Goal: Task Accomplishment & Management: Complete application form

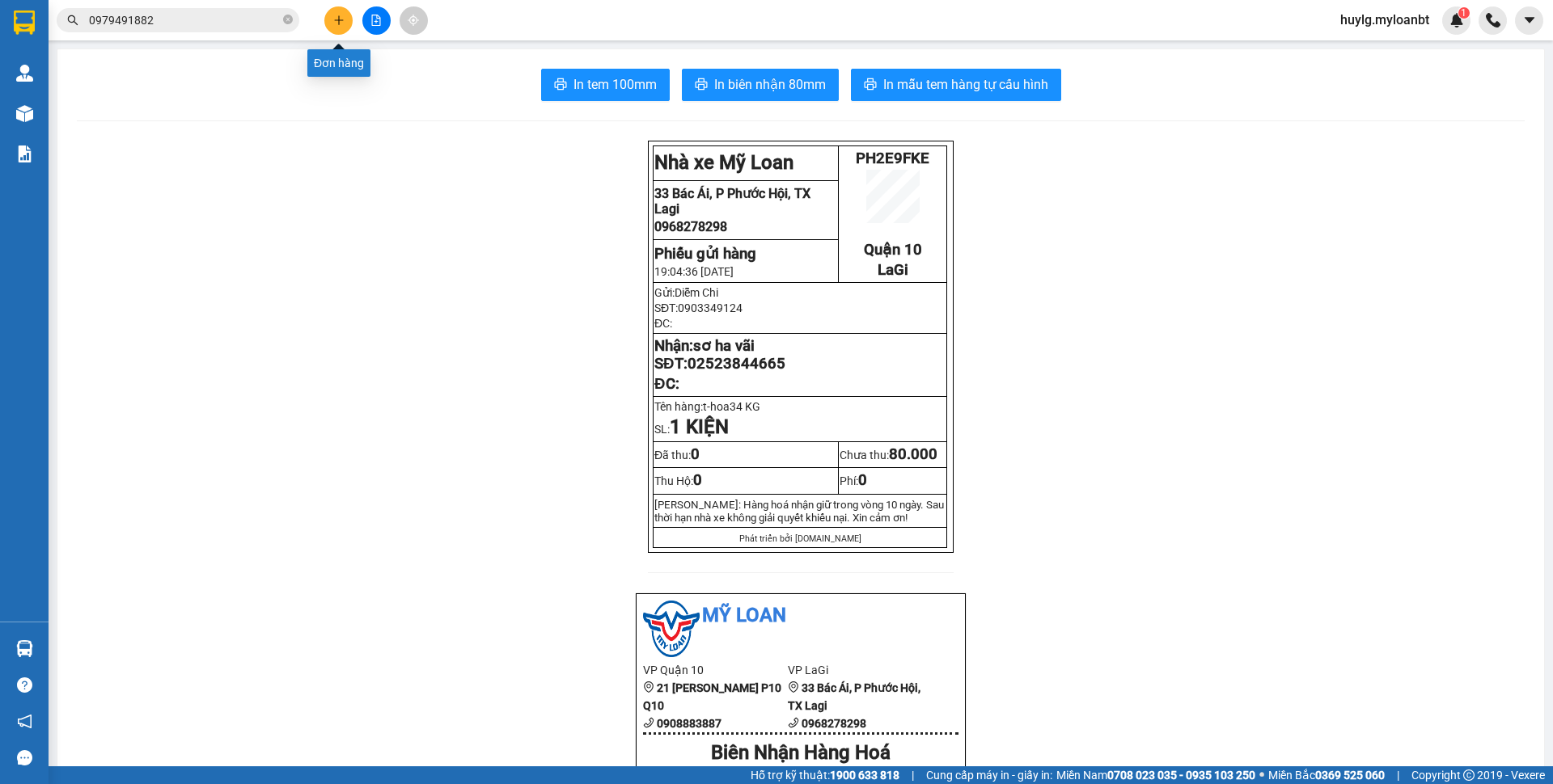
click at [338, 22] on icon "plus" at bounding box center [338, 20] width 1 height 9
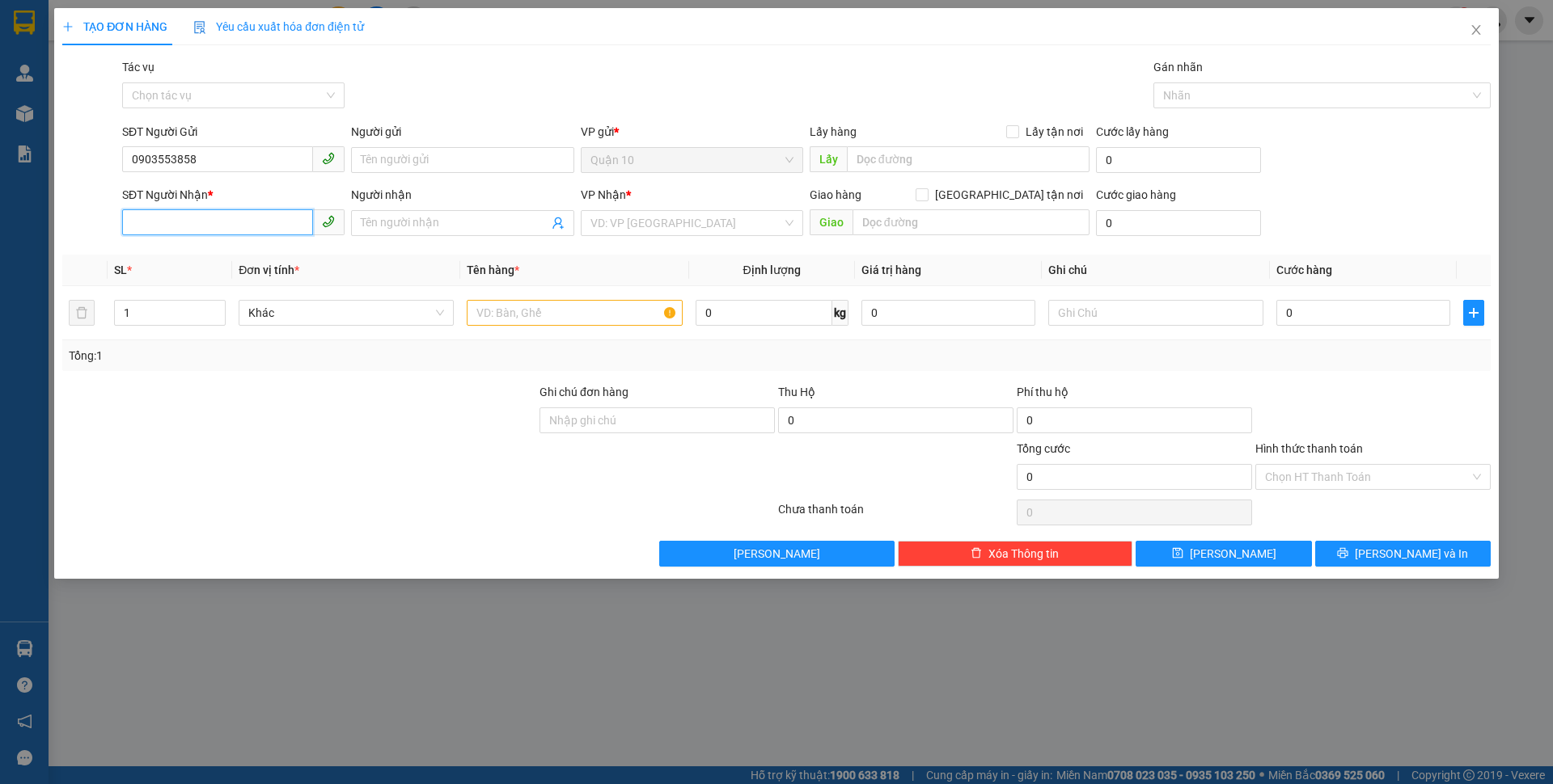
click at [258, 225] on input "SĐT Người Nhận *" at bounding box center [217, 222] width 191 height 26
click at [192, 165] on input "0903553858" at bounding box center [217, 159] width 191 height 26
type input "0903553658"
click at [254, 196] on div "0903553658 - Bích" at bounding box center [233, 192] width 203 height 18
type input "Bích"
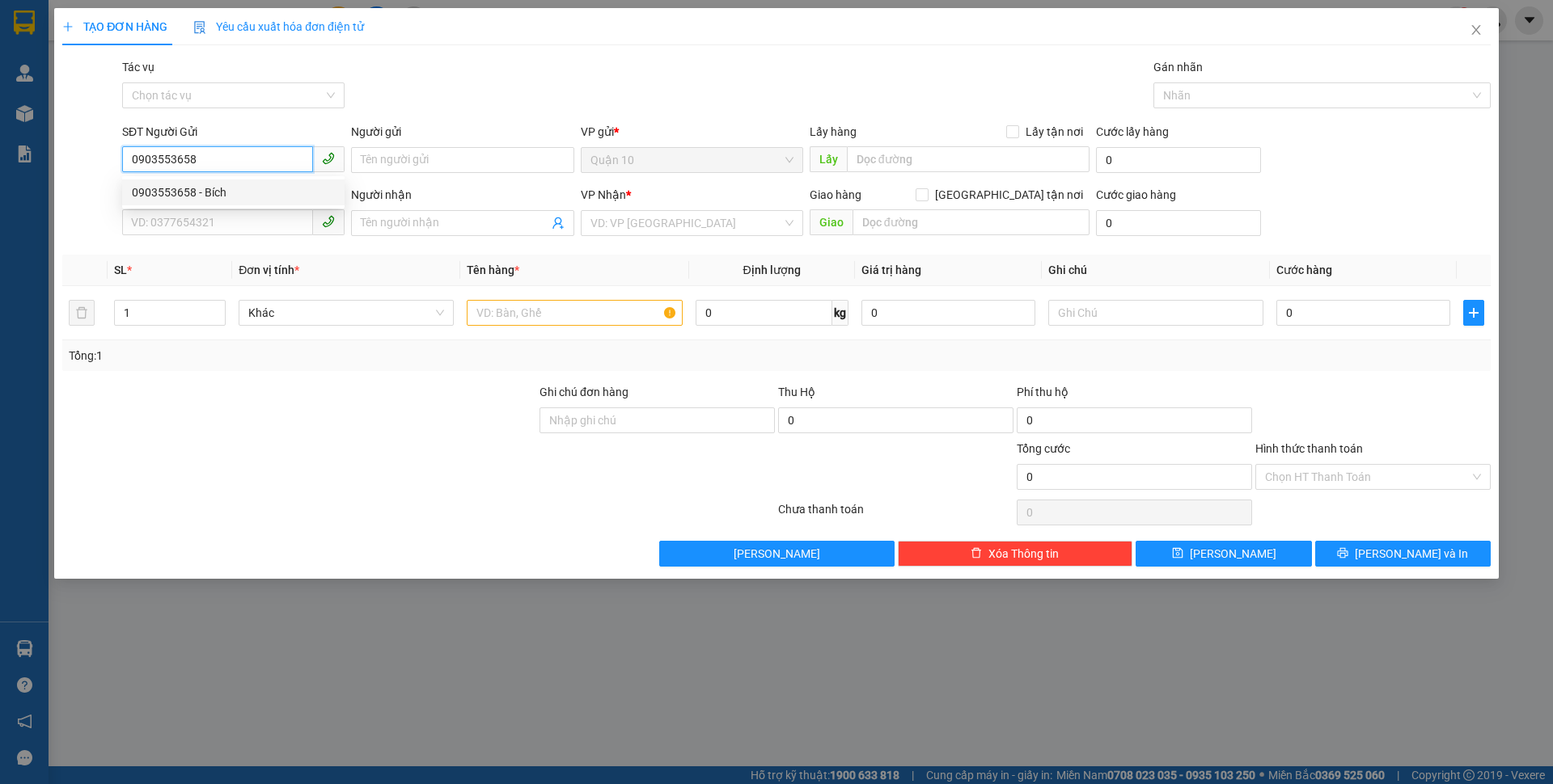
type input "0385125224"
type input "Tâm"
type input "0903553658"
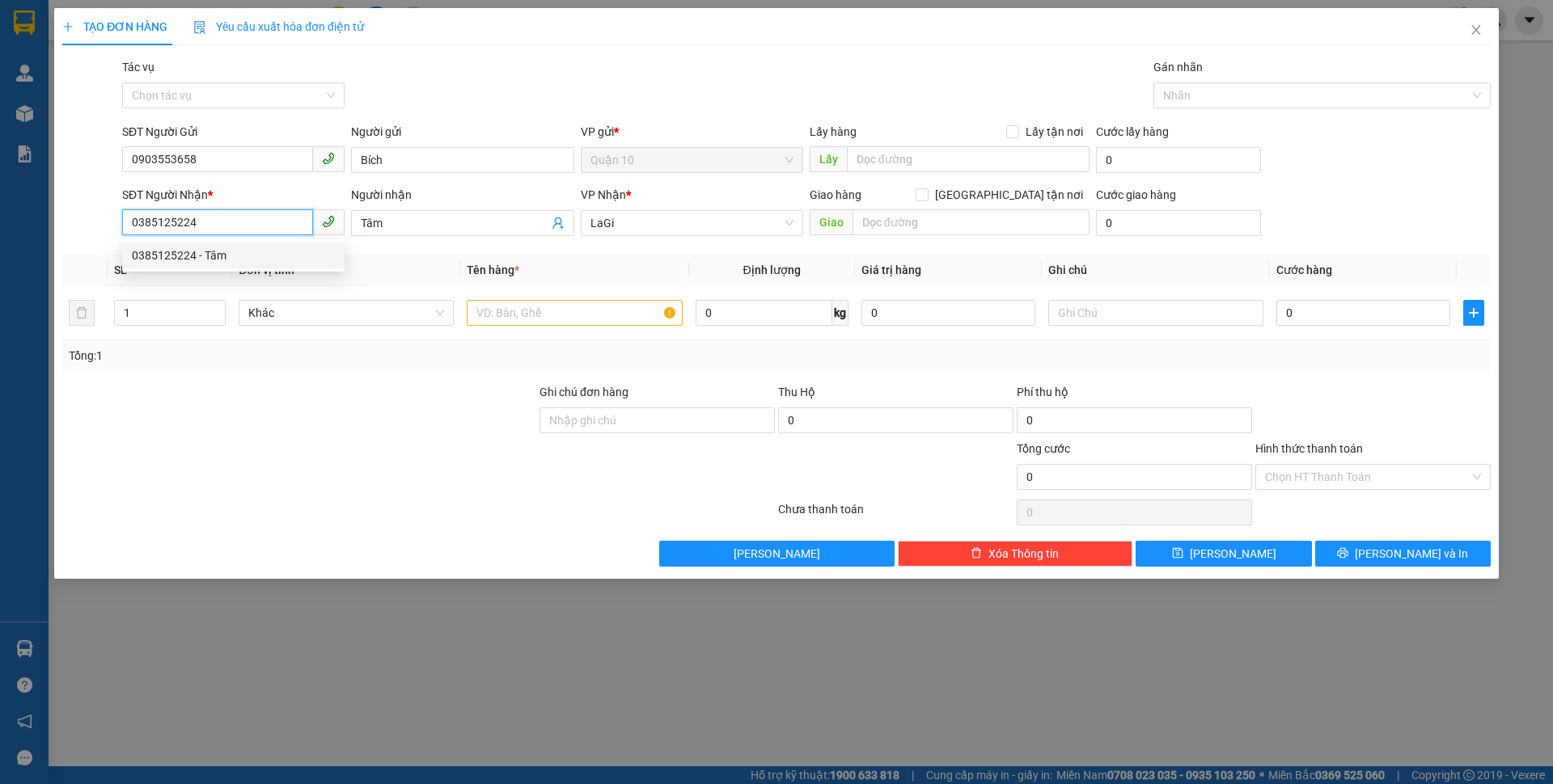
drag, startPoint x: 229, startPoint y: 228, endPoint x: 85, endPoint y: 211, distance: 145.0
click at [85, 211] on div "SĐT Người Nhận * 0385125224 Người nhận Tâm VP Nhận * LaGi Giao hàng [GEOGRAPHIC…" at bounding box center [776, 214] width 1431 height 56
click at [258, 280] on div "0913671008 - Thế" at bounding box center [233, 281] width 203 height 18
type input "0913671008"
type input "Thế"
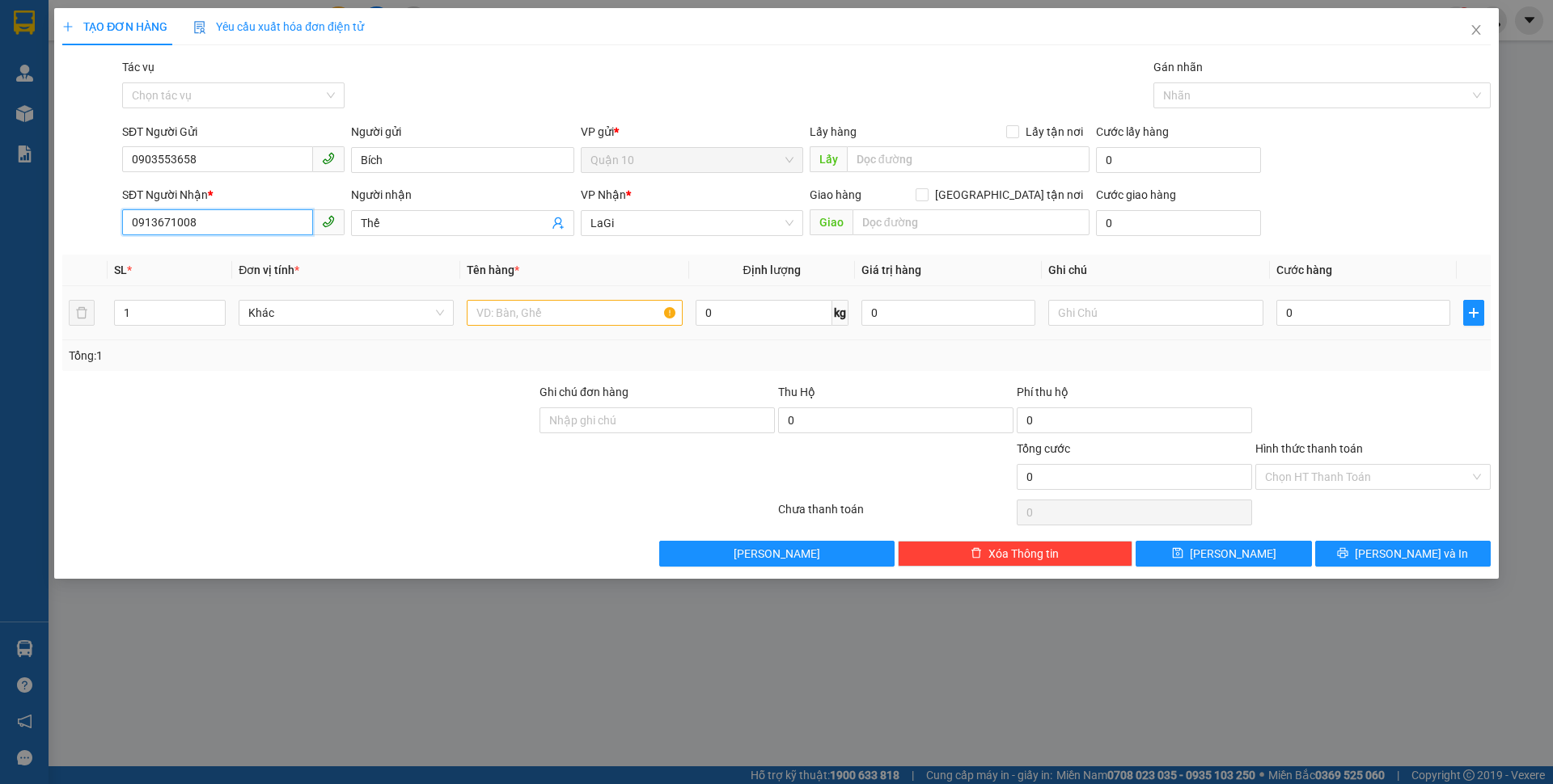
type input "0913671008"
click at [626, 313] on input "text" at bounding box center [573, 313] width 215 height 26
type input "c-phụ tùng"
click at [1286, 309] on input "0" at bounding box center [1363, 313] width 174 height 26
type input "4"
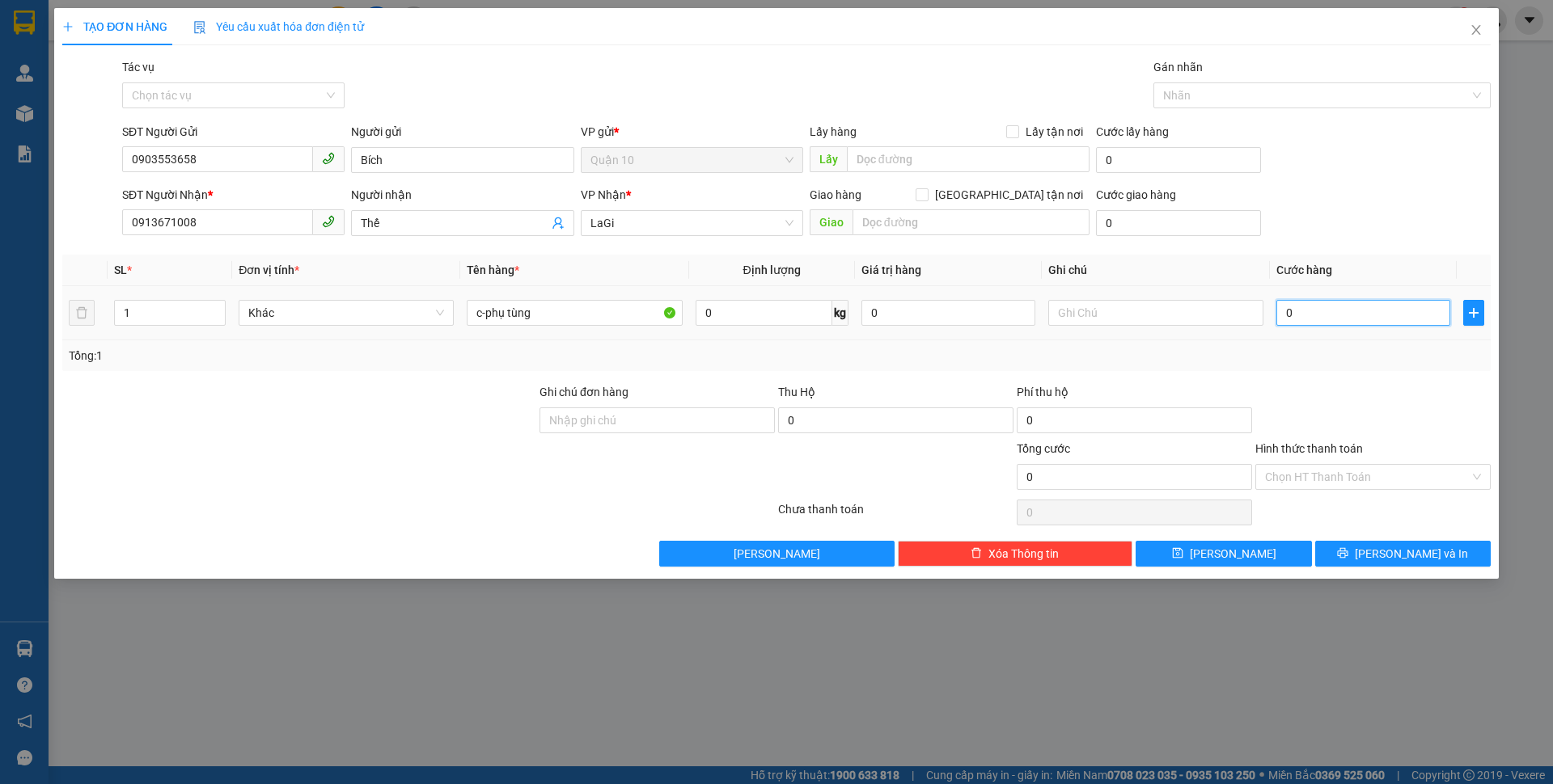
type input "4"
type input "40"
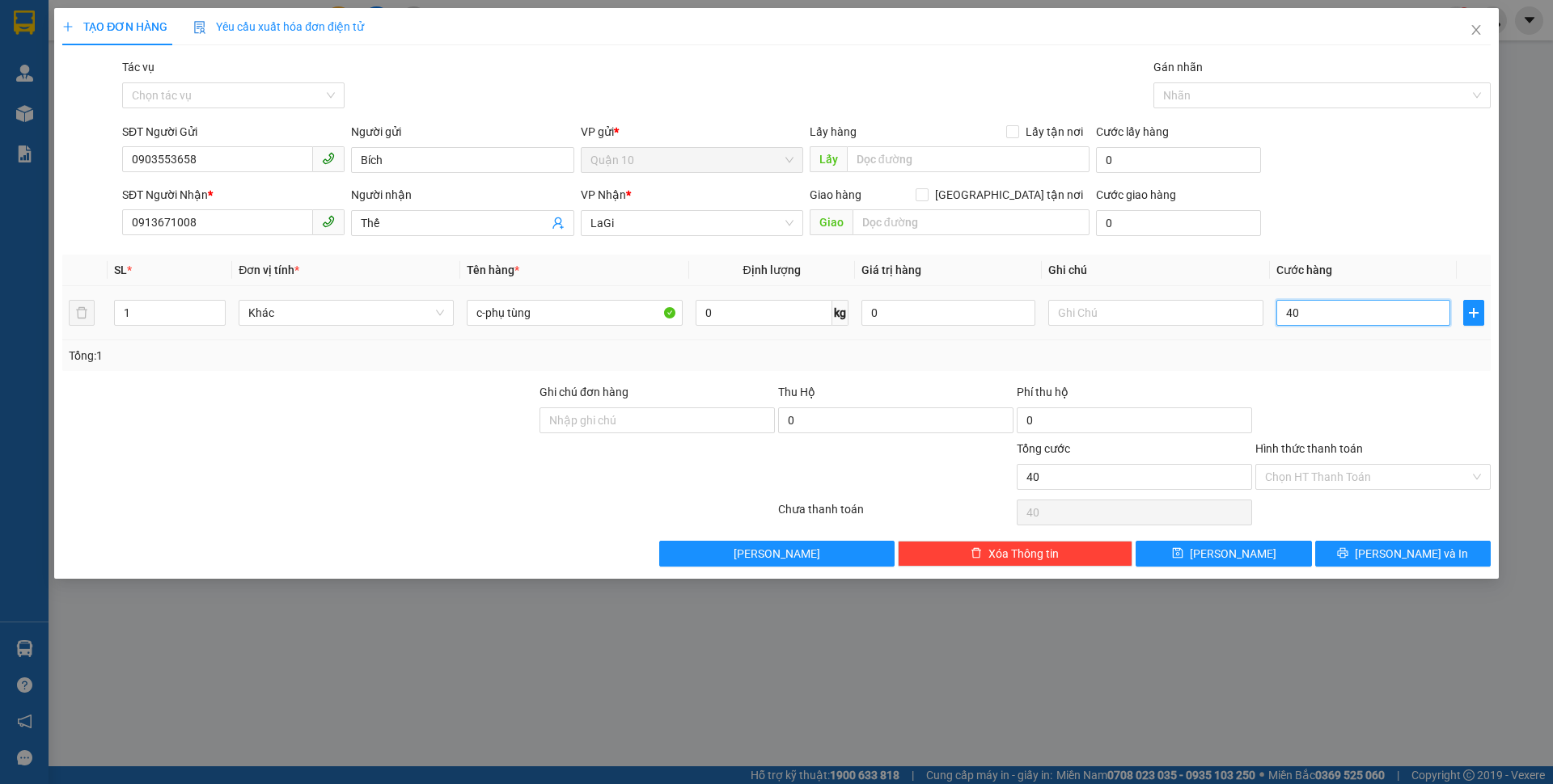
type input "400"
type input "4.000"
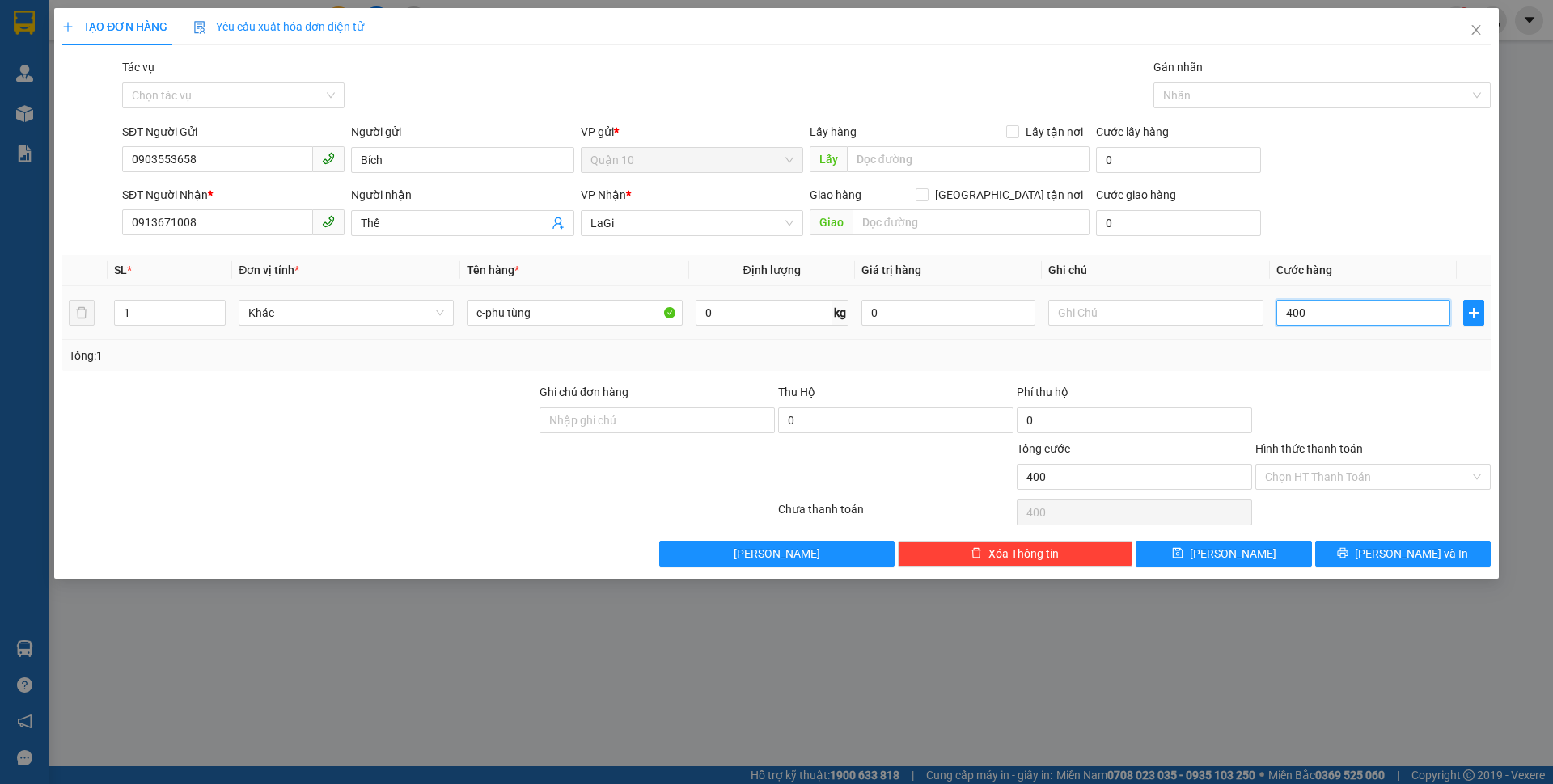
type input "4.000"
type input "40.000"
click at [890, 304] on input "0" at bounding box center [949, 313] width 174 height 26
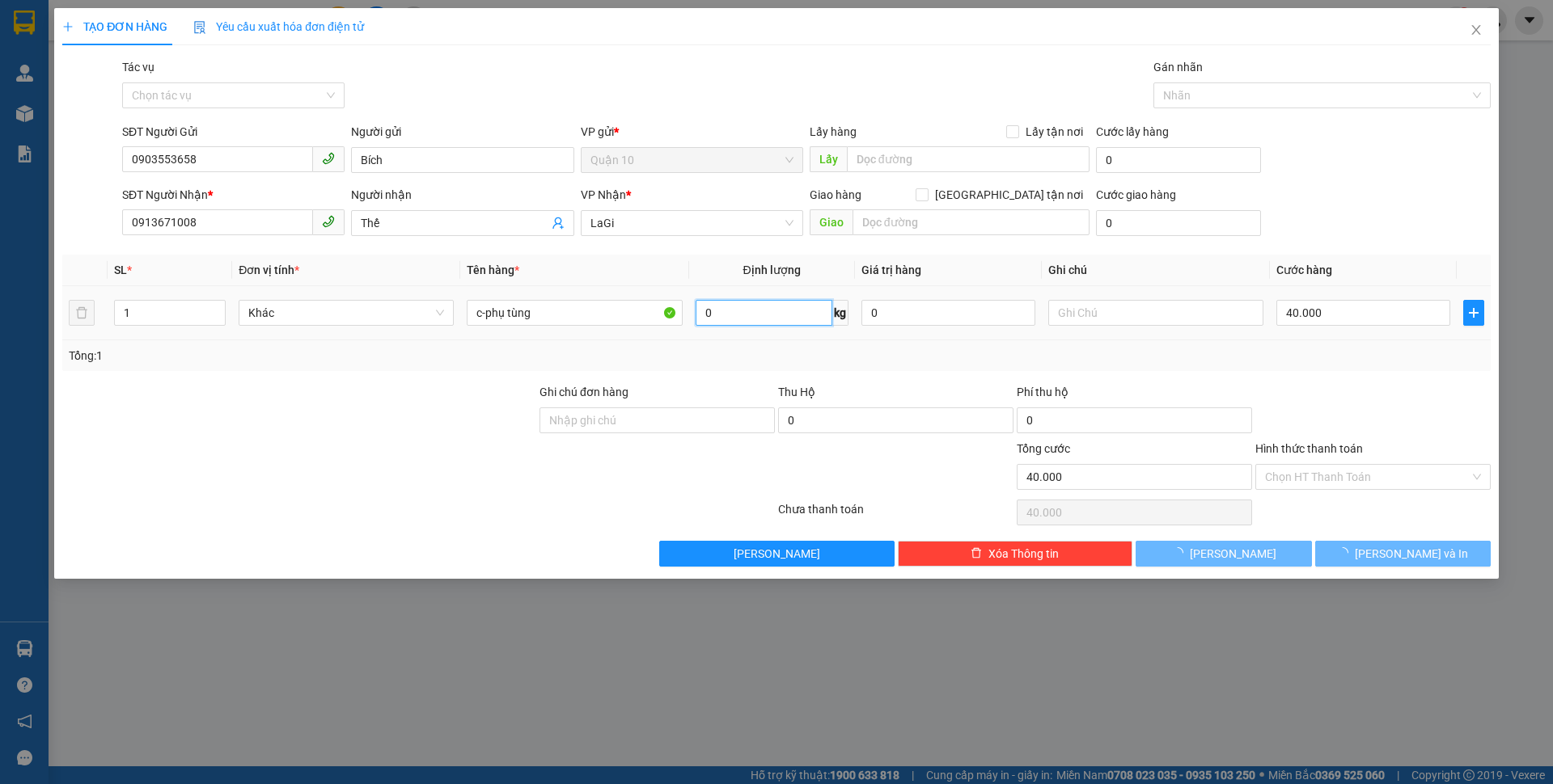
click at [708, 315] on input "0" at bounding box center [764, 313] width 137 height 26
type input "0"
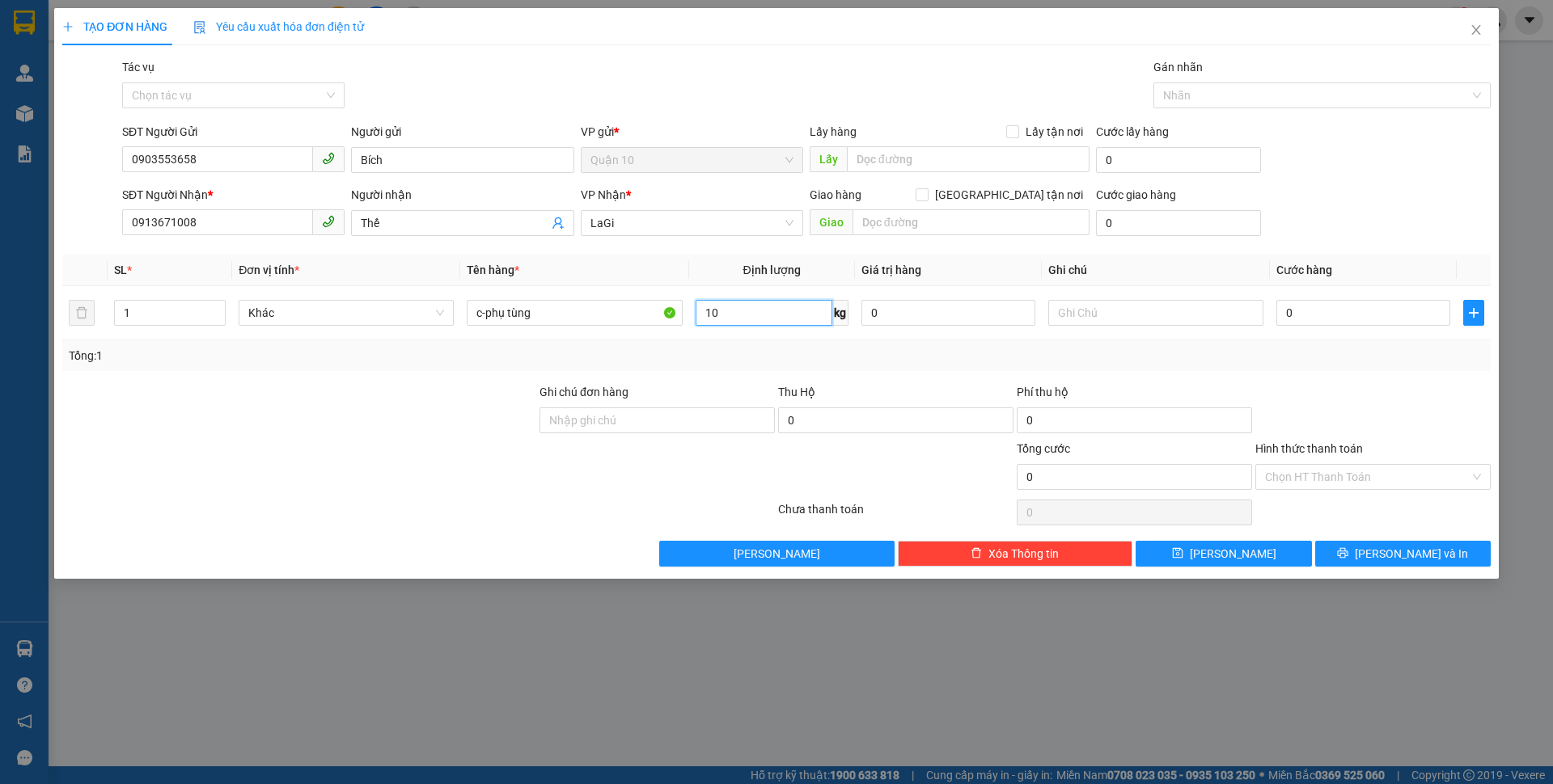
type input "10"
click at [1368, 460] on div "Hình thức thanh toán" at bounding box center [1373, 451] width 236 height 24
click at [1297, 319] on input "0" at bounding box center [1363, 313] width 174 height 26
type input "4"
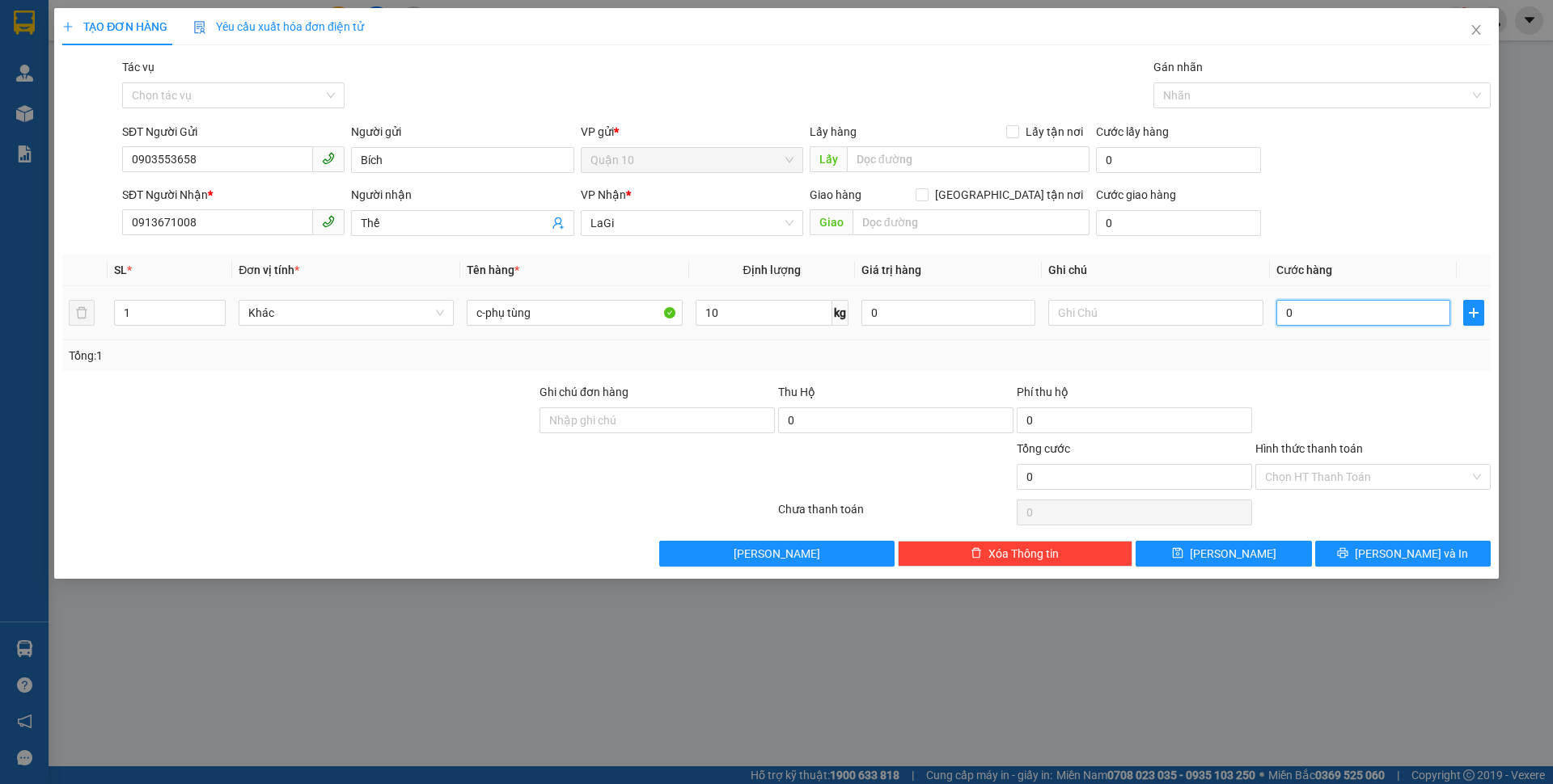
type input "4"
type input "40"
type input "400"
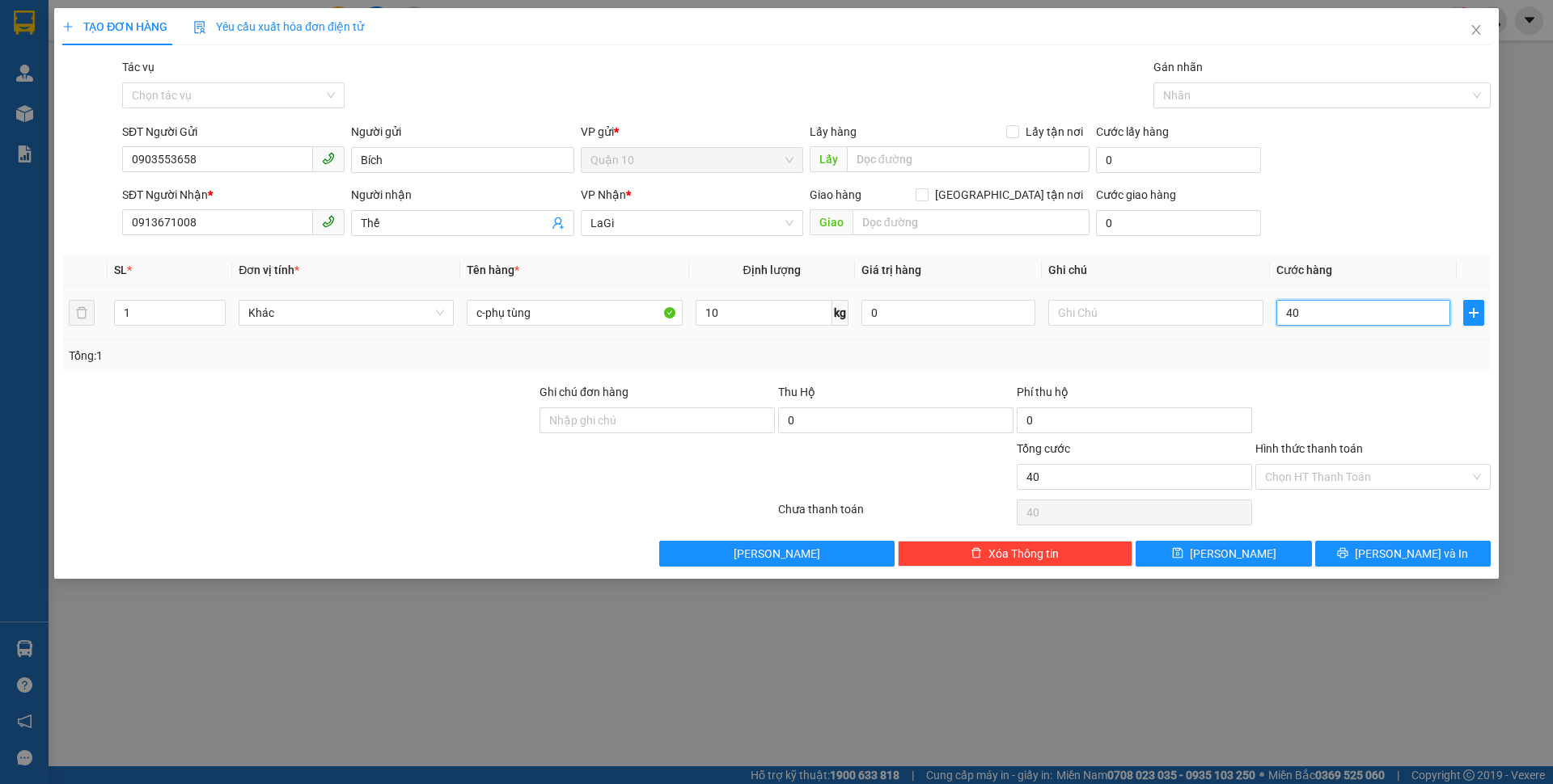
type input "400"
type input "4.000"
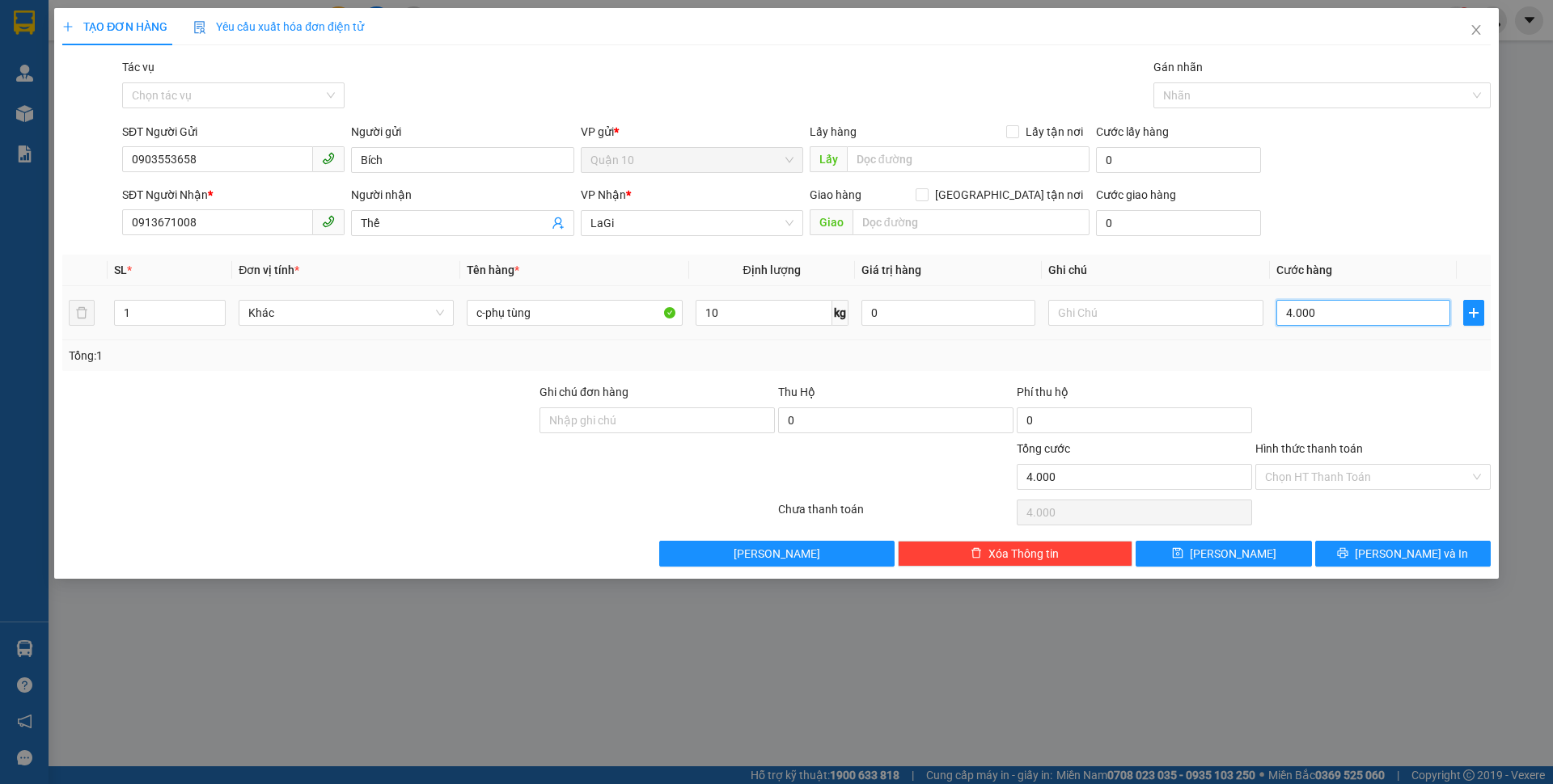
type input "40.000"
click at [1410, 550] on span "[PERSON_NAME] và In" at bounding box center [1411, 553] width 113 height 18
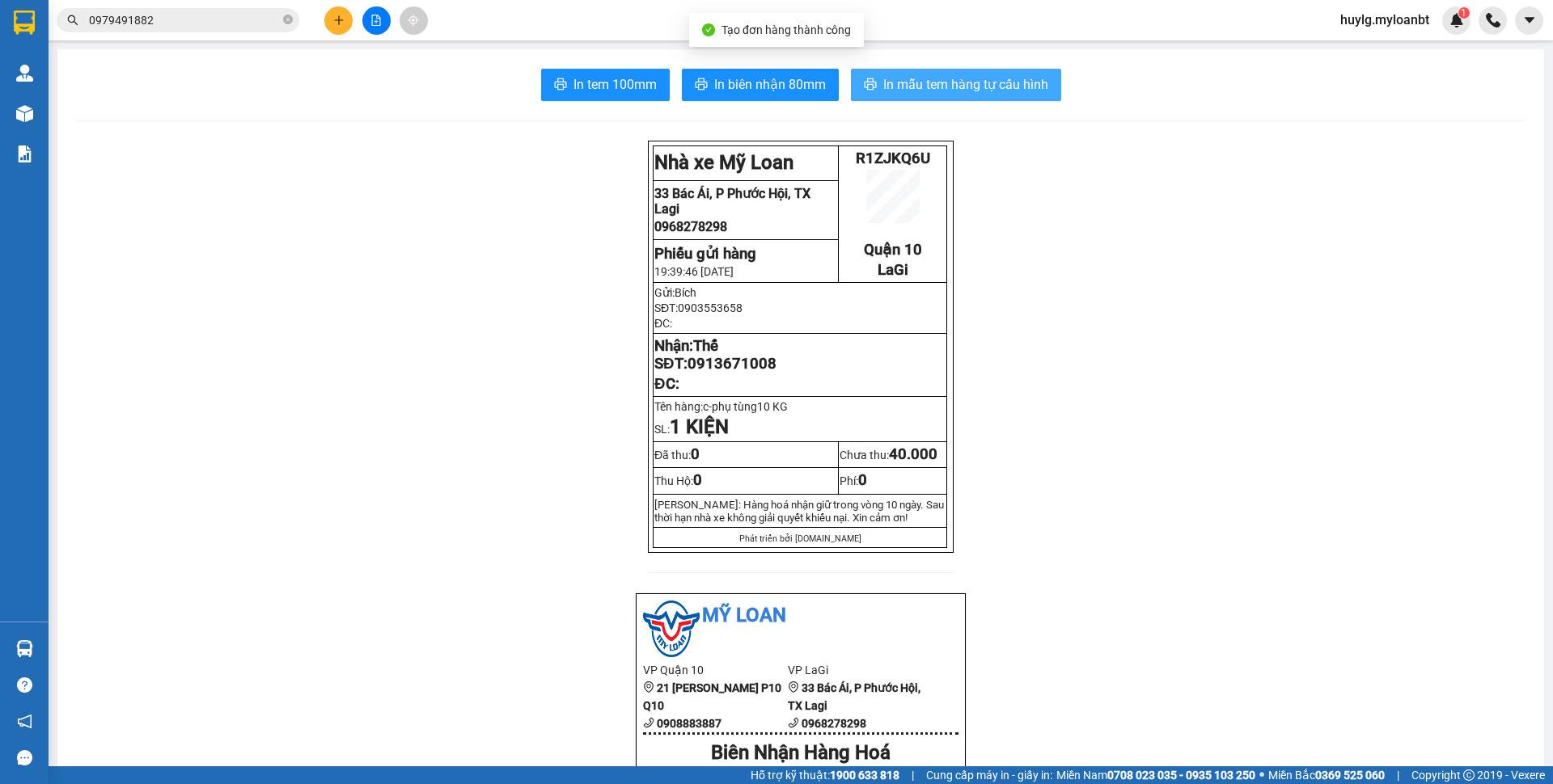
click at [1010, 81] on span "In mẫu tem hàng tự cấu hình" at bounding box center [966, 84] width 165 height 20
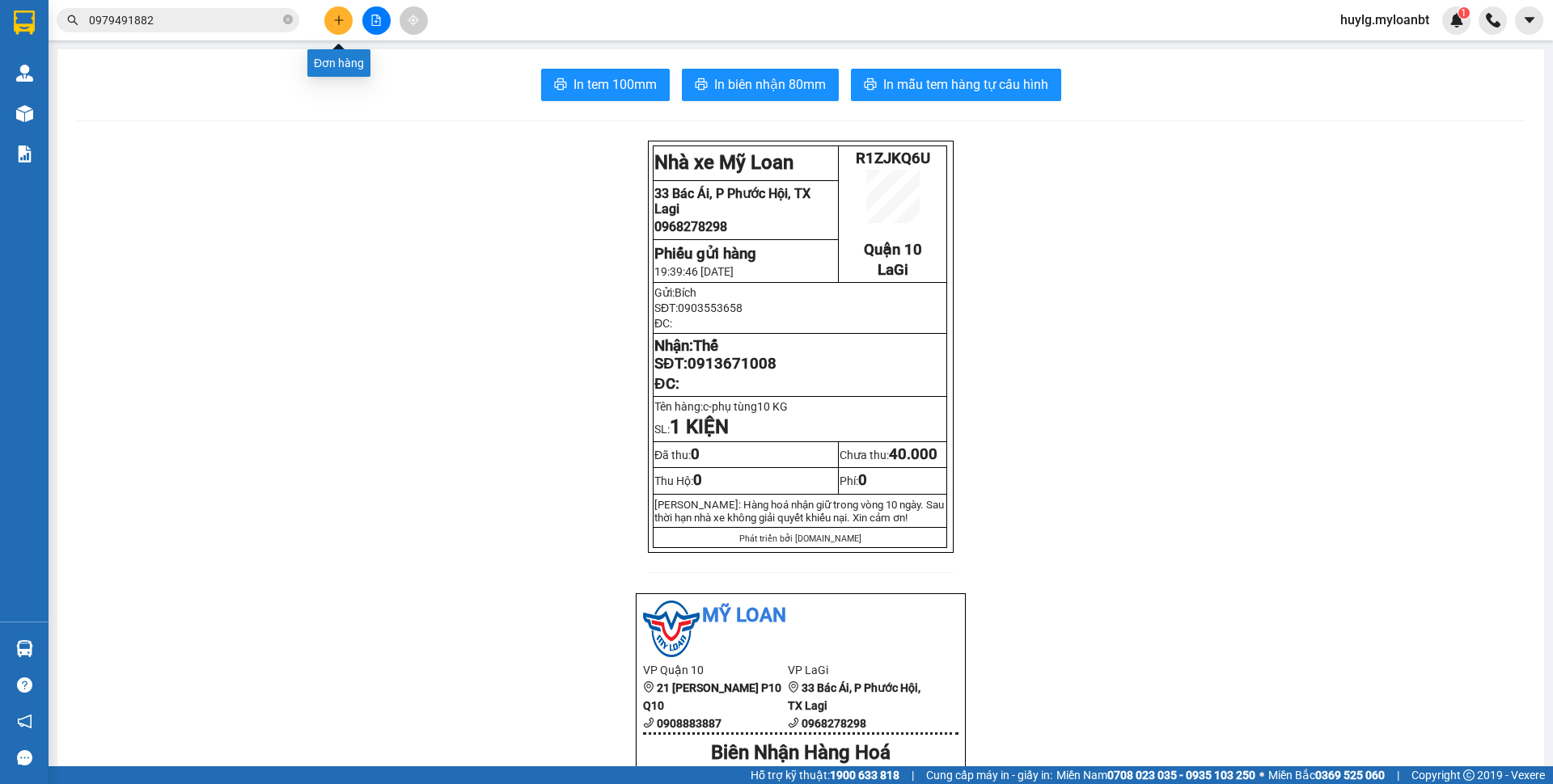
click at [343, 27] on button at bounding box center [338, 21] width 29 height 29
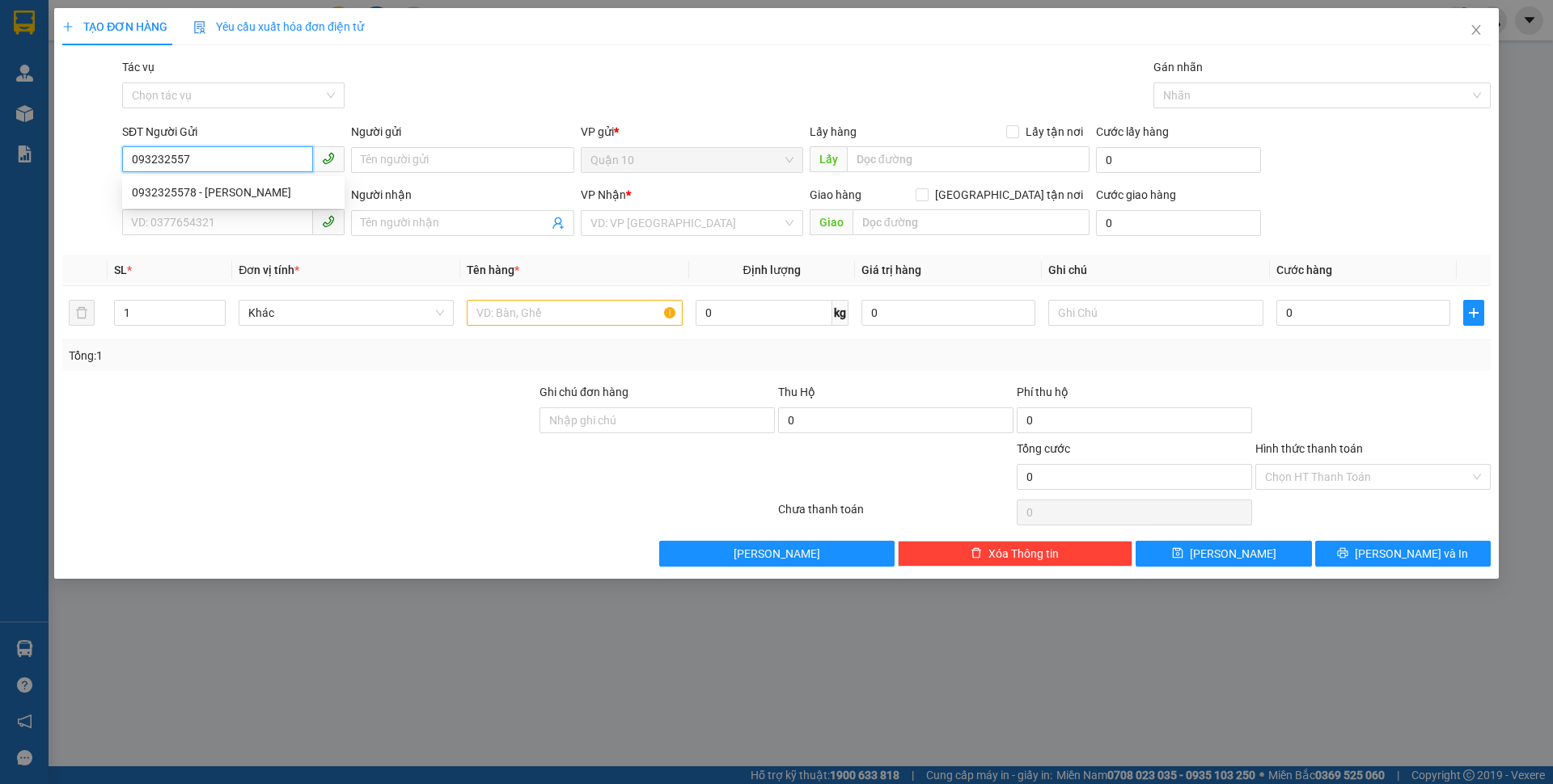
type input "0932325578"
click at [260, 193] on div "0932325578 - [PERSON_NAME]" at bounding box center [233, 192] width 203 height 18
type input "[PERSON_NAME]"
type input "0965888284"
type input "Hoa"
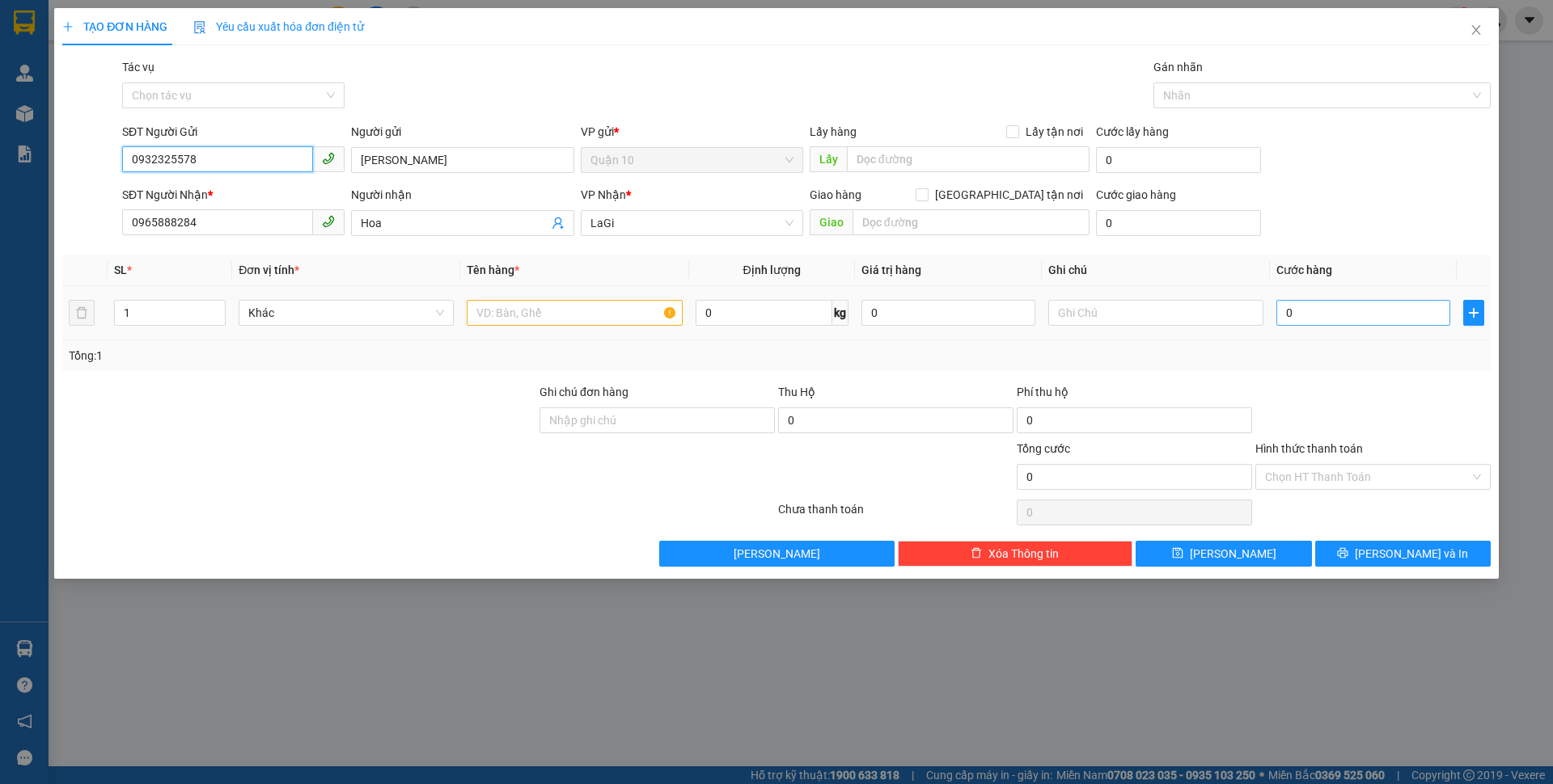
type input "0932325578"
click at [1302, 318] on input "0" at bounding box center [1363, 313] width 174 height 26
type input "3"
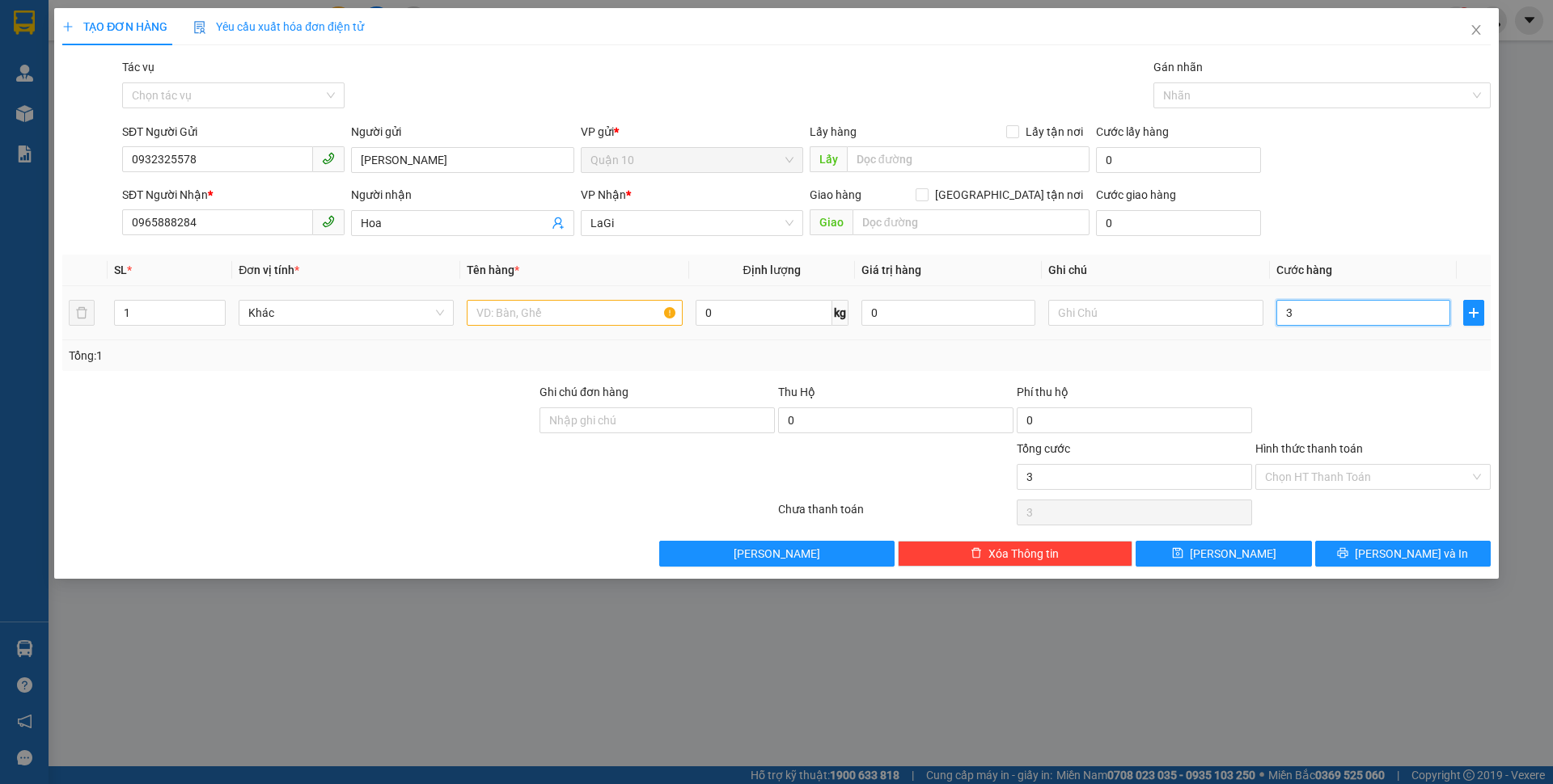
type input "30"
type input "300"
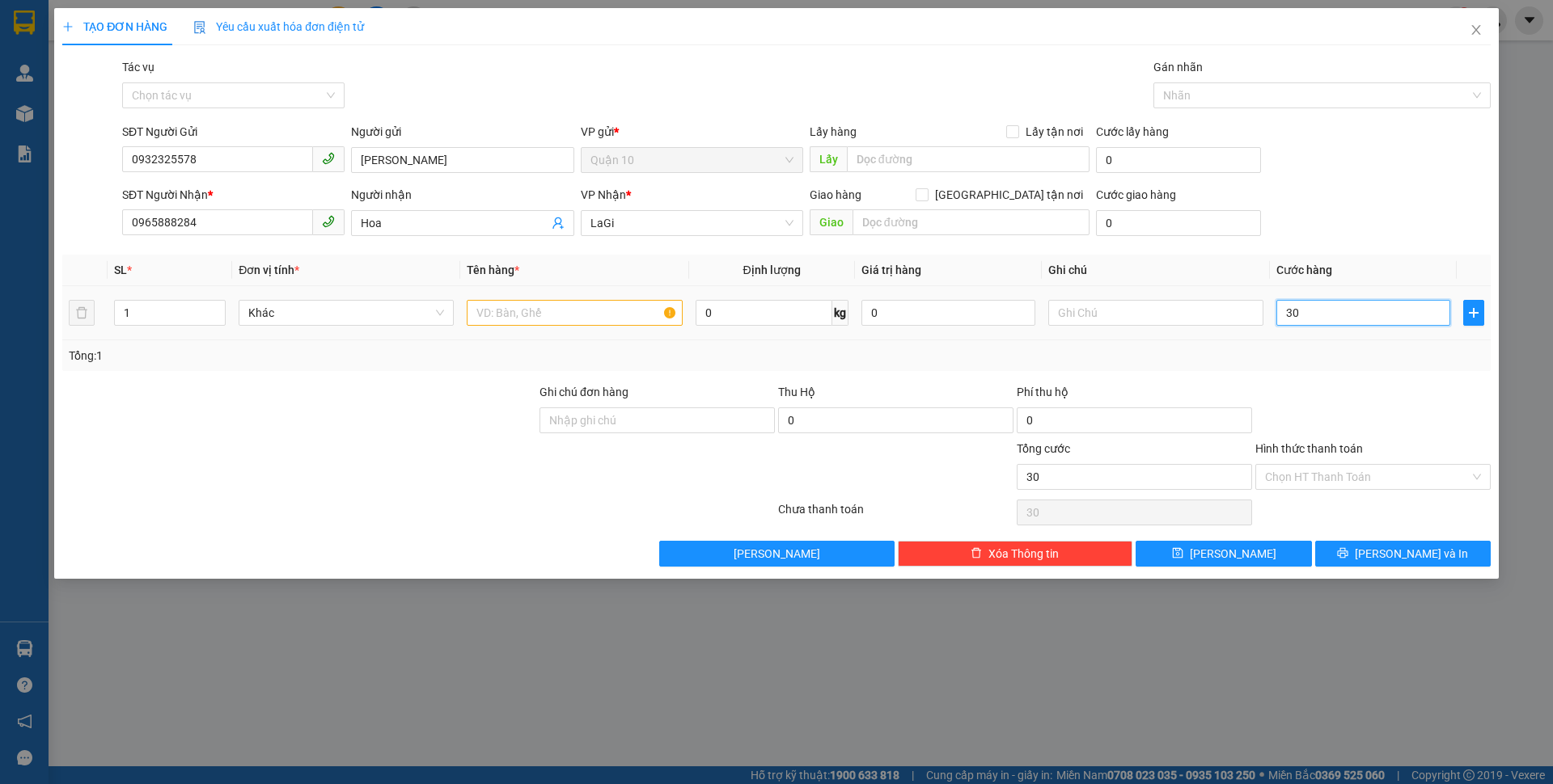
type input "300"
type input "3.000"
type input "30.000"
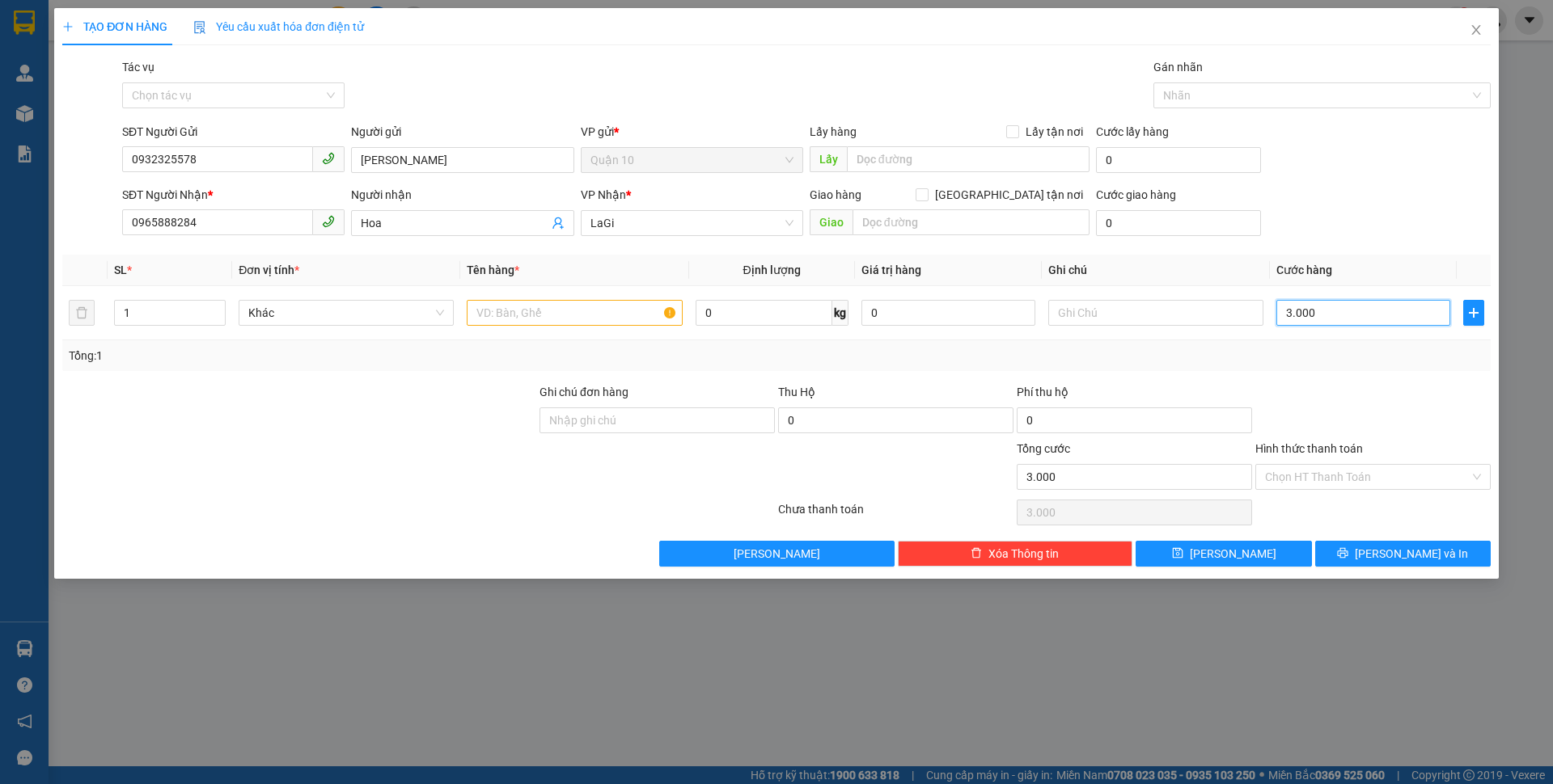
type input "30.000"
click at [527, 306] on input "text" at bounding box center [573, 313] width 215 height 26
type input "h"
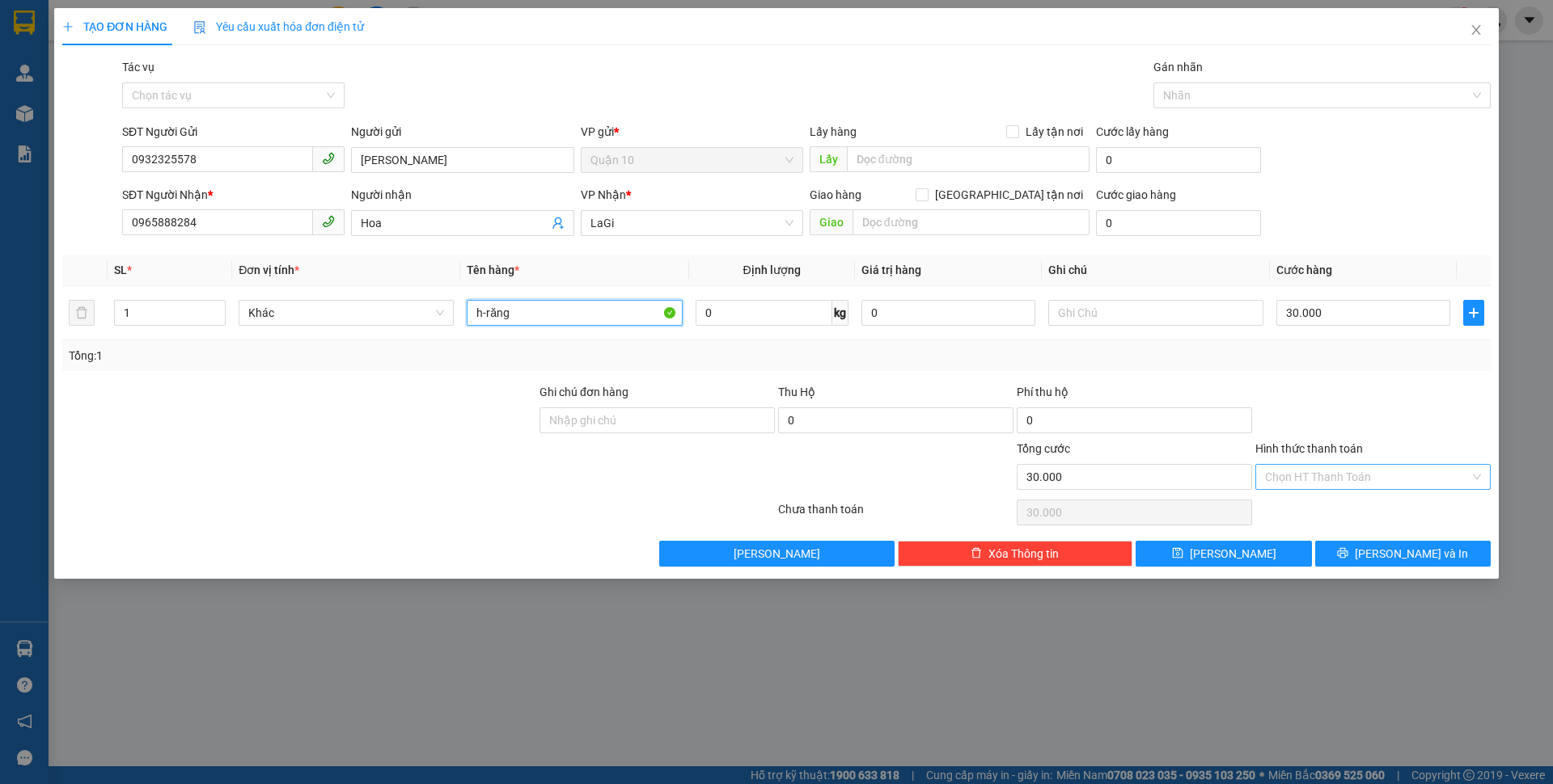
type input "h-răng"
click at [1346, 471] on input "Hình thức thanh toán" at bounding box center [1367, 476] width 205 height 24
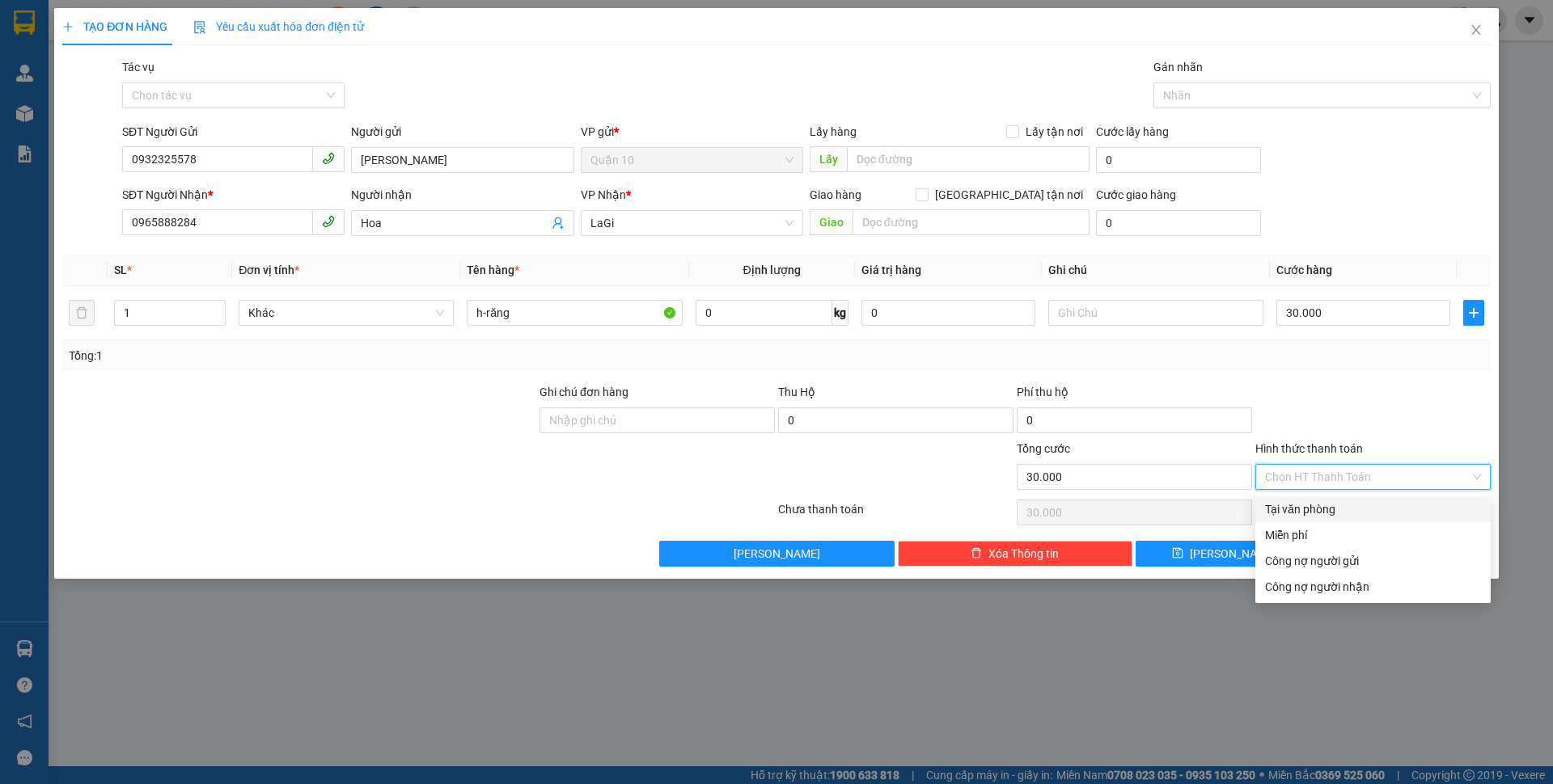
click at [1320, 507] on div "Tại văn phòng" at bounding box center [1373, 509] width 216 height 18
type input "0"
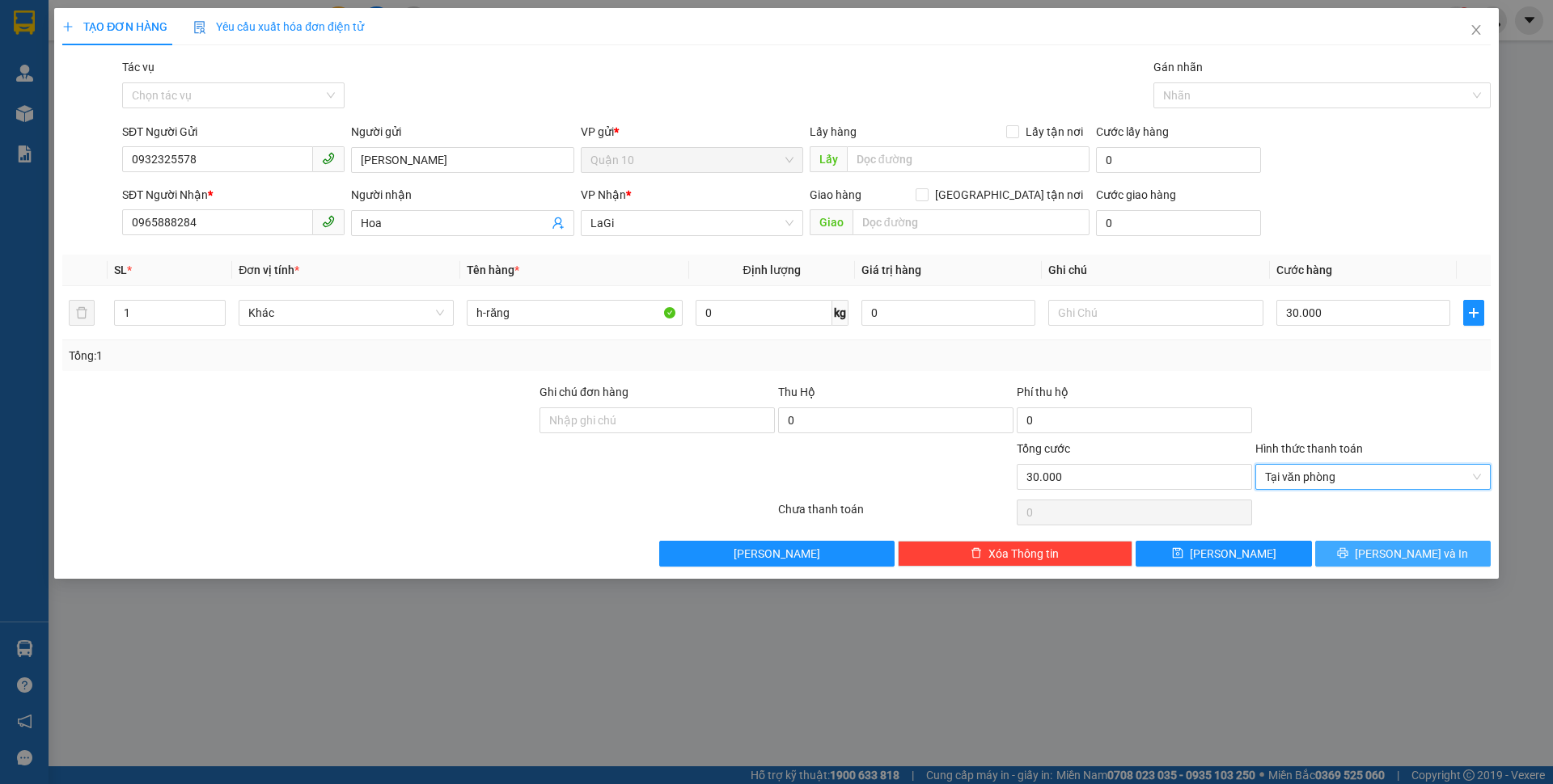
click at [1358, 558] on button "[PERSON_NAME] và In" at bounding box center [1402, 553] width 175 height 26
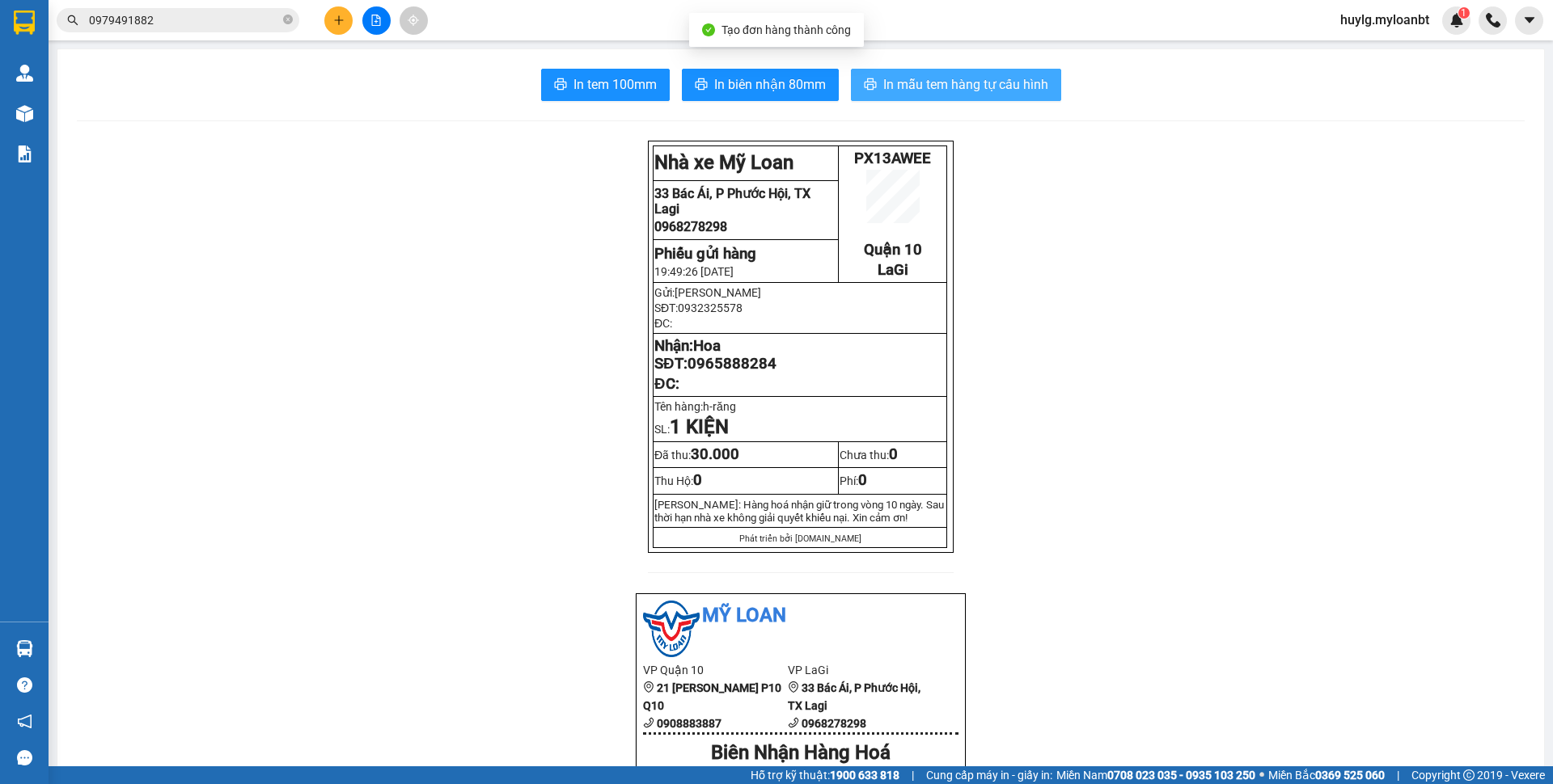
click at [1006, 97] on button "In mẫu tem hàng tự cấu hình" at bounding box center [956, 84] width 210 height 33
click at [334, 7] on button at bounding box center [338, 21] width 29 height 29
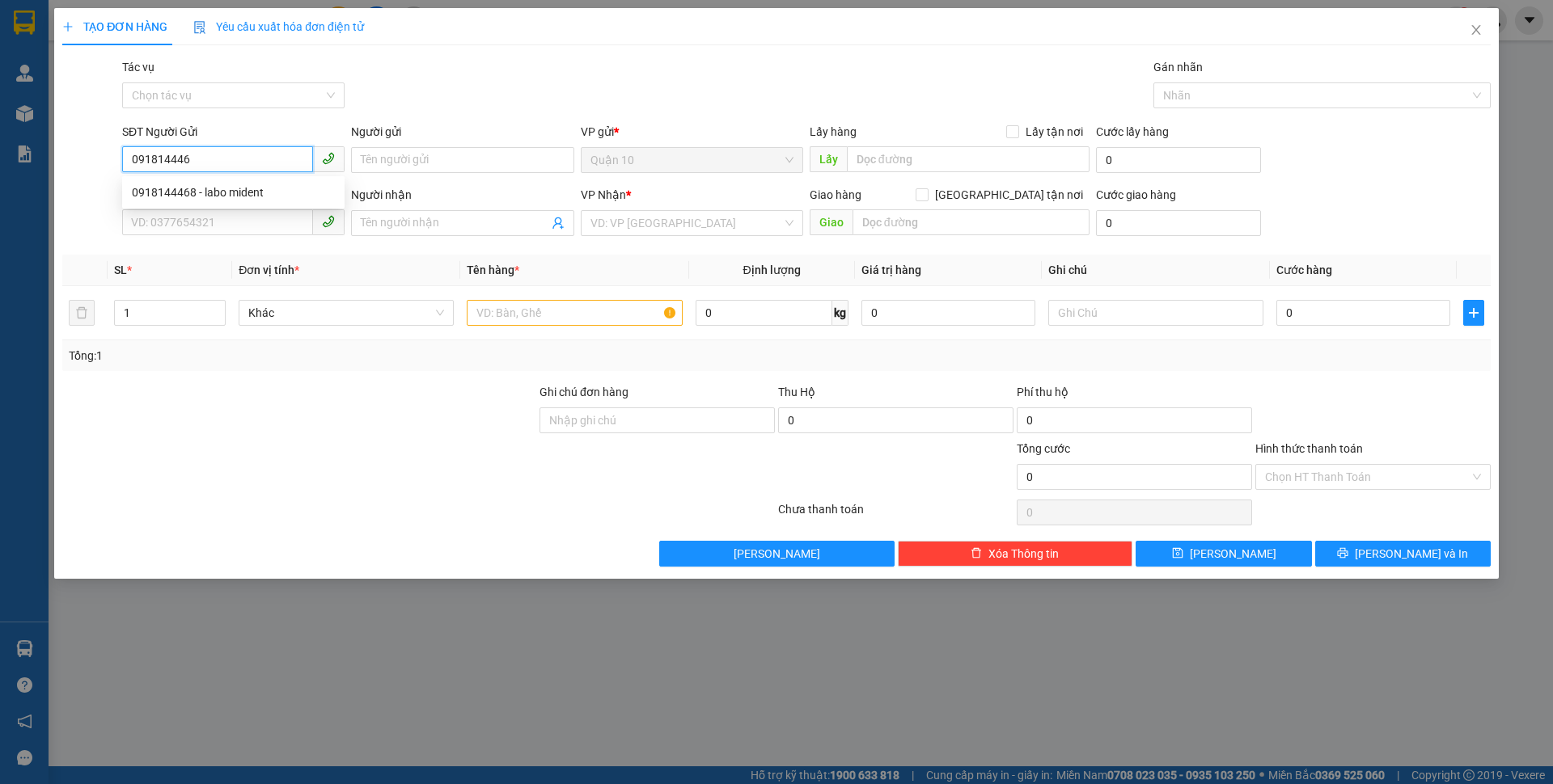
type input "0918144468"
click at [205, 191] on div "0918144468 - labo mident" at bounding box center [233, 192] width 203 height 18
type input "labo mident"
type input "0988934578"
type input "bs long lagi"
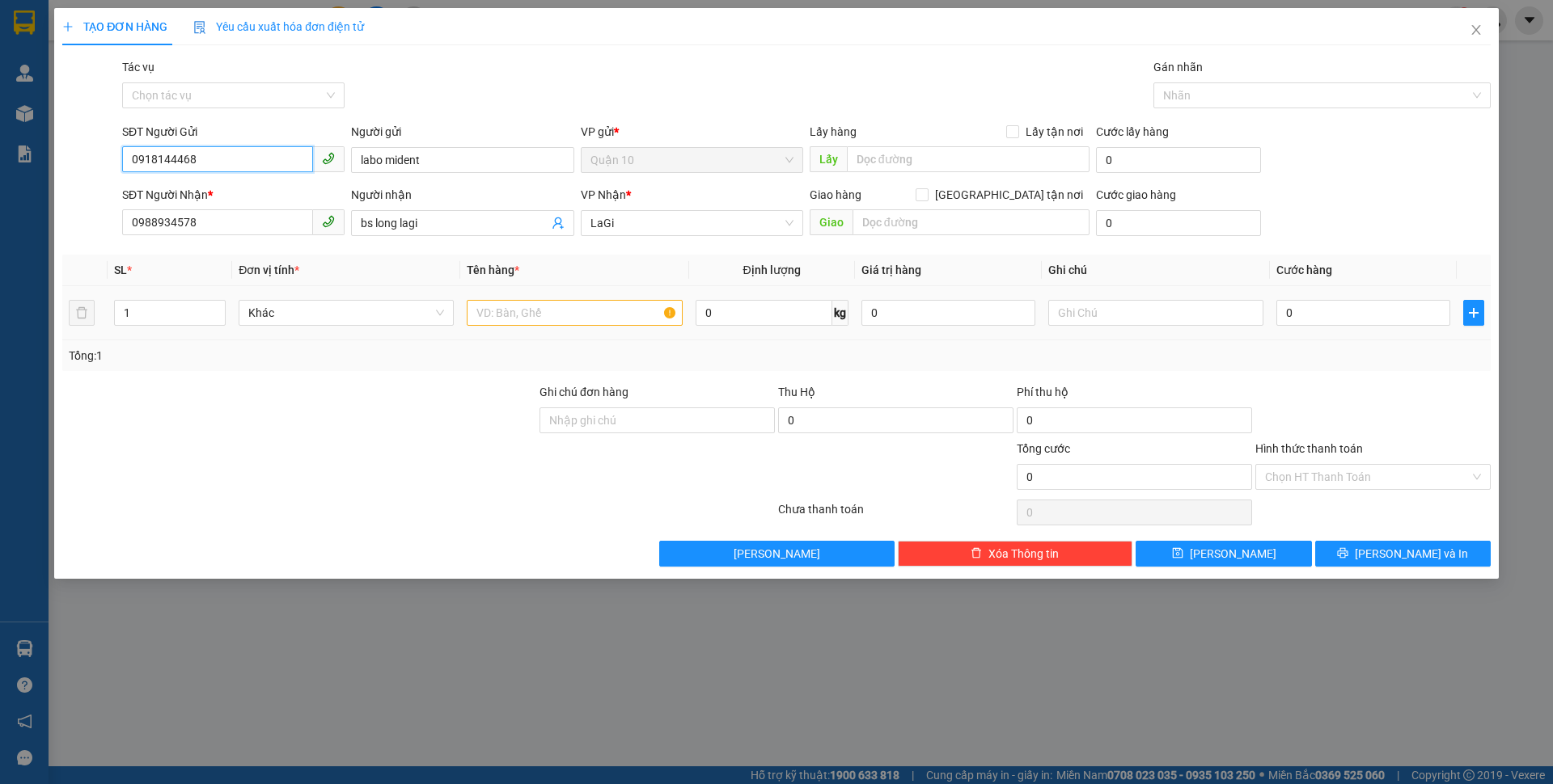
type input "0918144468"
click at [575, 303] on input "text" at bounding box center [573, 313] width 215 height 26
type input "h-răng"
click at [1302, 304] on div "0" at bounding box center [1363, 313] width 174 height 33
click at [1301, 305] on input "0" at bounding box center [1363, 313] width 174 height 26
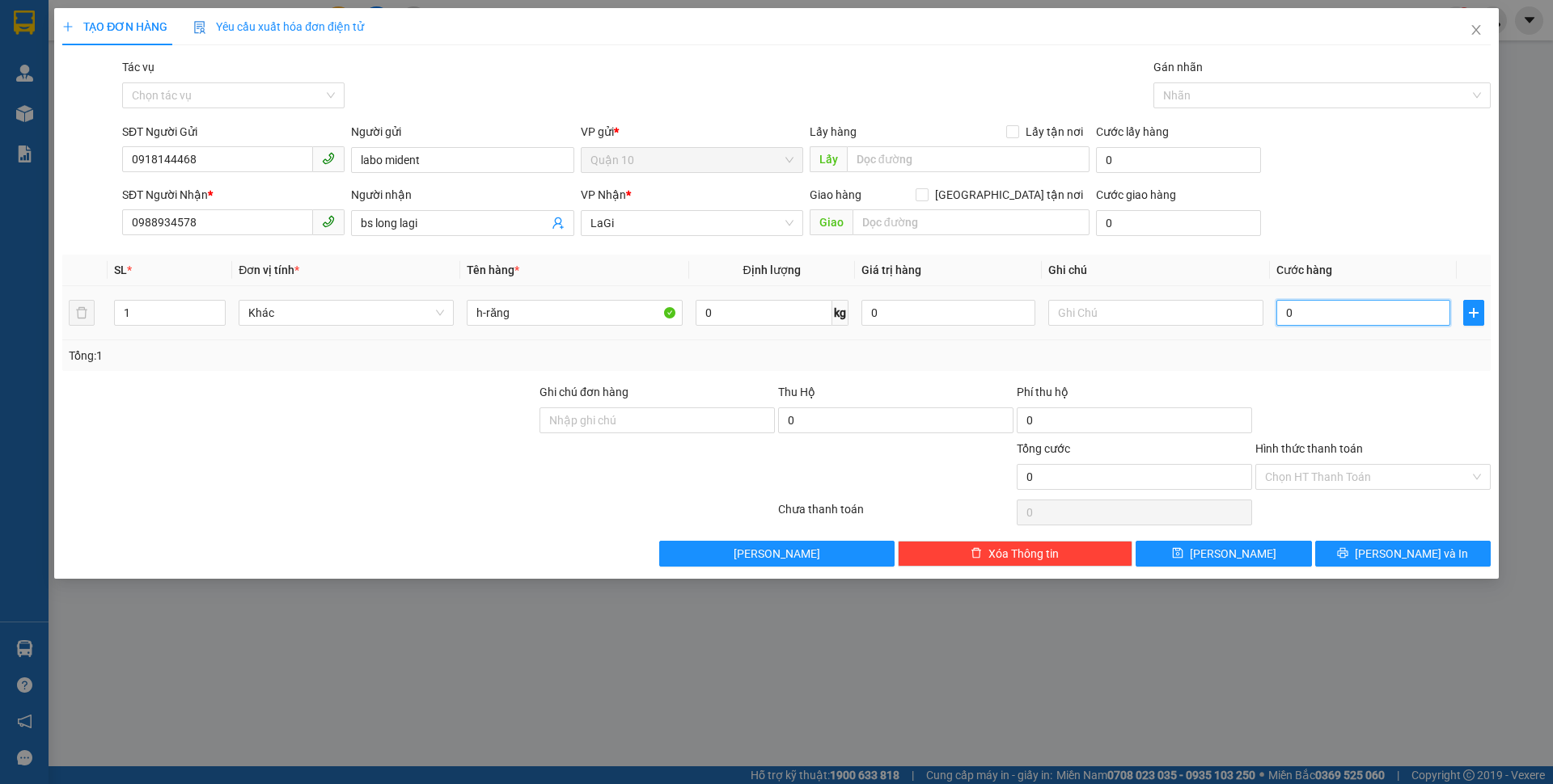
type input "3"
type input "30"
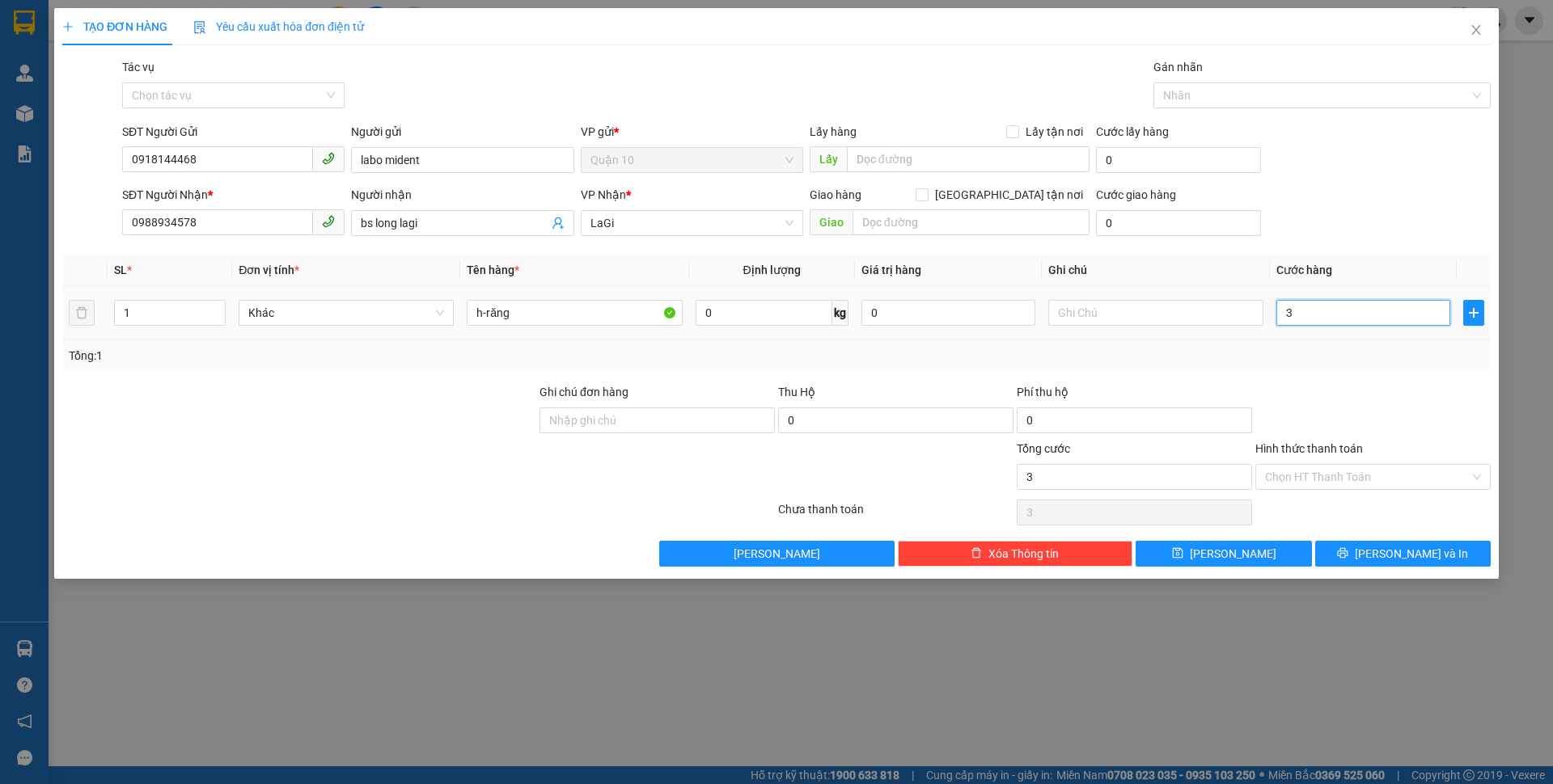
type input "30"
type input "300"
type input "3.000"
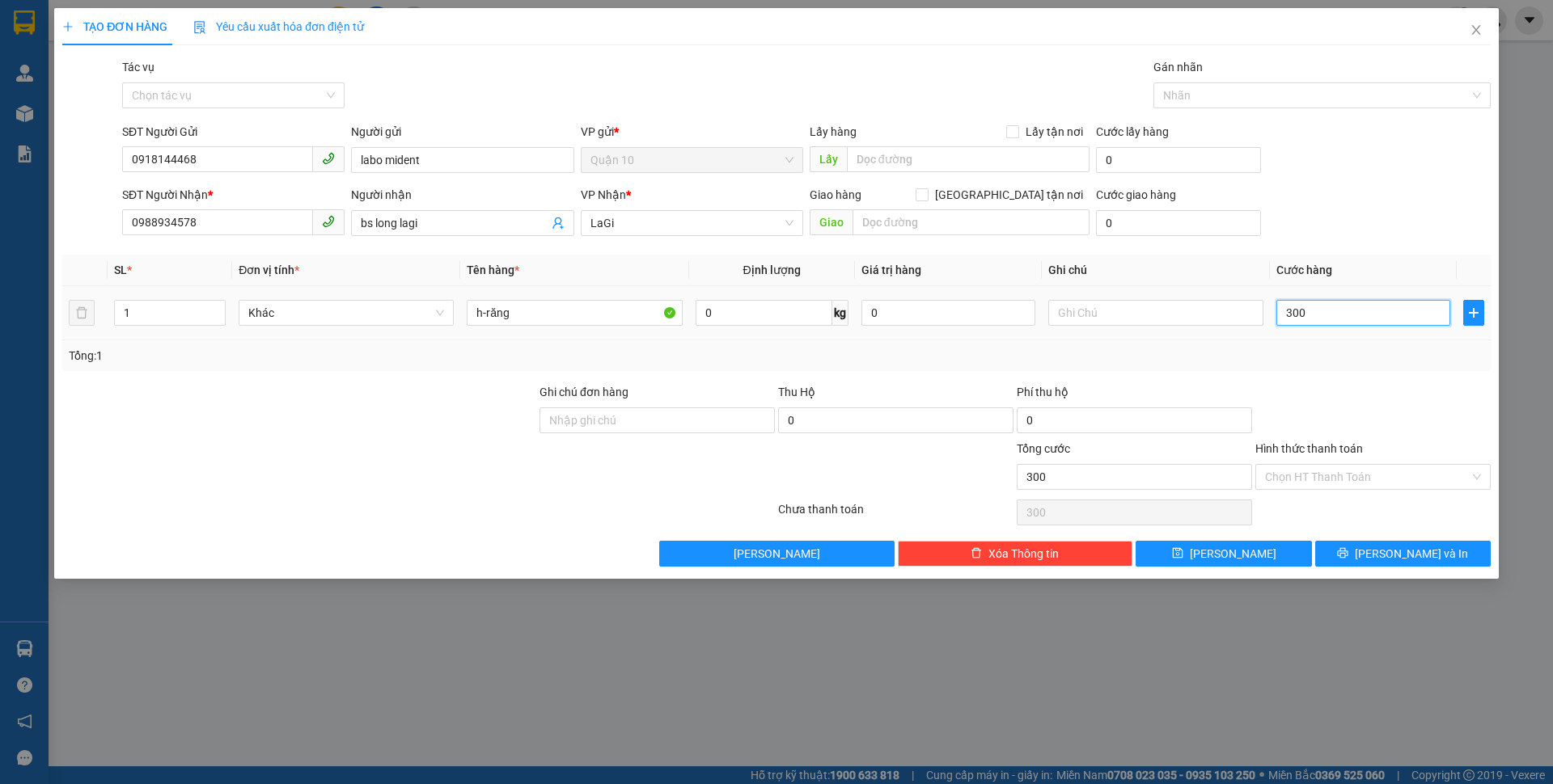
type input "3.000"
type input "30.000"
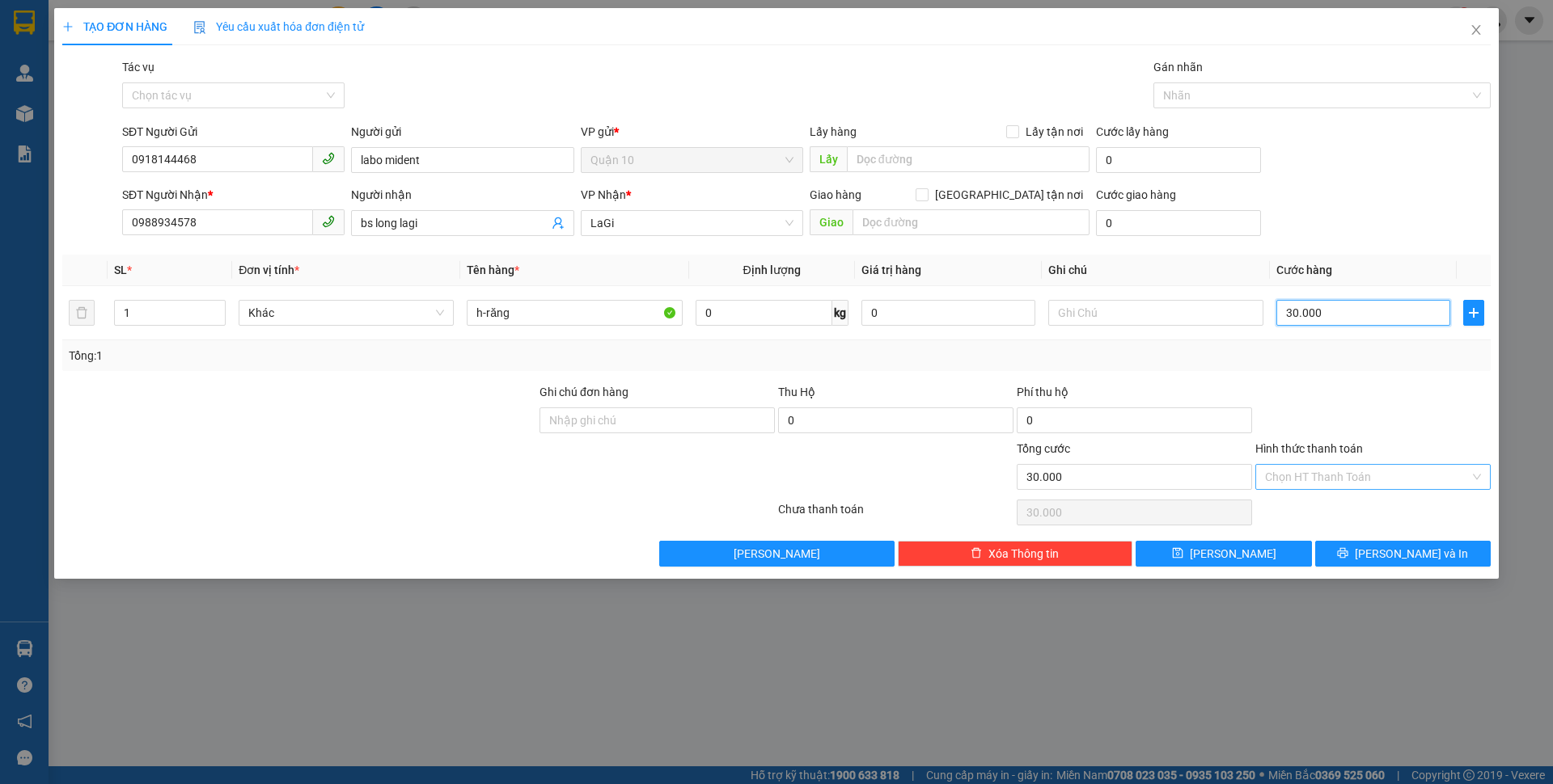
type input "30.000"
click at [1336, 476] on input "Hình thức thanh toán" at bounding box center [1367, 476] width 205 height 24
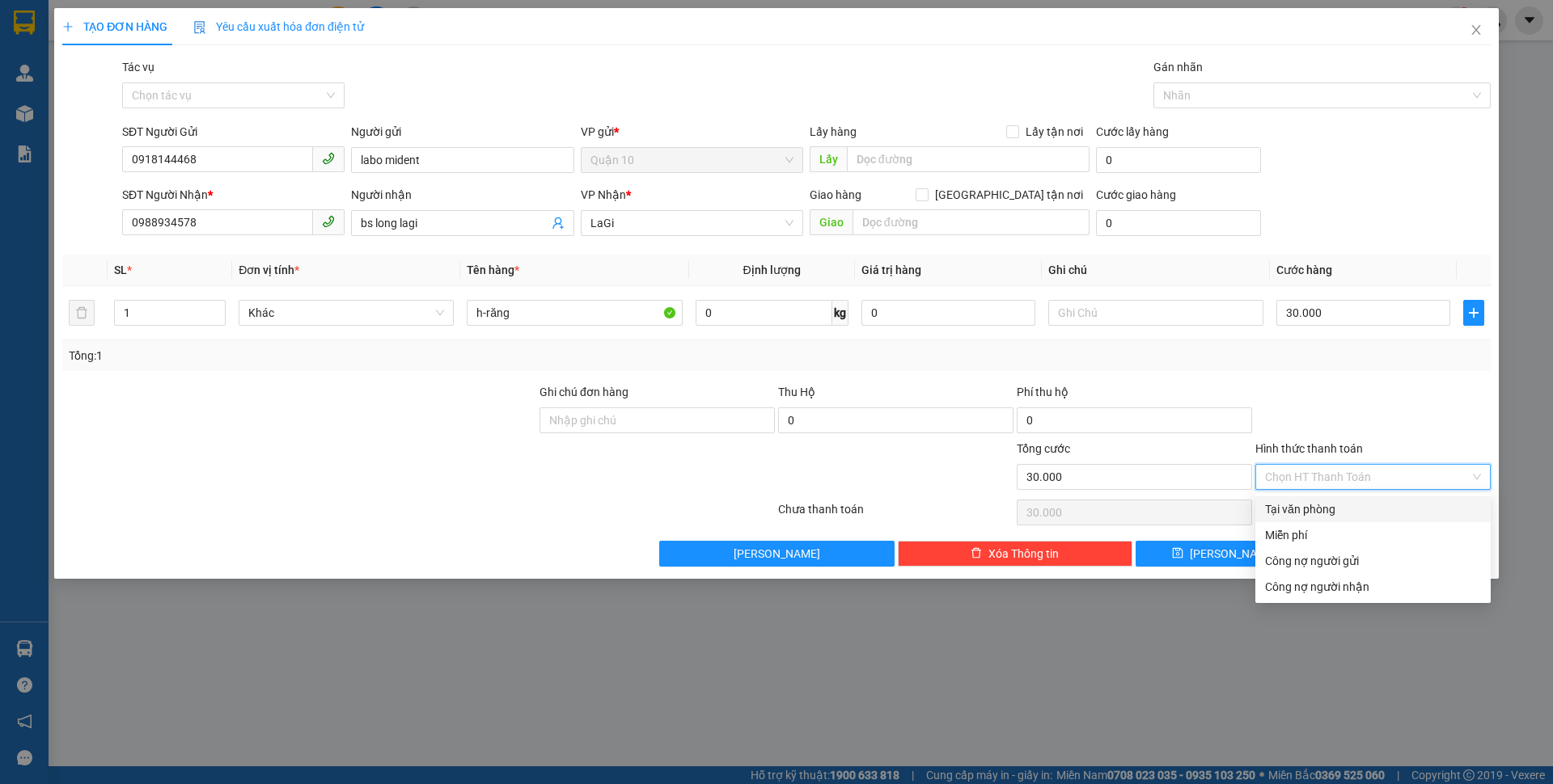
click at [1333, 503] on div "Tại văn phòng" at bounding box center [1373, 509] width 216 height 18
type input "0"
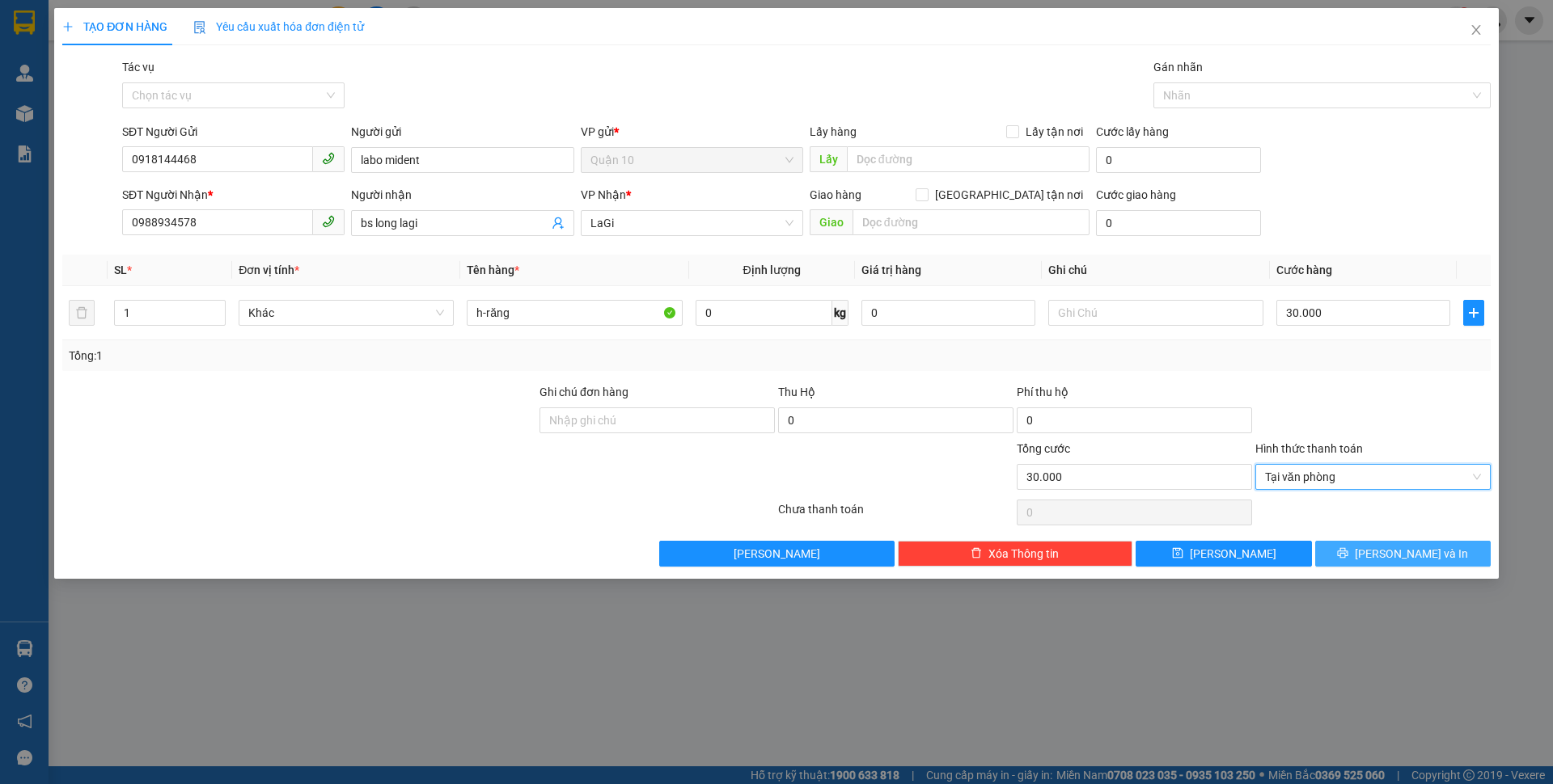
click at [1348, 547] on icon "printer" at bounding box center [1342, 552] width 11 height 11
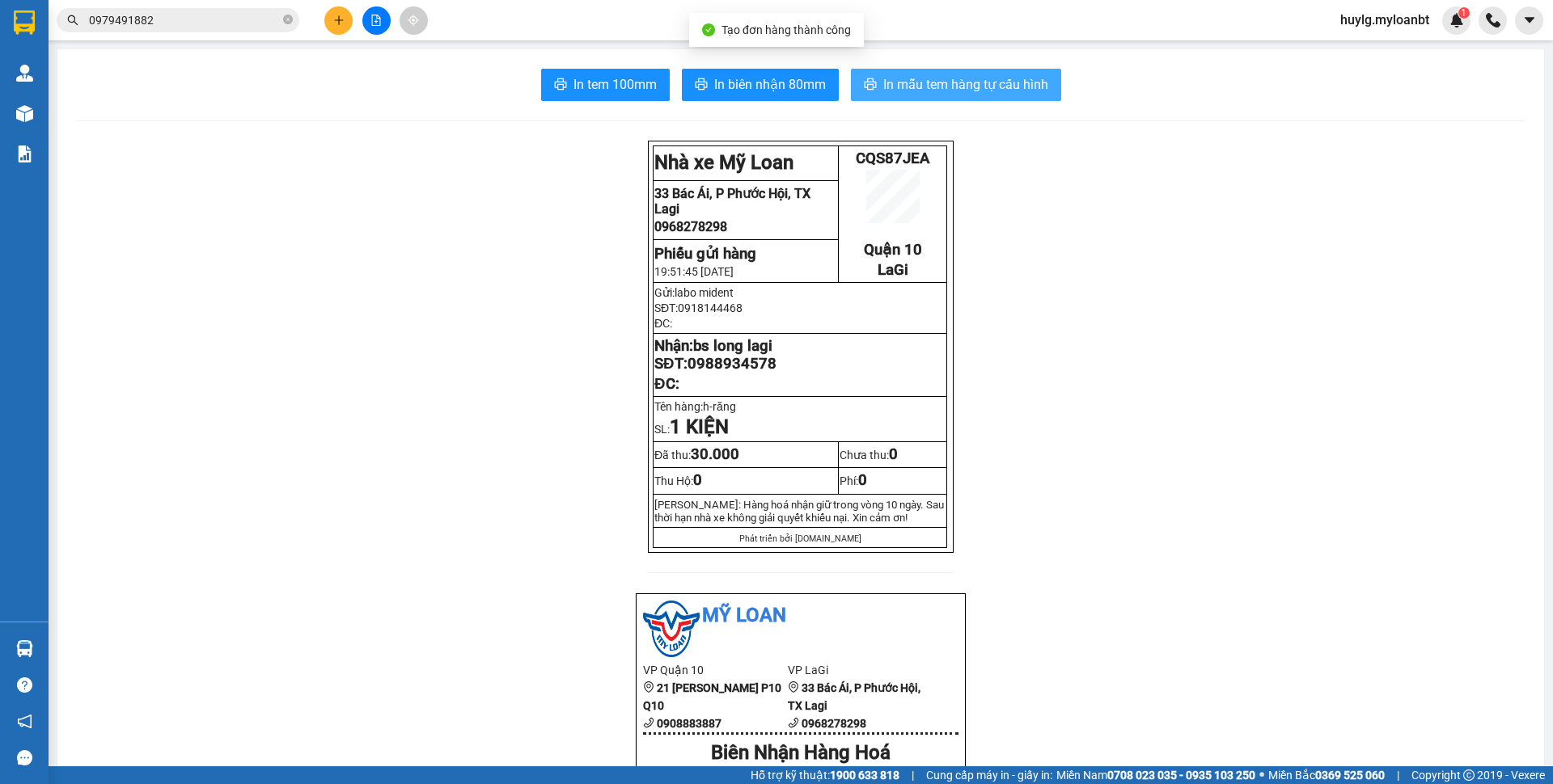
click at [937, 88] on span "In mẫu tem hàng tự cấu hình" at bounding box center [966, 84] width 165 height 20
click at [336, 24] on icon "plus" at bounding box center [338, 20] width 11 height 11
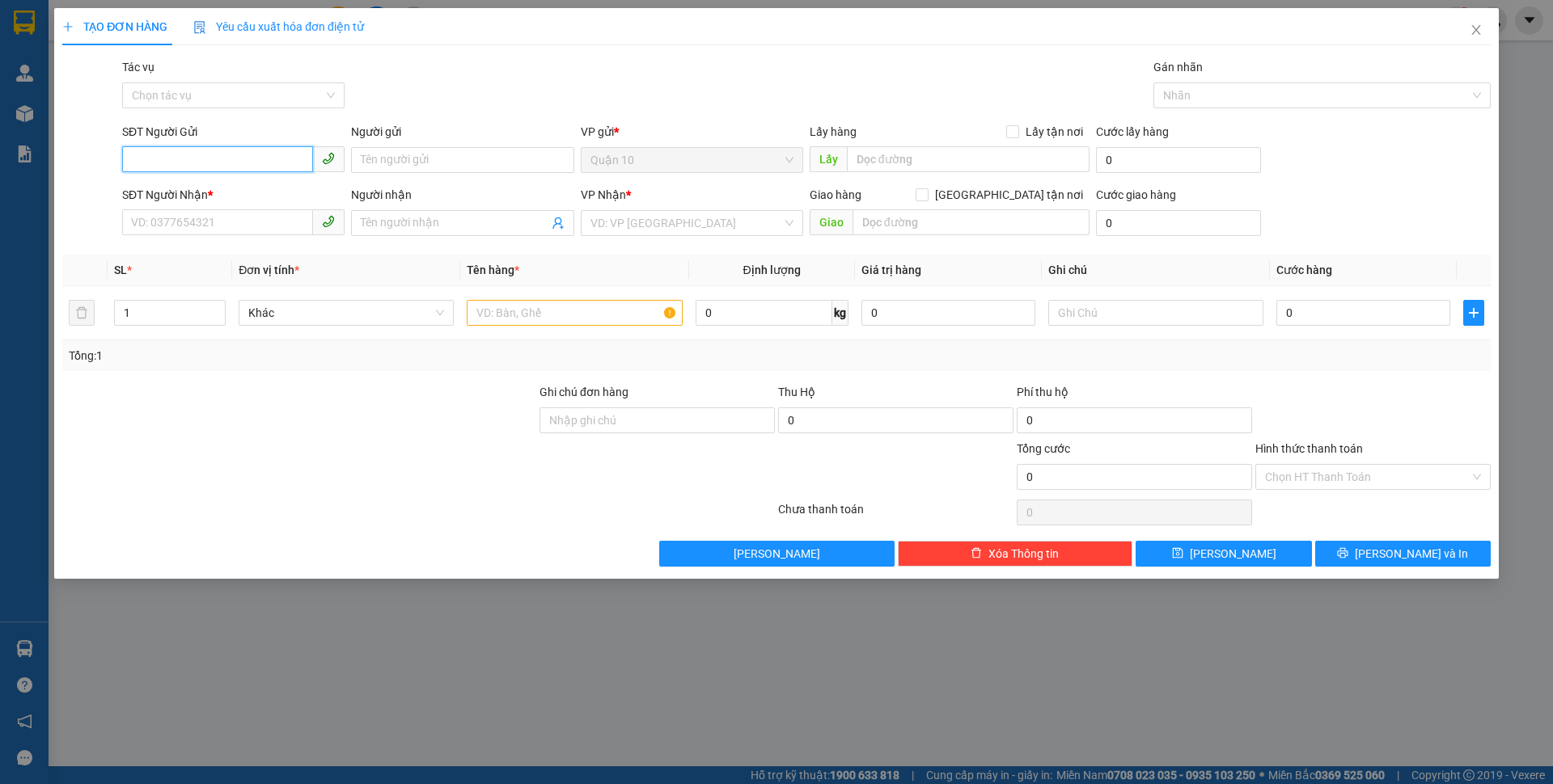
click at [199, 172] on span at bounding box center [233, 160] width 223 height 26
click at [197, 155] on input "SĐT Người Gửi" at bounding box center [217, 159] width 191 height 26
type input "0937353256"
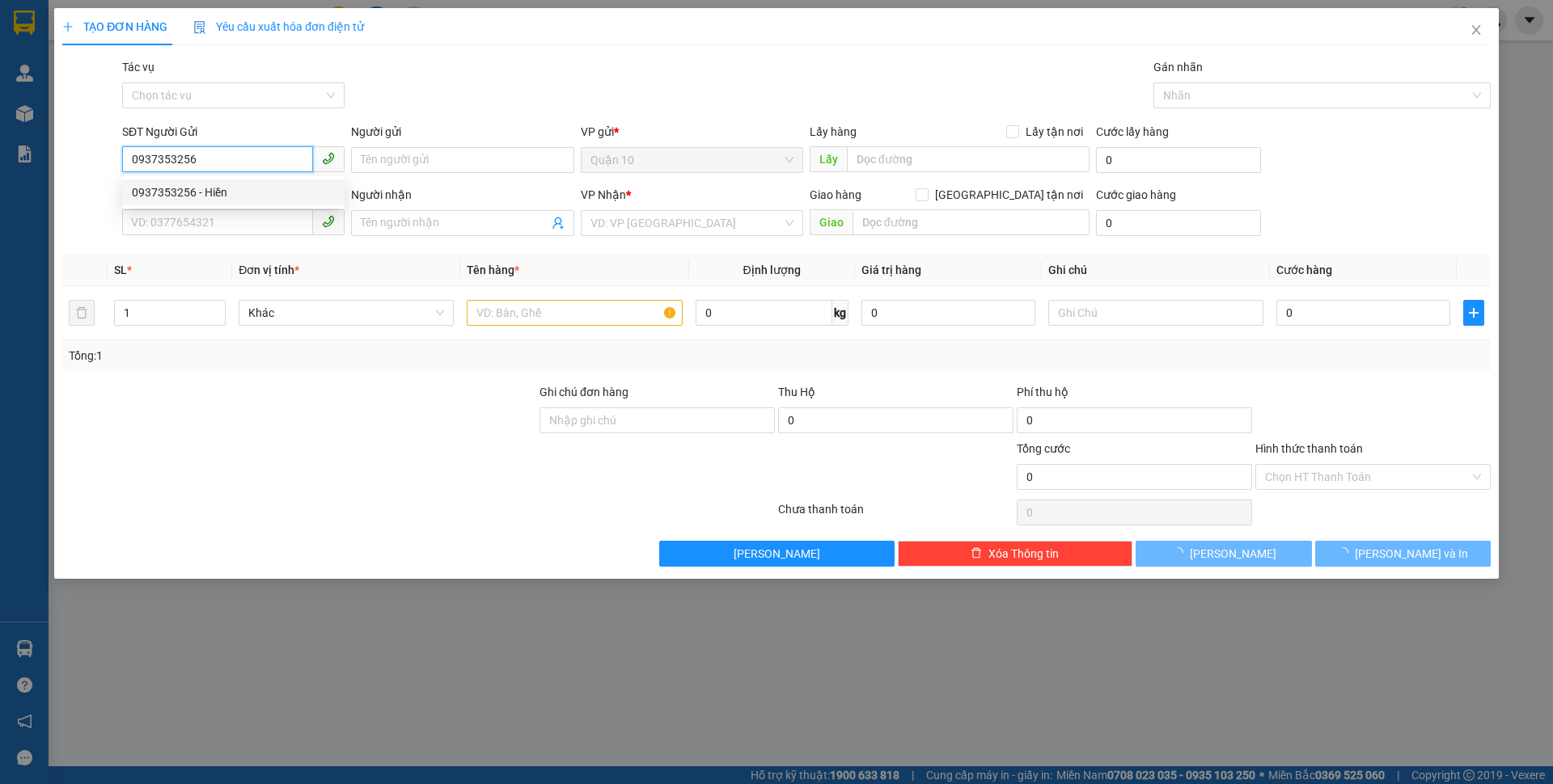
click at [266, 196] on div "0937353256 - Hiền" at bounding box center [233, 192] width 203 height 18
type input "Hiền"
type input "0937854199"
type input "BS Lựu"
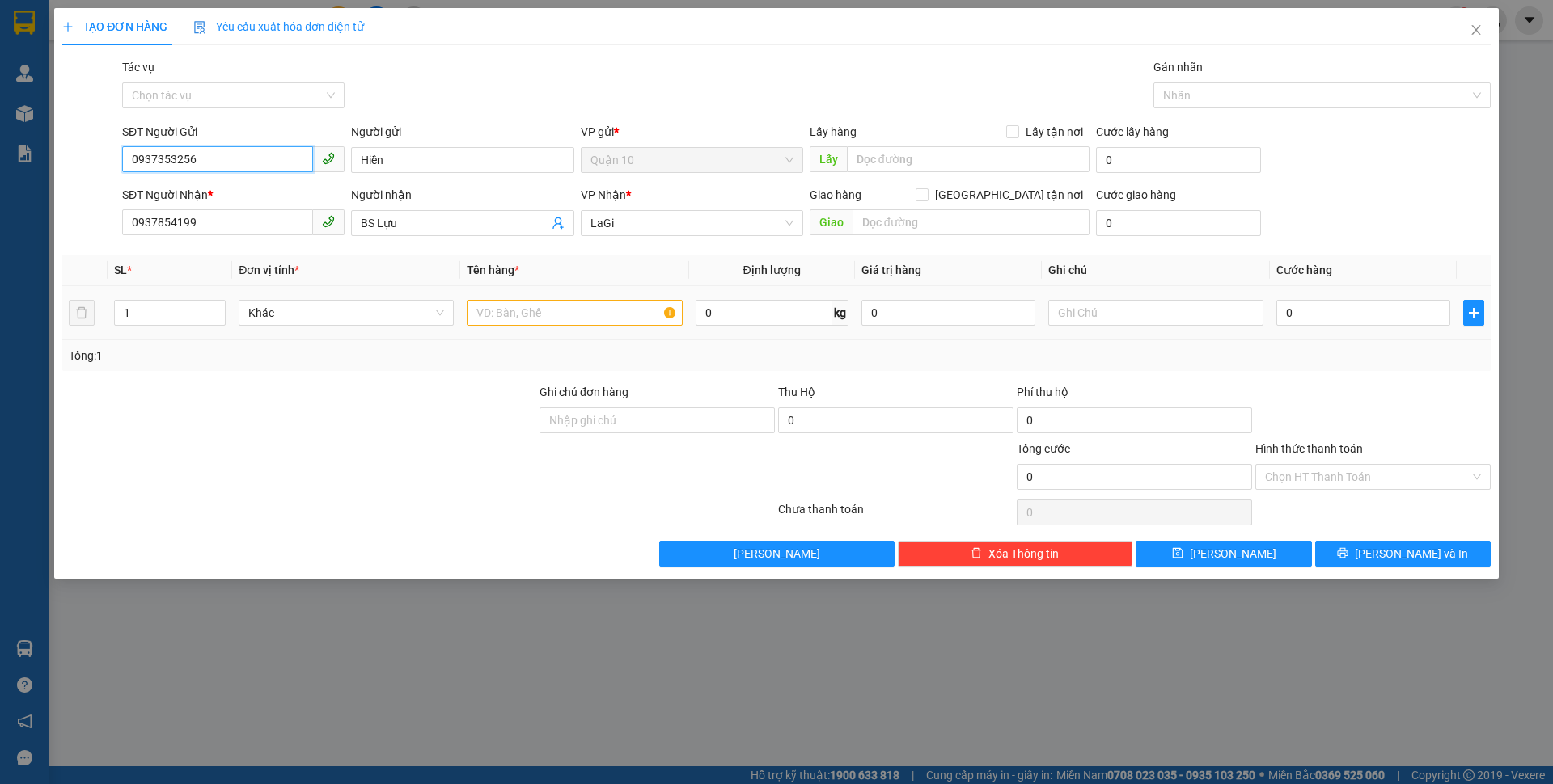
type input "0937353256"
click at [583, 311] on input "text" at bounding box center [573, 313] width 215 height 26
type input "bịch-điện thoại"
click at [1315, 315] on input "0" at bounding box center [1363, 313] width 174 height 26
type input "3"
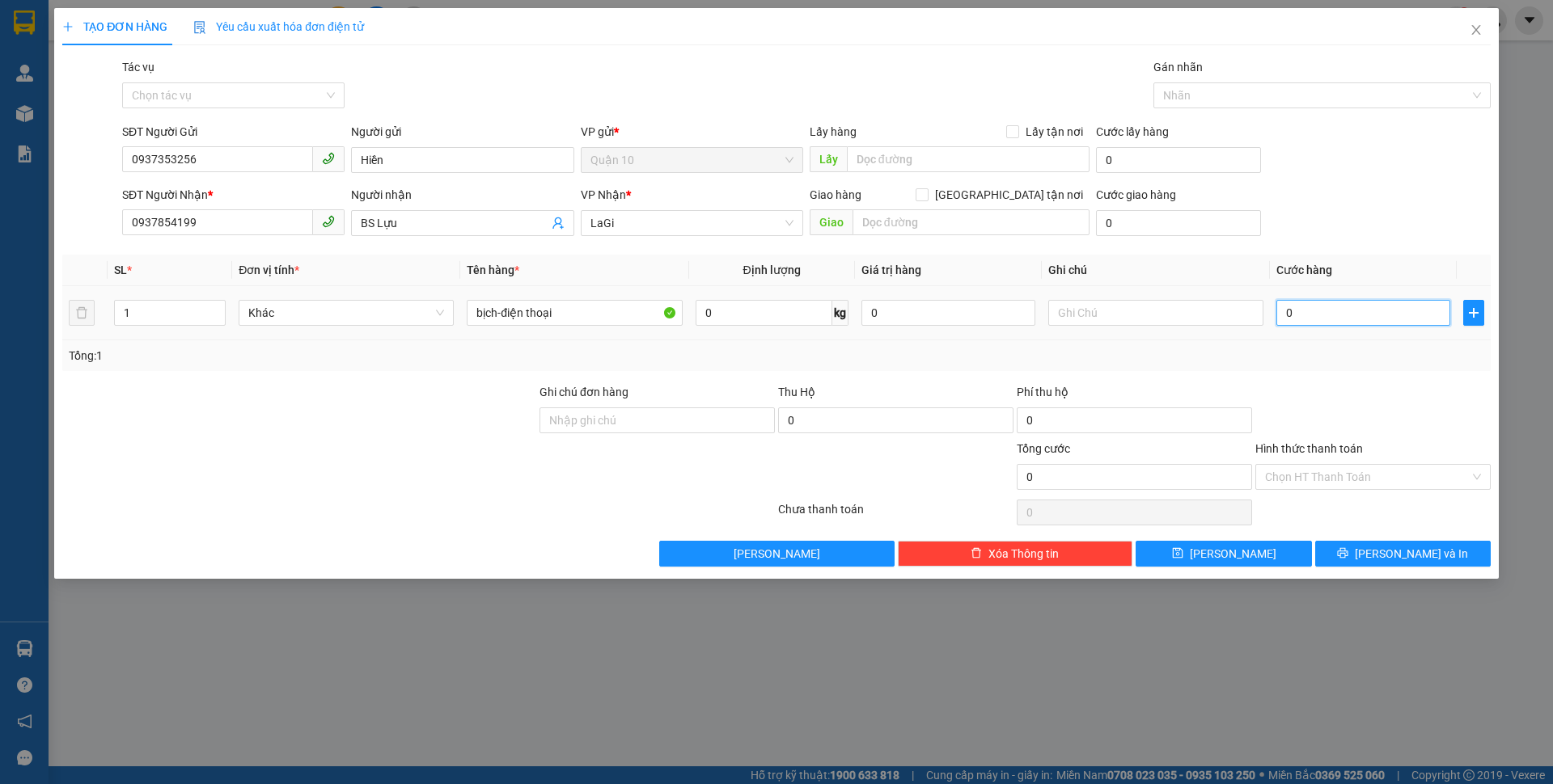
type input "3"
type input "30"
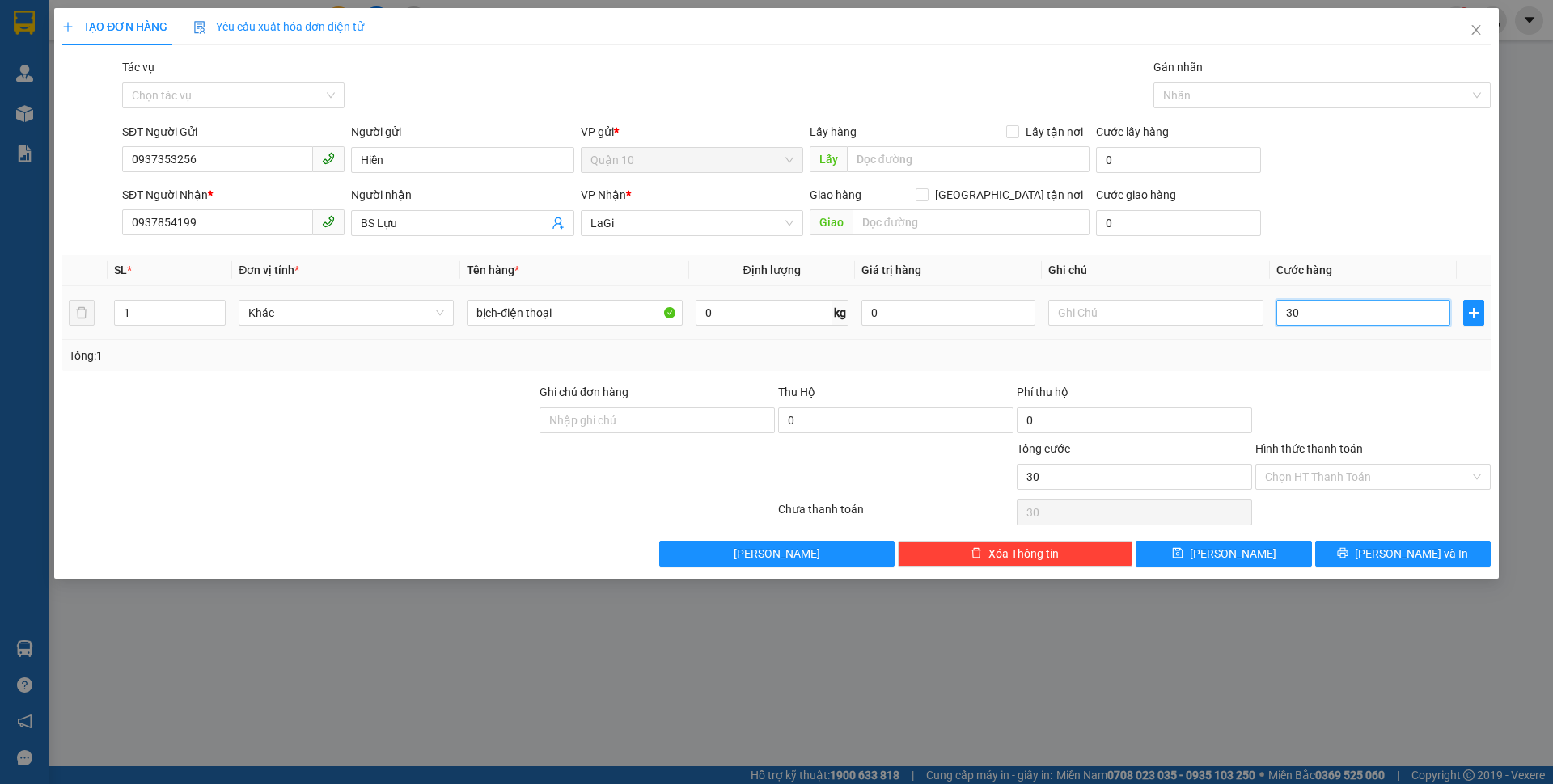
type input "300"
type input "3.000"
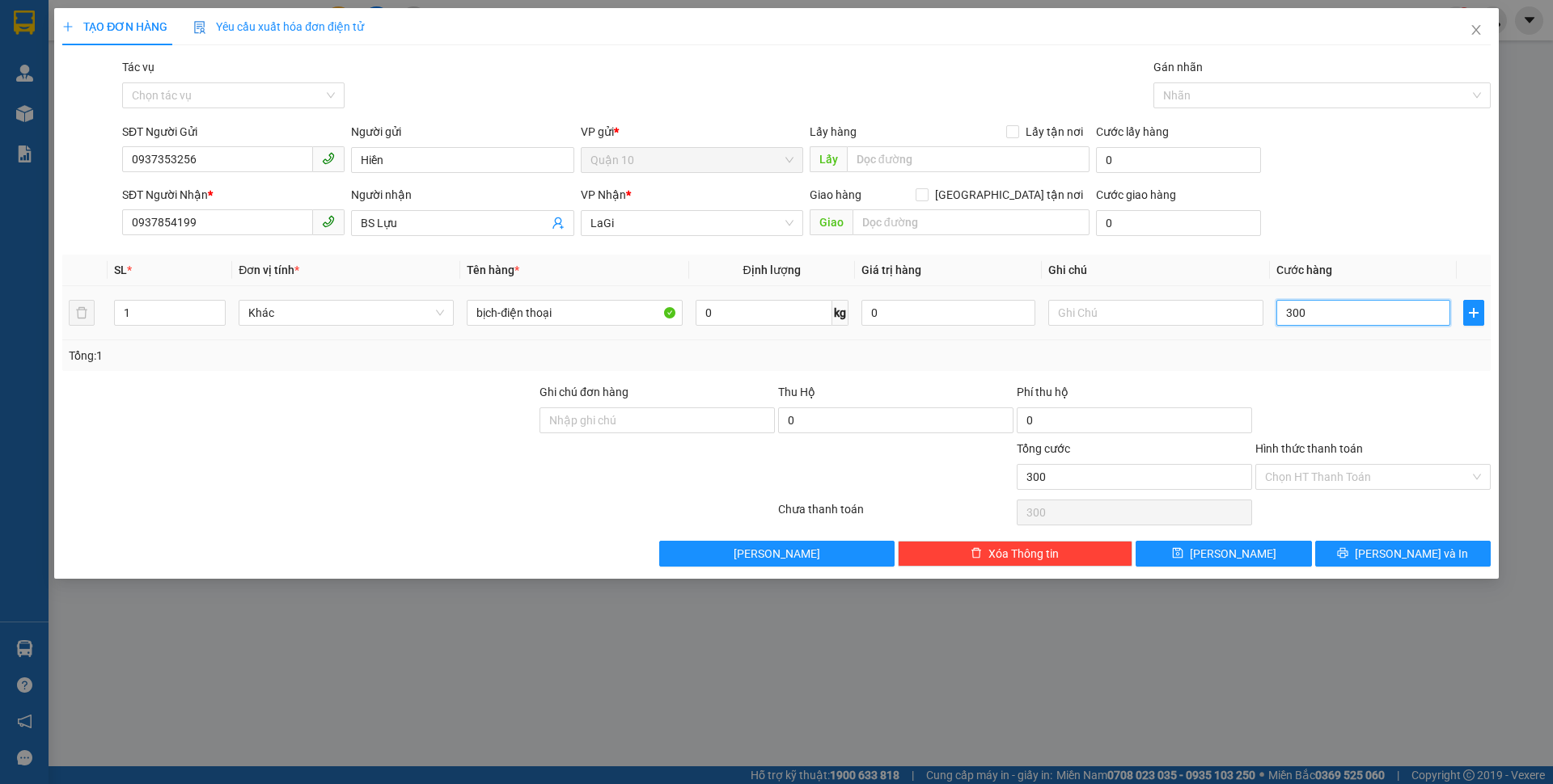
type input "3.000"
type input "30.000"
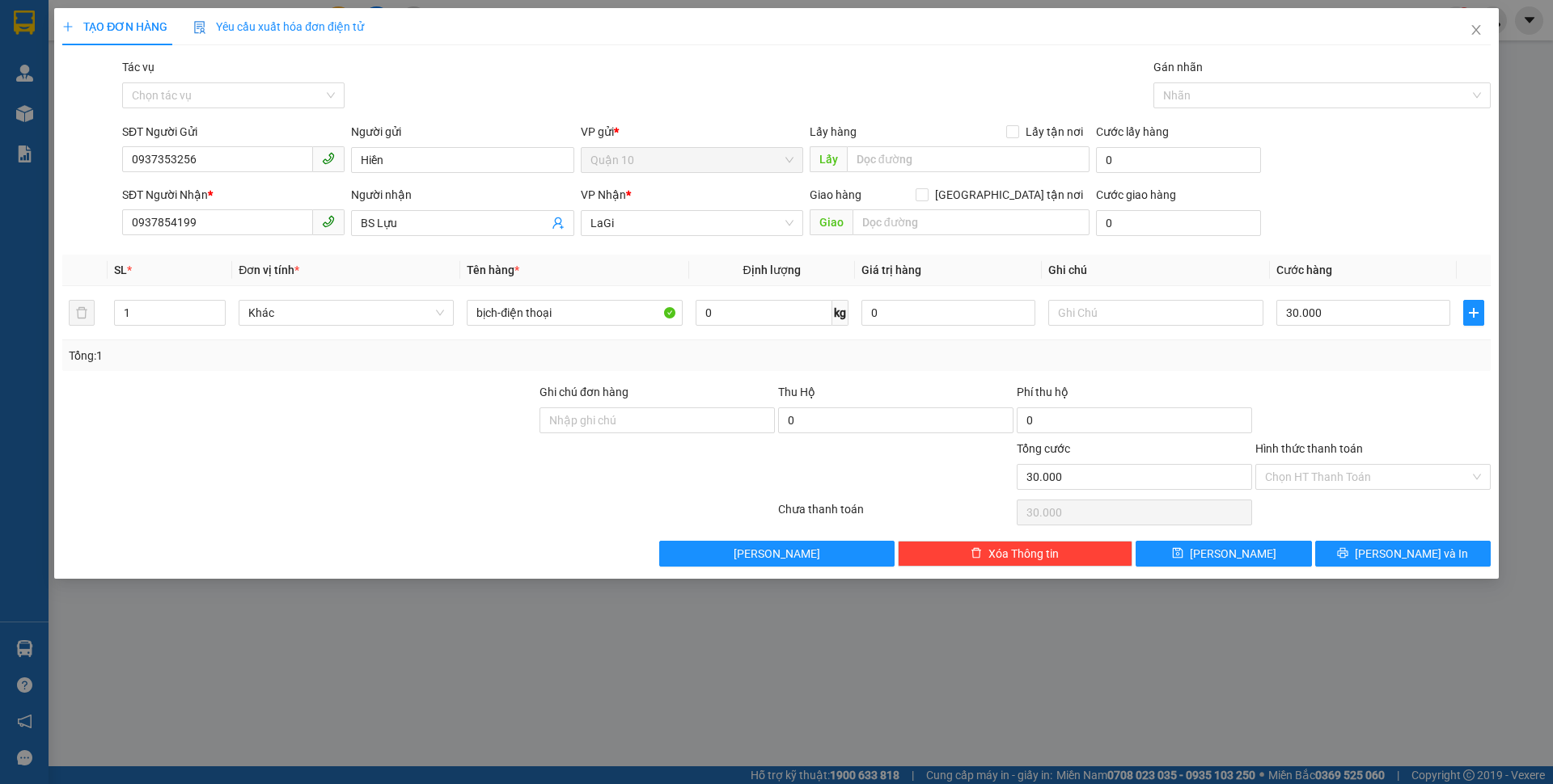
click at [1329, 500] on div "Chọn HT Thanh Toán" at bounding box center [1373, 512] width 239 height 33
click at [1329, 484] on input "Hình thức thanh toán" at bounding box center [1367, 476] width 205 height 24
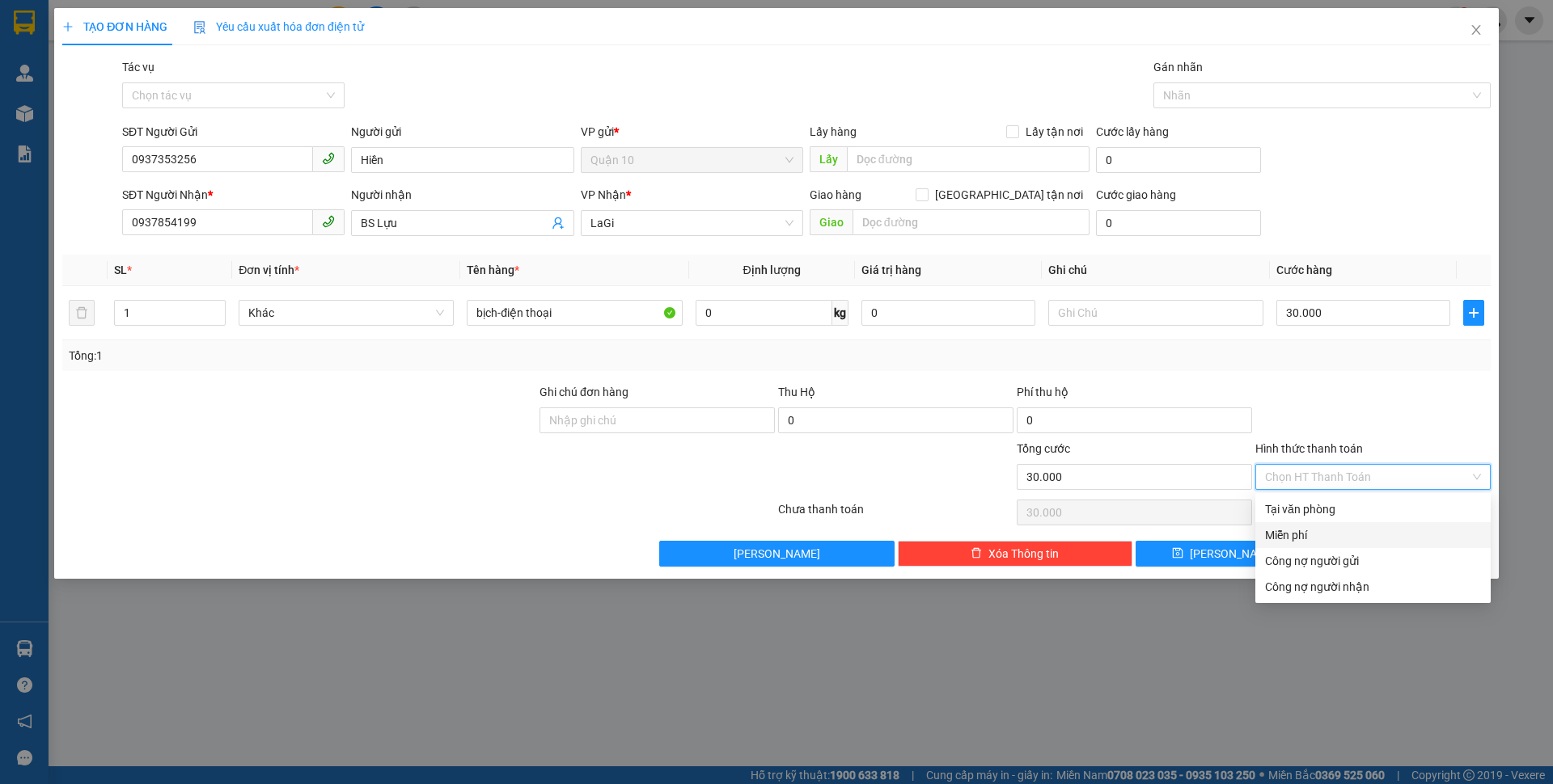
click at [1320, 534] on div "Miễn phí" at bounding box center [1373, 536] width 216 height 18
type input "0"
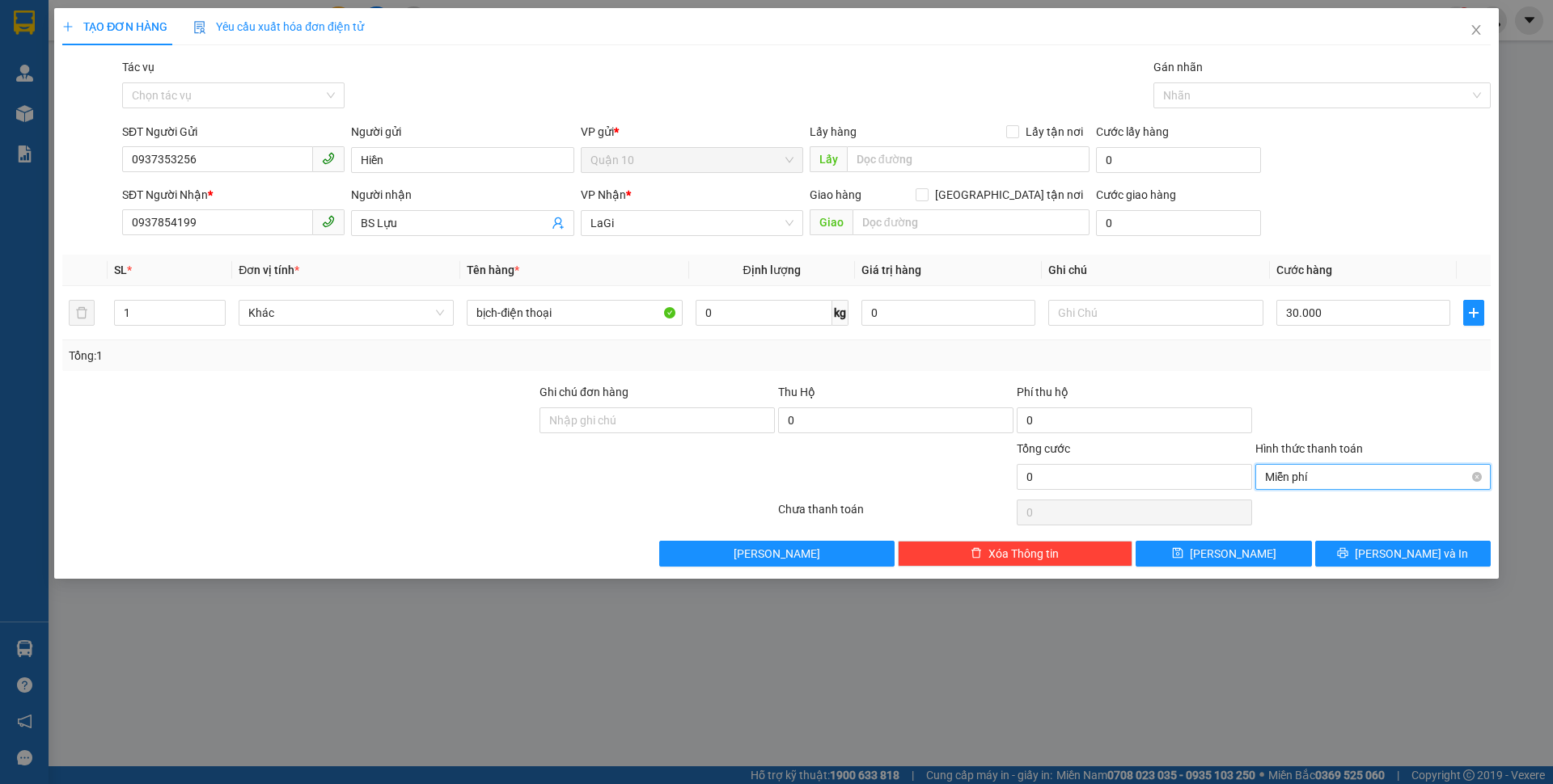
click at [1316, 475] on span "Miễn phí" at bounding box center [1373, 476] width 216 height 24
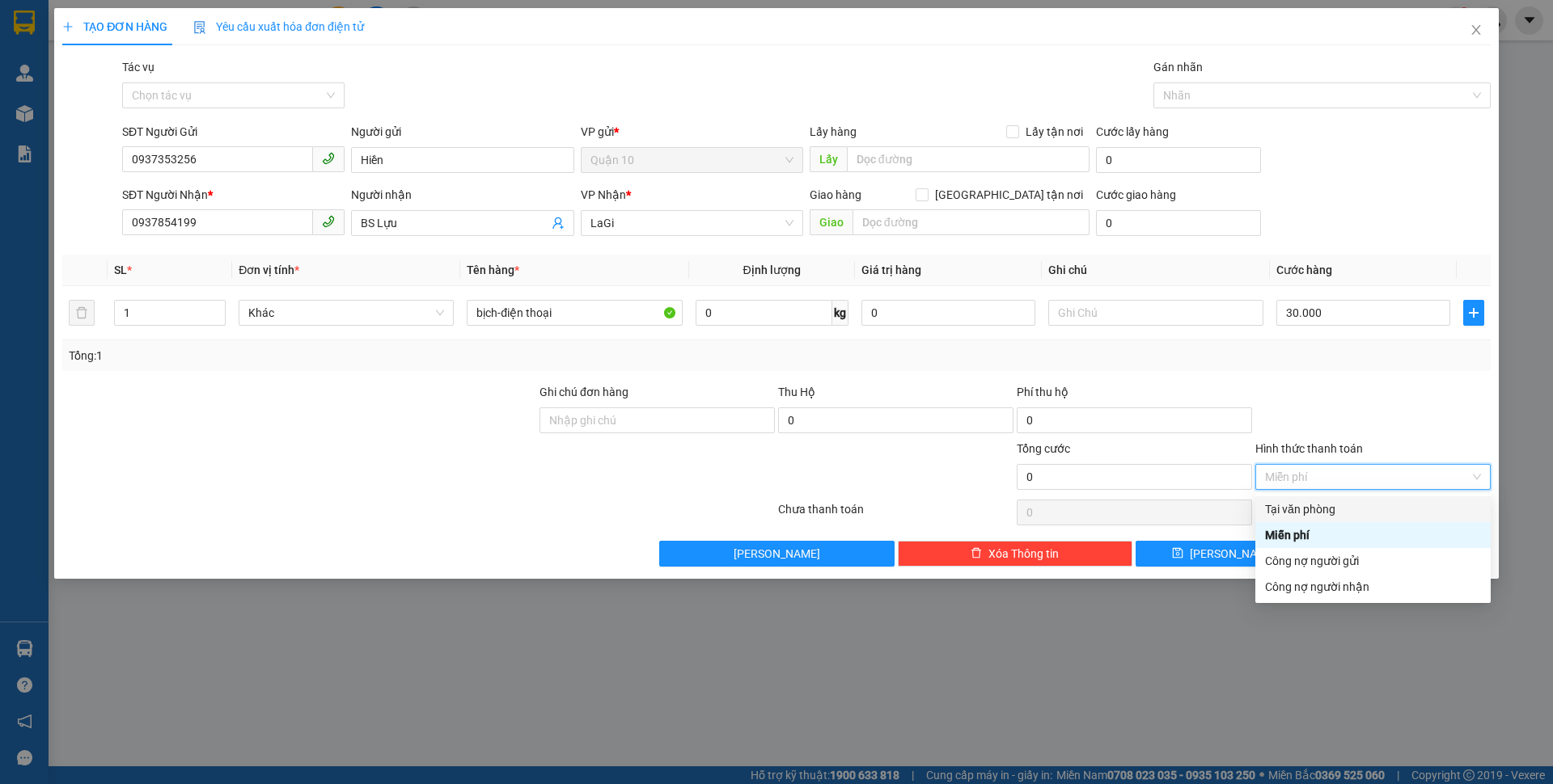
click at [1333, 508] on div "Tại văn phòng" at bounding box center [1373, 509] width 216 height 18
type input "30.000"
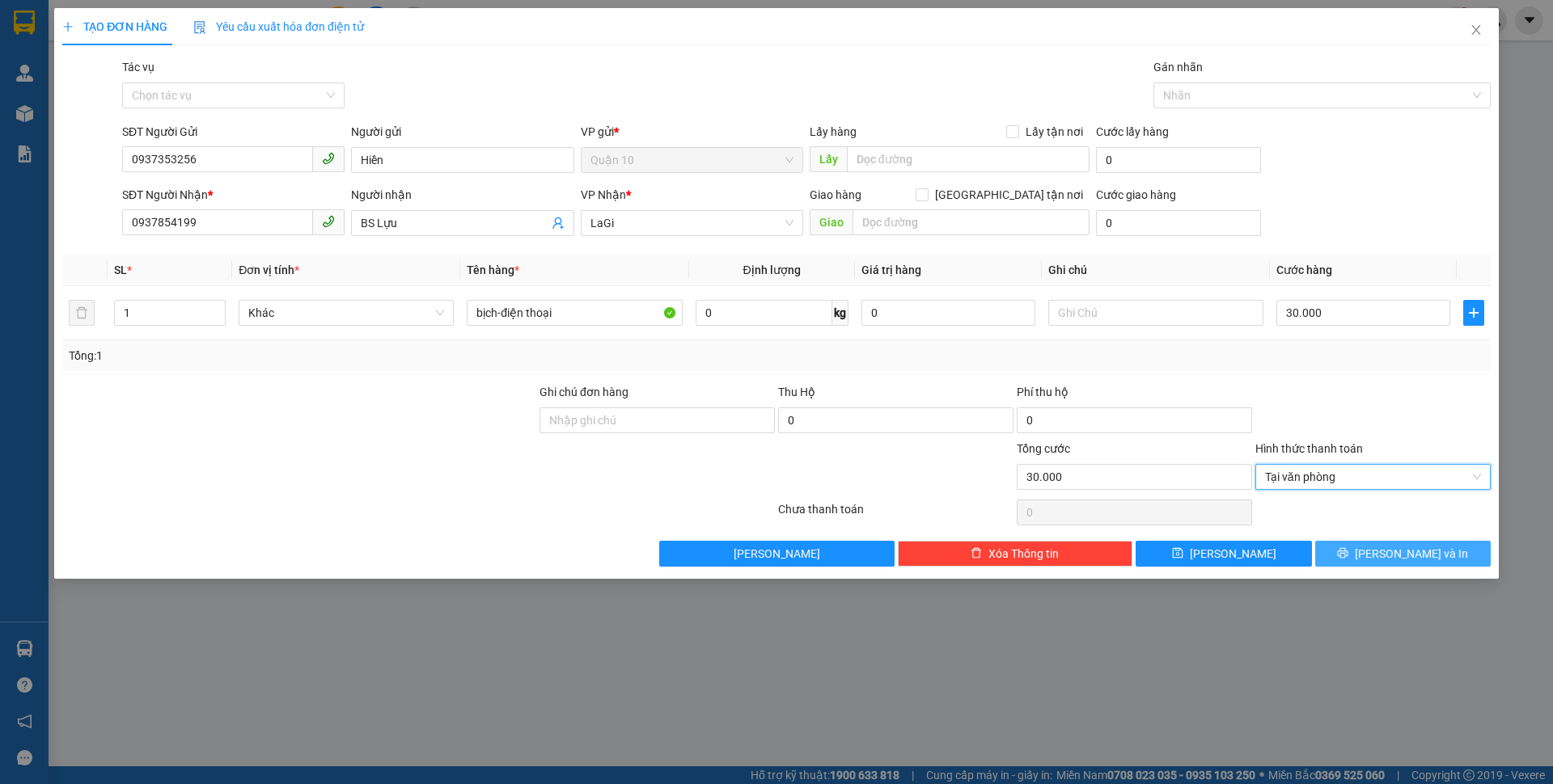
click at [1360, 551] on button "[PERSON_NAME] và In" at bounding box center [1402, 553] width 175 height 26
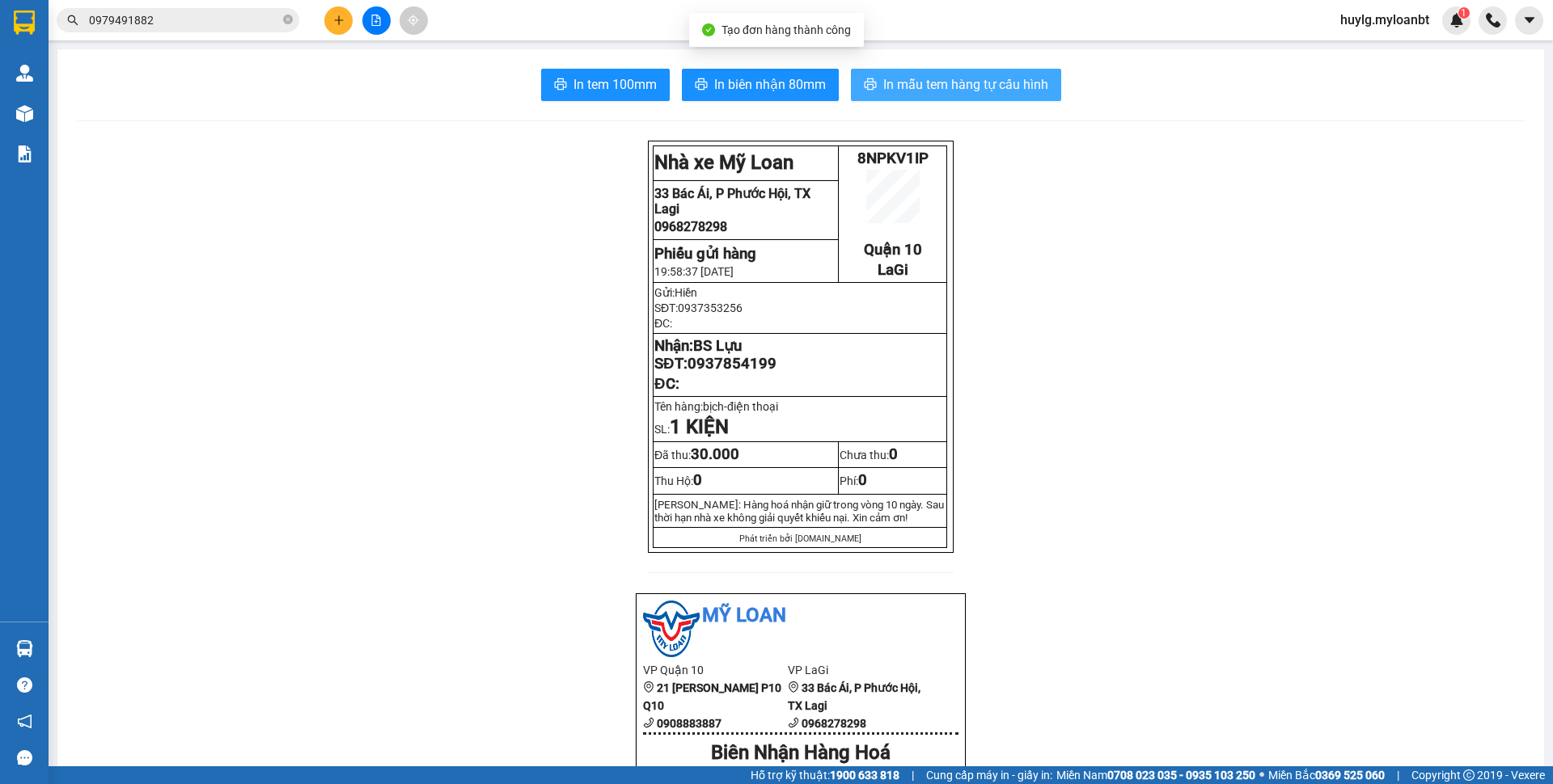
click at [946, 92] on span "In mẫu tem hàng tự cấu hình" at bounding box center [966, 84] width 165 height 20
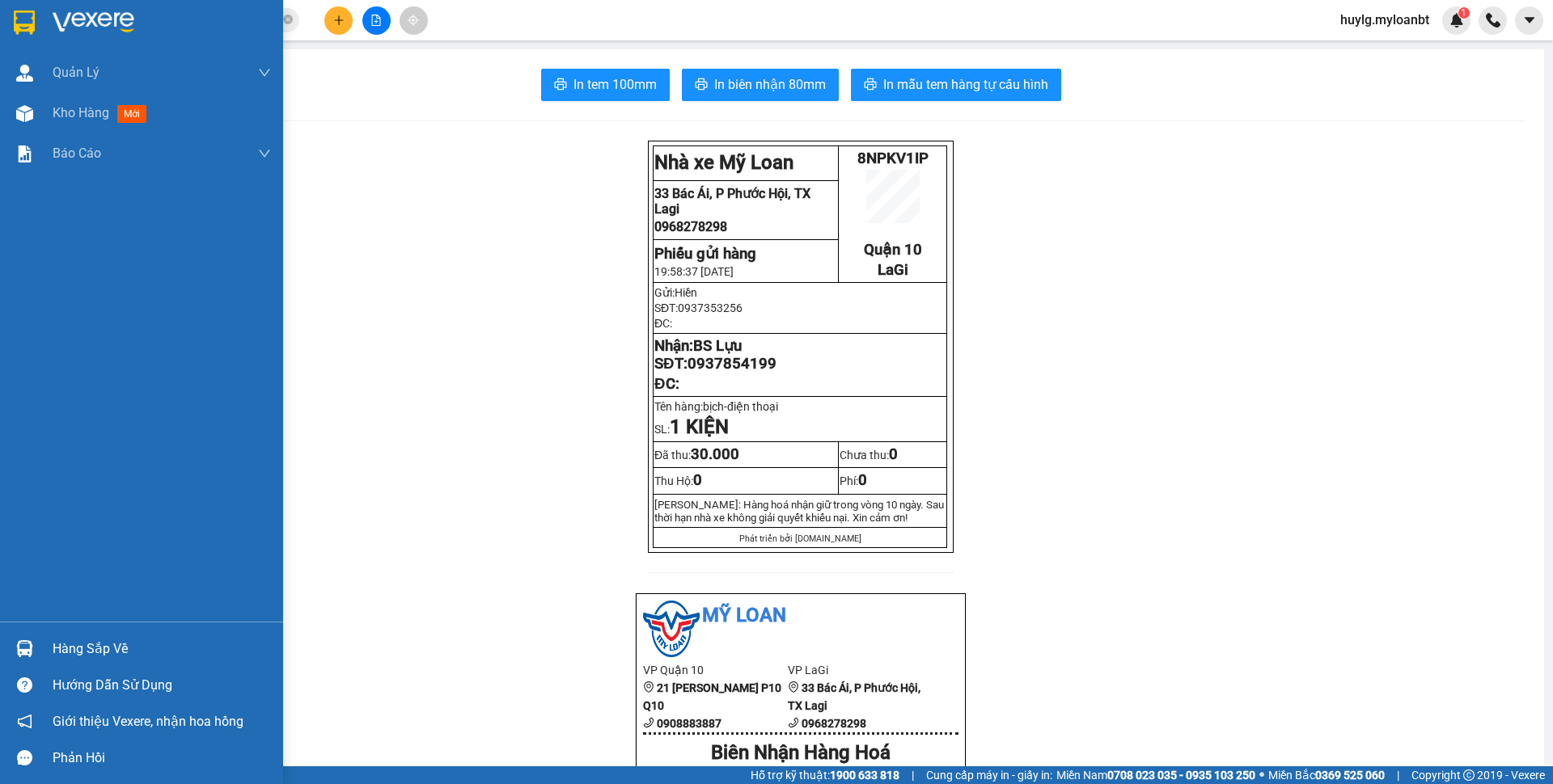
click at [117, 642] on div "Hàng sắp về" at bounding box center [161, 648] width 218 height 24
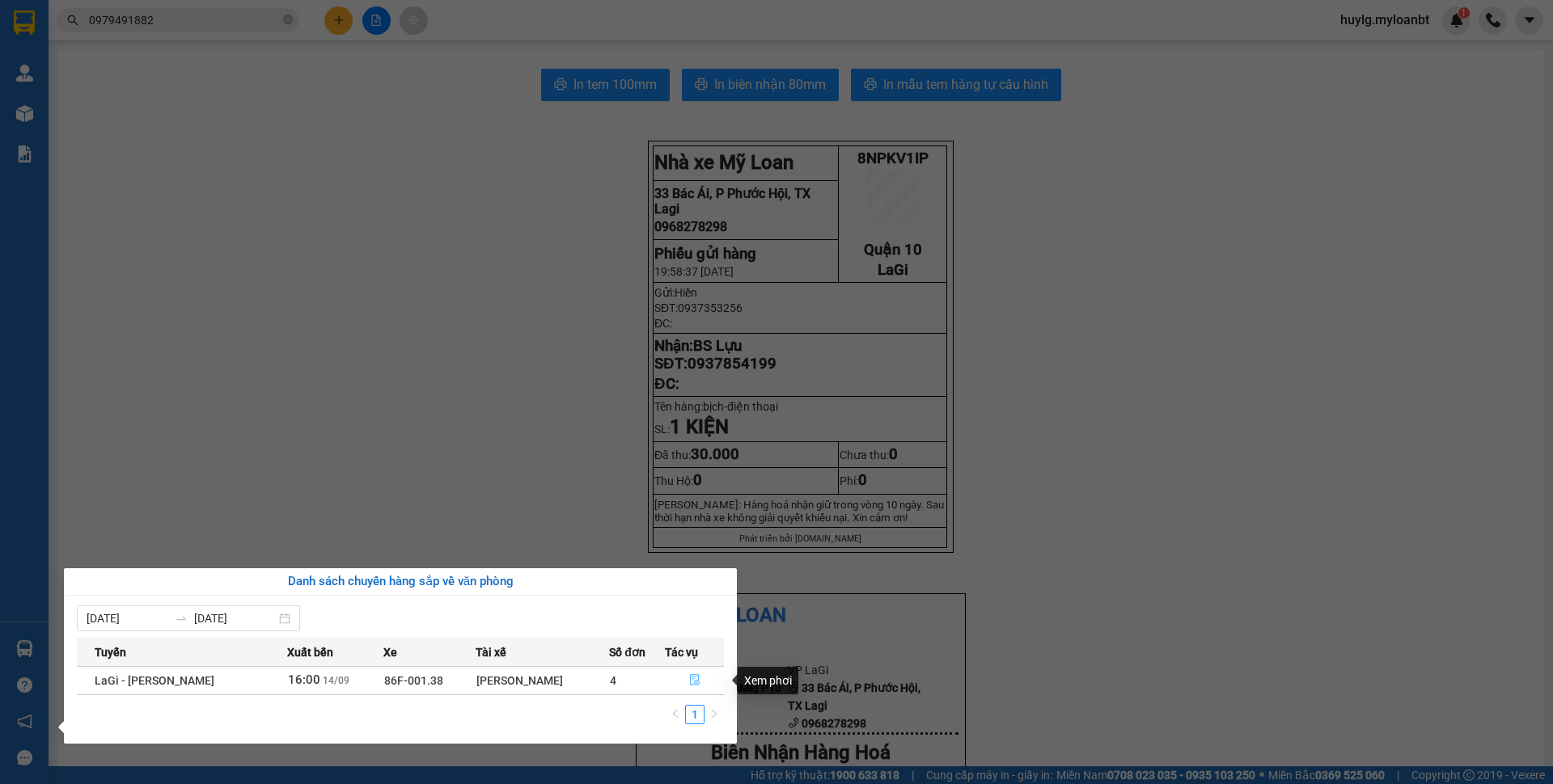
click at [698, 684] on icon "file-done" at bounding box center [694, 679] width 11 height 11
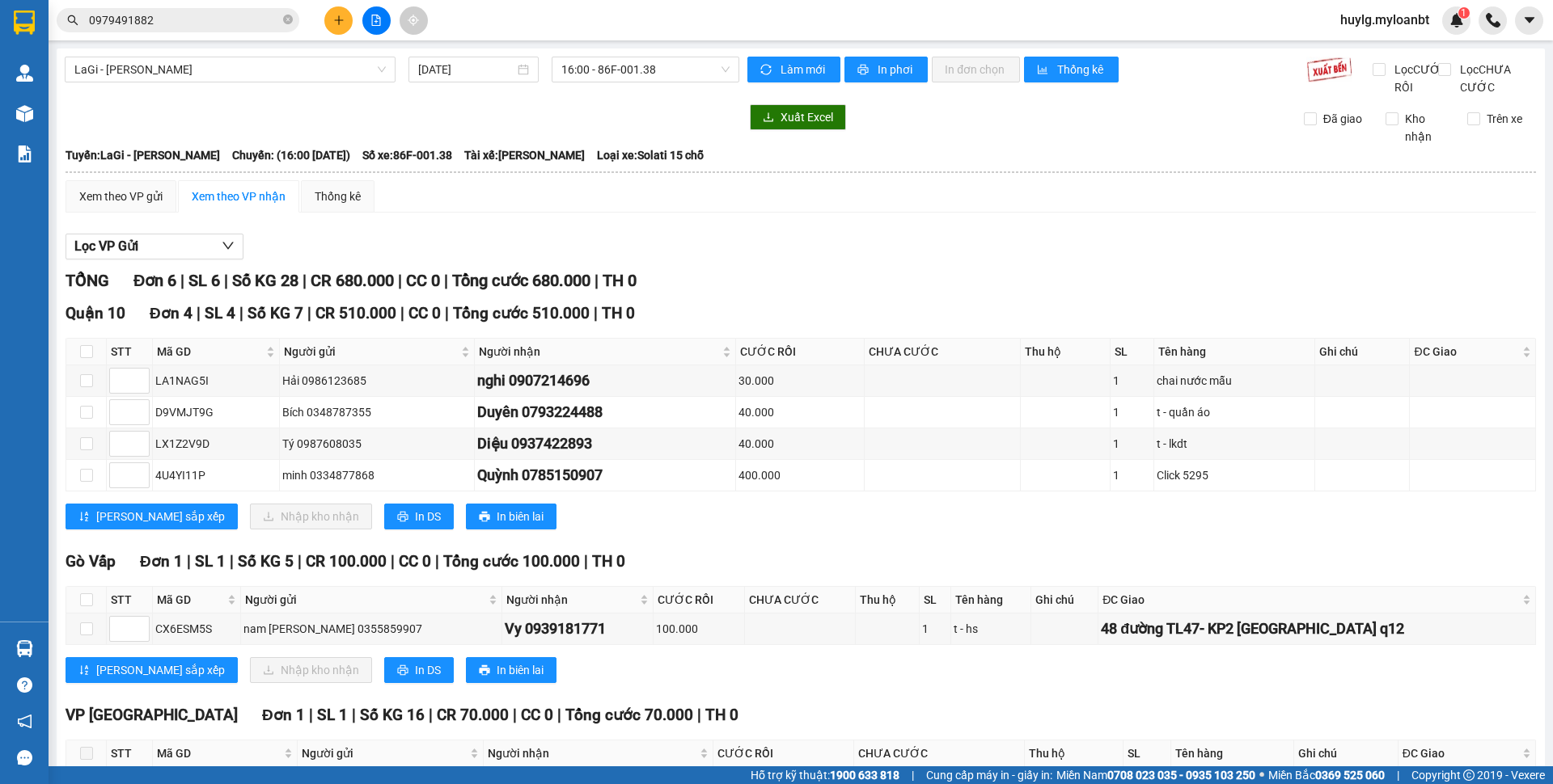
click at [93, 365] on th at bounding box center [86, 351] width 41 height 27
click at [91, 358] on input "checkbox" at bounding box center [86, 351] width 13 height 13
checkbox input "true"
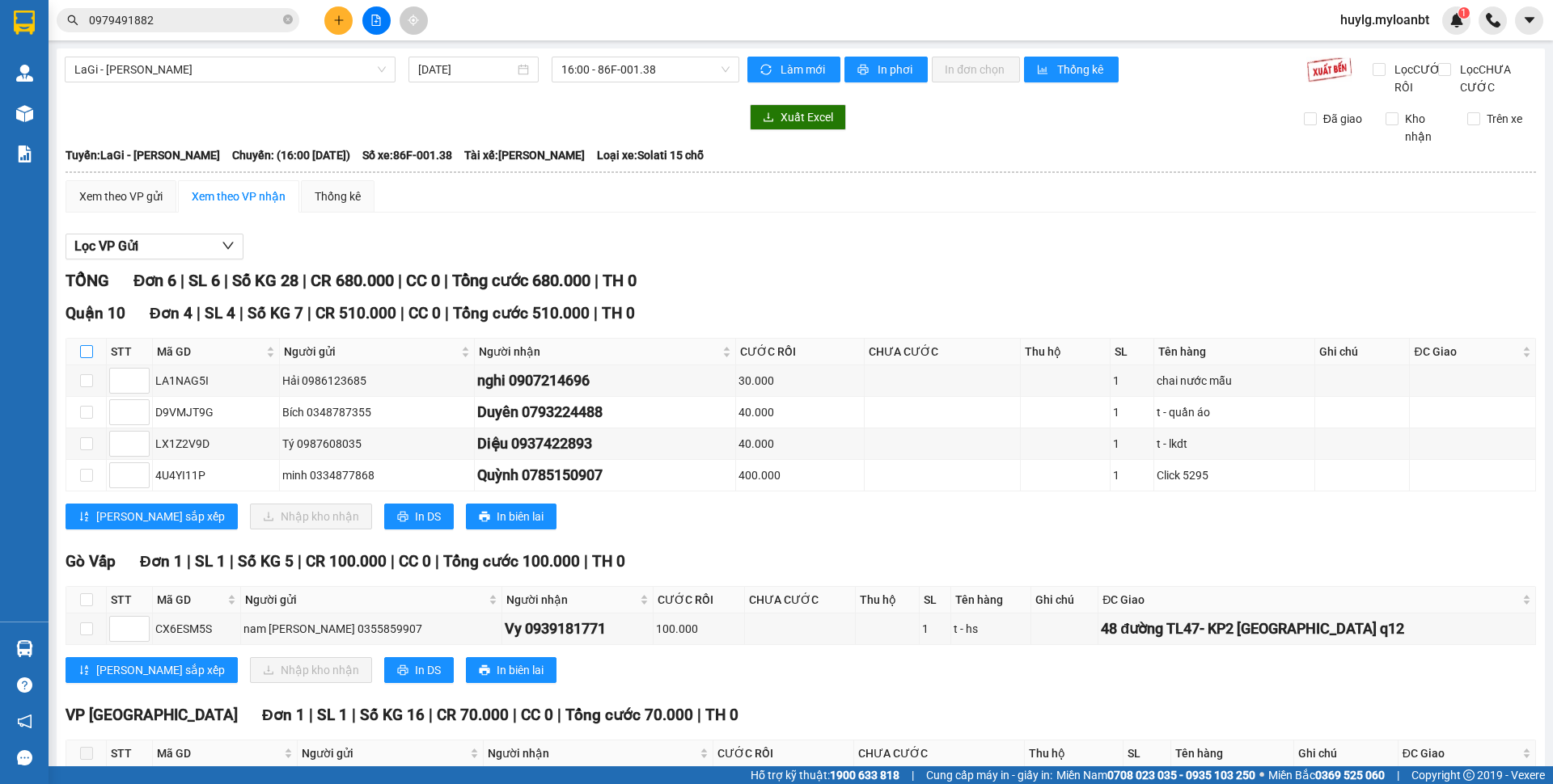
checkbox input "true"
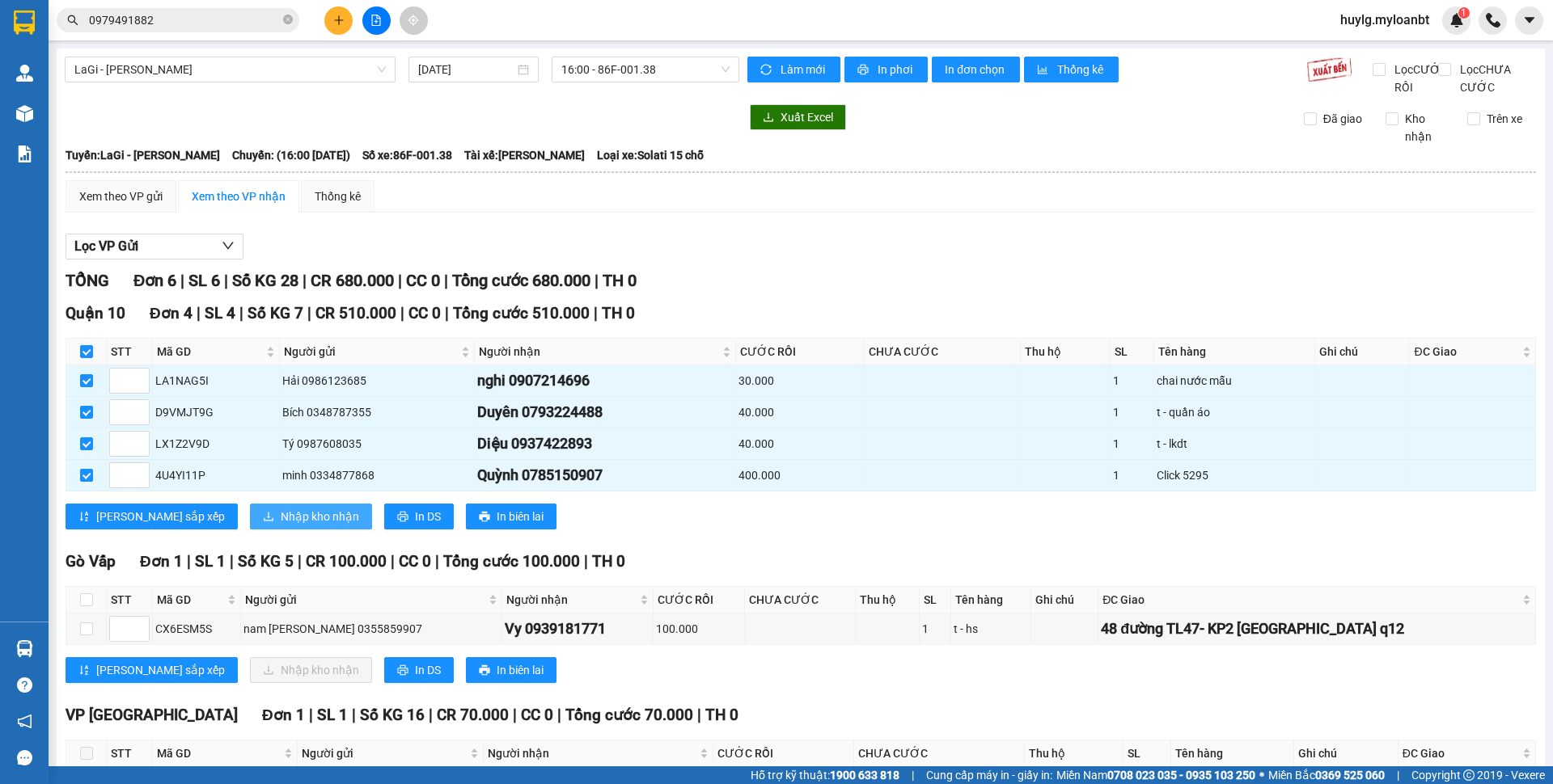
click at [280, 526] on span "Nhập kho nhận" at bounding box center [319, 517] width 78 height 18
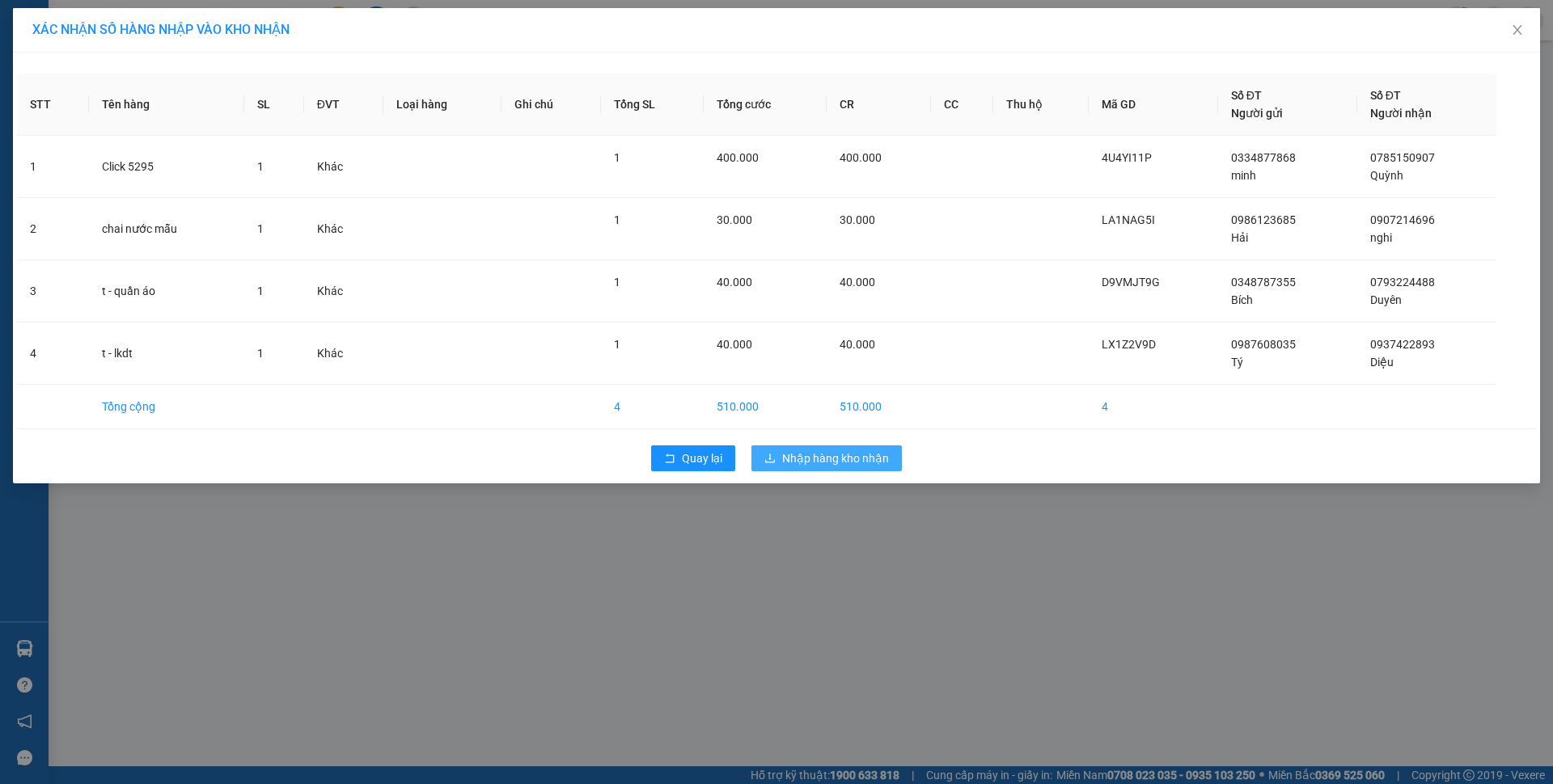
click at [831, 458] on span "Nhập hàng kho nhận" at bounding box center [836, 458] width 107 height 18
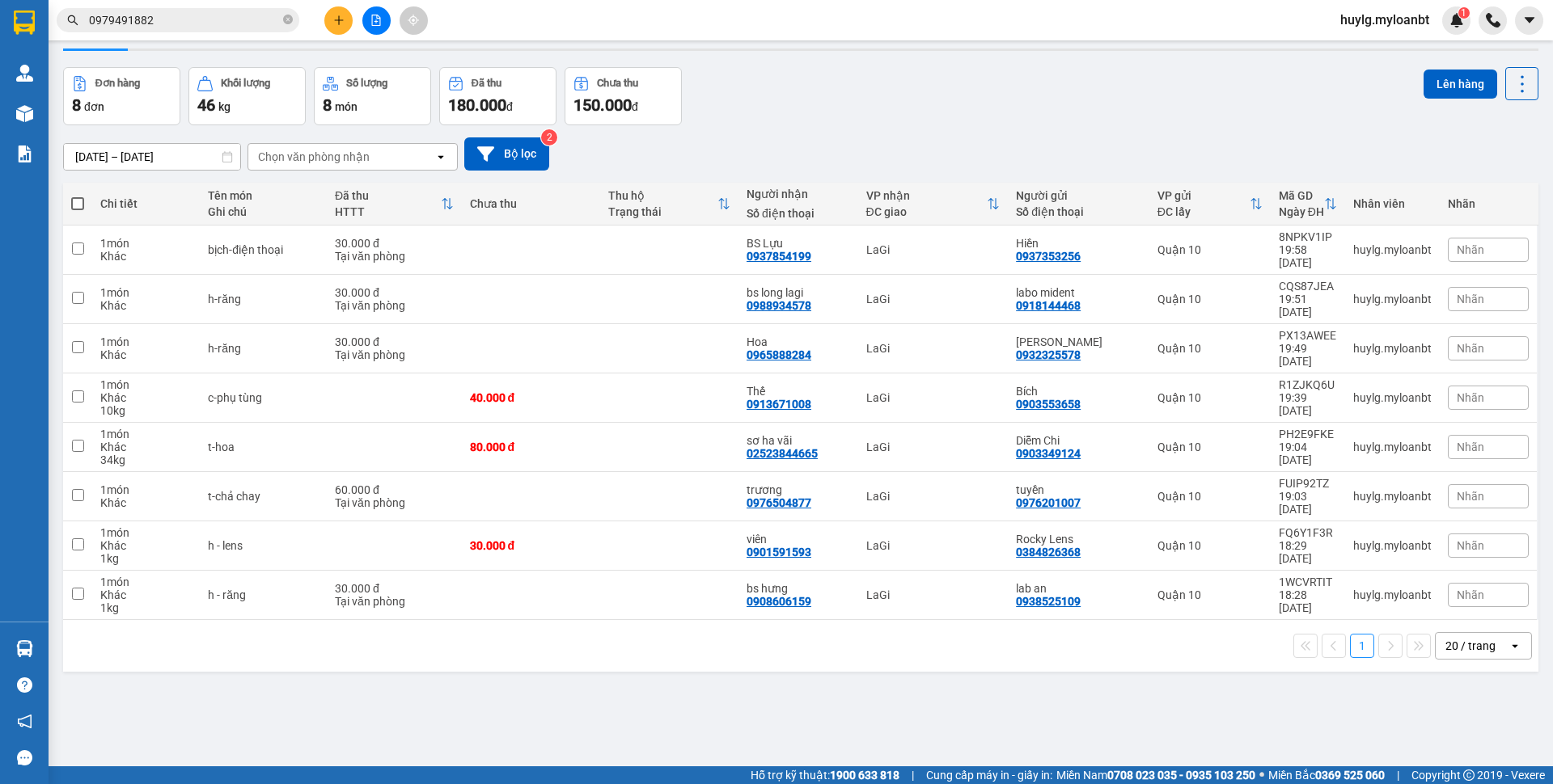
scroll to position [49, 0]
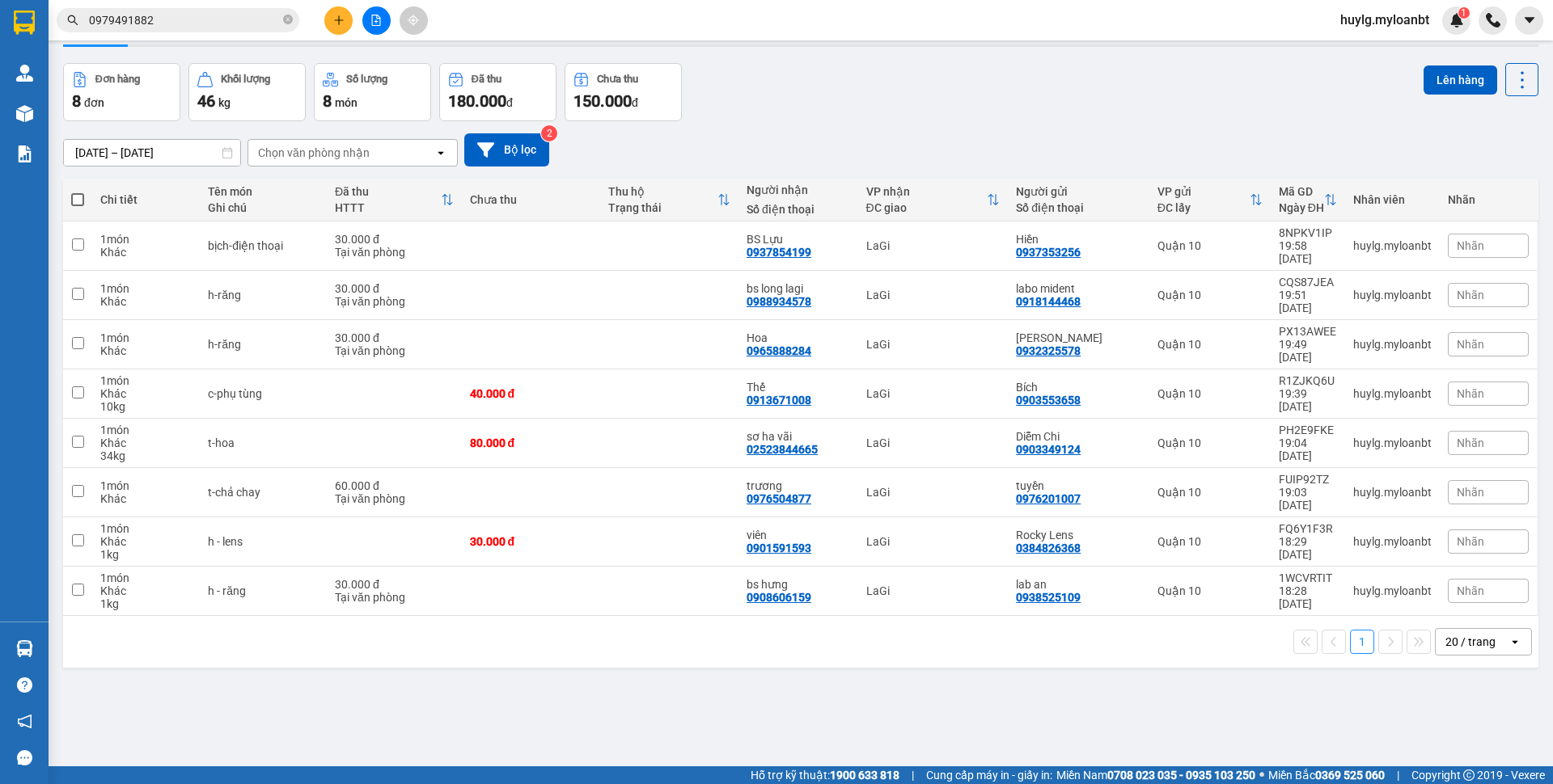
click at [79, 206] on label at bounding box center [77, 200] width 13 height 16
click at [77, 192] on input "checkbox" at bounding box center [77, 192] width 0 height 0
checkbox input "true"
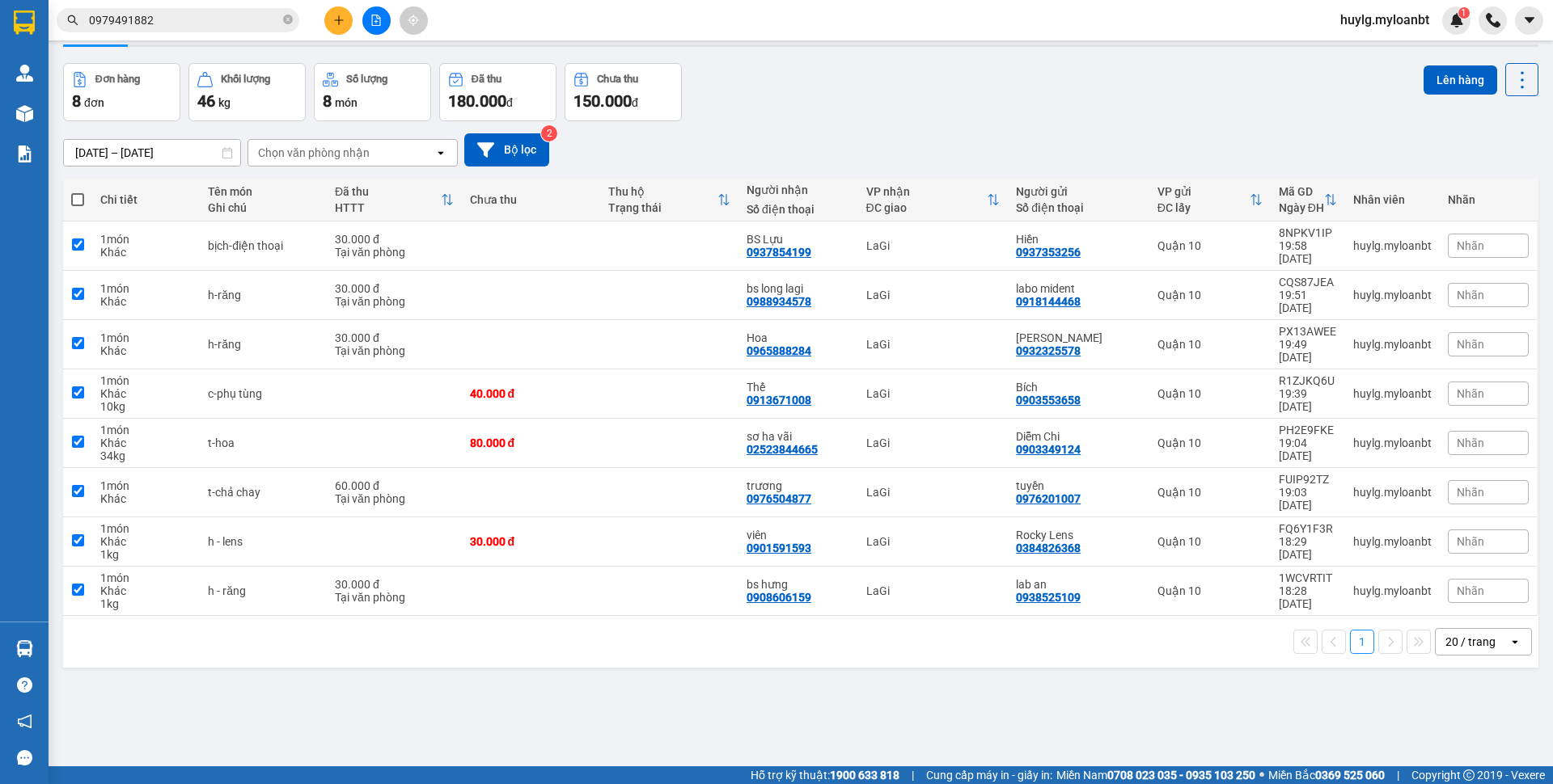
checkbox input "true"
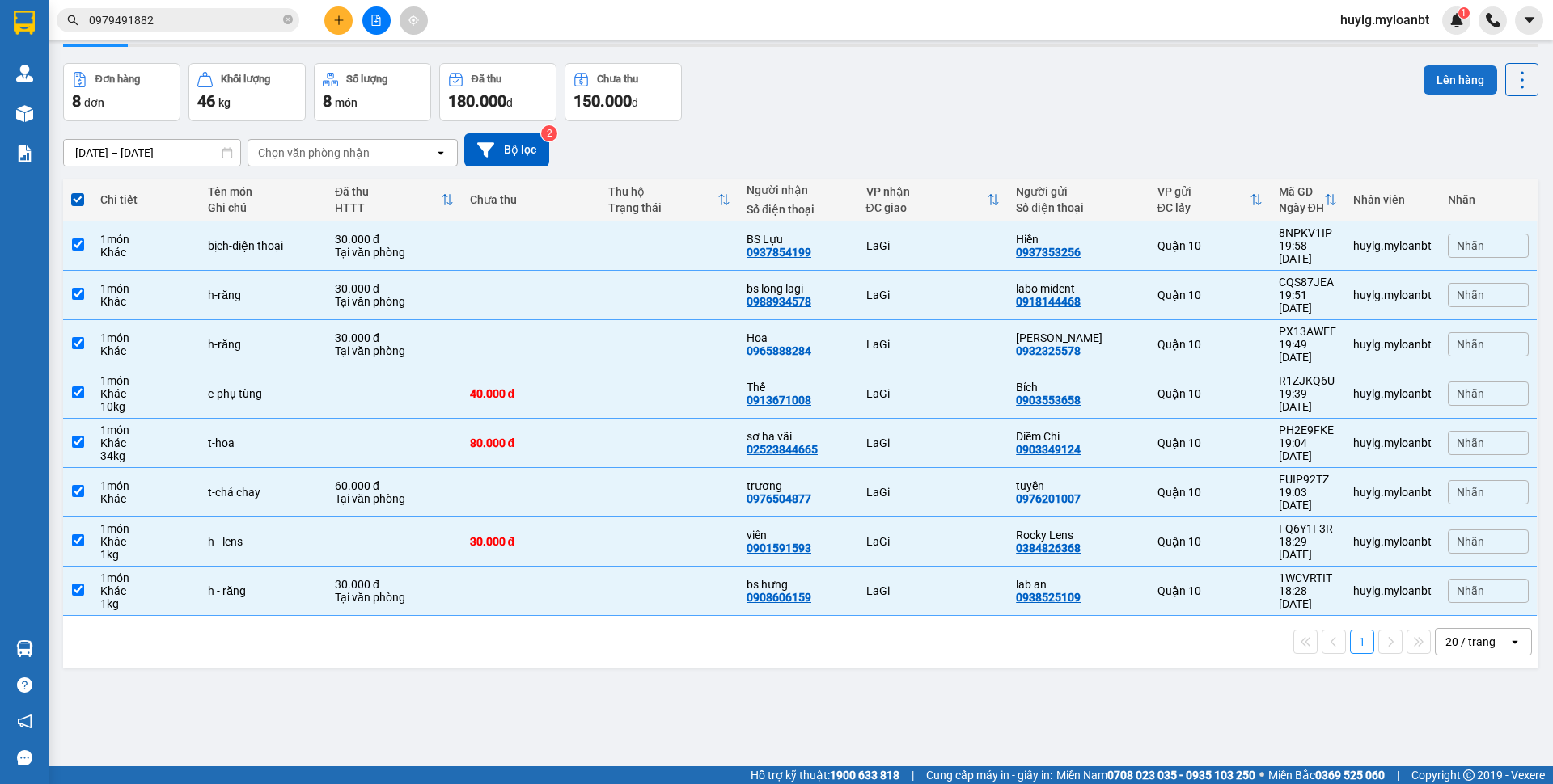
click at [1433, 76] on button "Lên hàng" at bounding box center [1460, 79] width 73 height 29
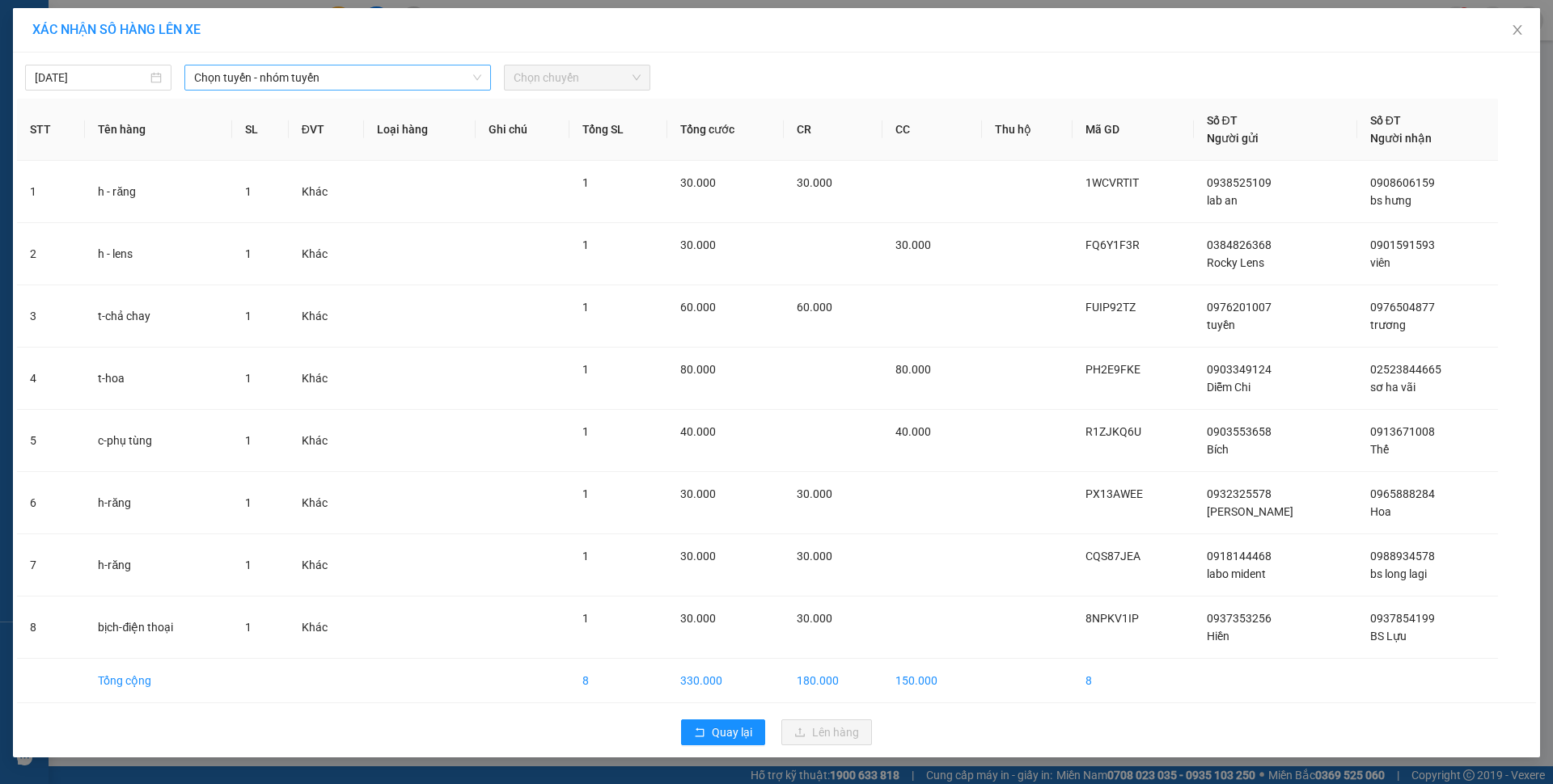
click at [336, 76] on span "Chọn tuyến - nhóm tuyến" at bounding box center [338, 77] width 287 height 24
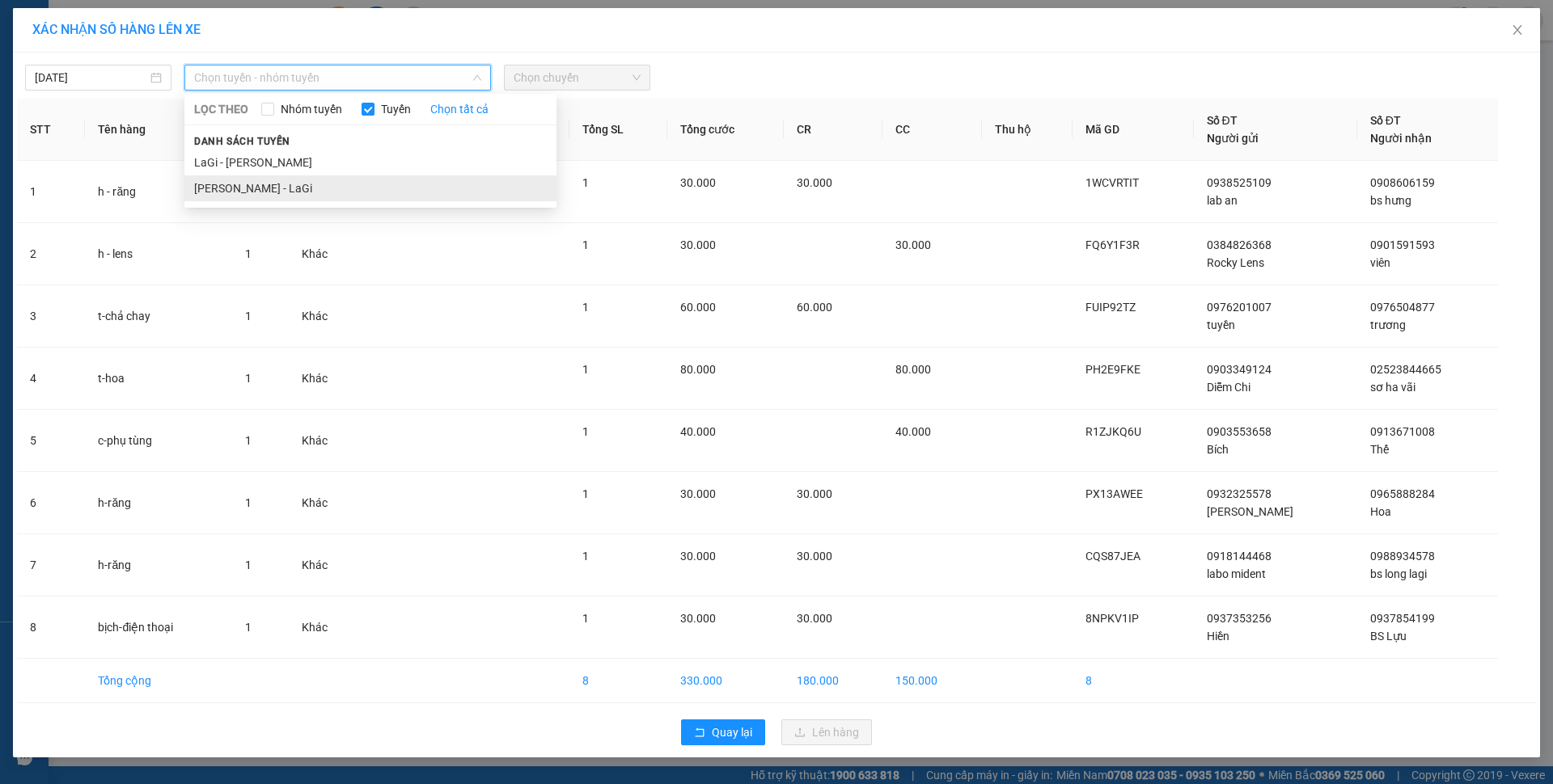
click at [299, 188] on li "[PERSON_NAME] - LaGi" at bounding box center [370, 188] width 372 height 26
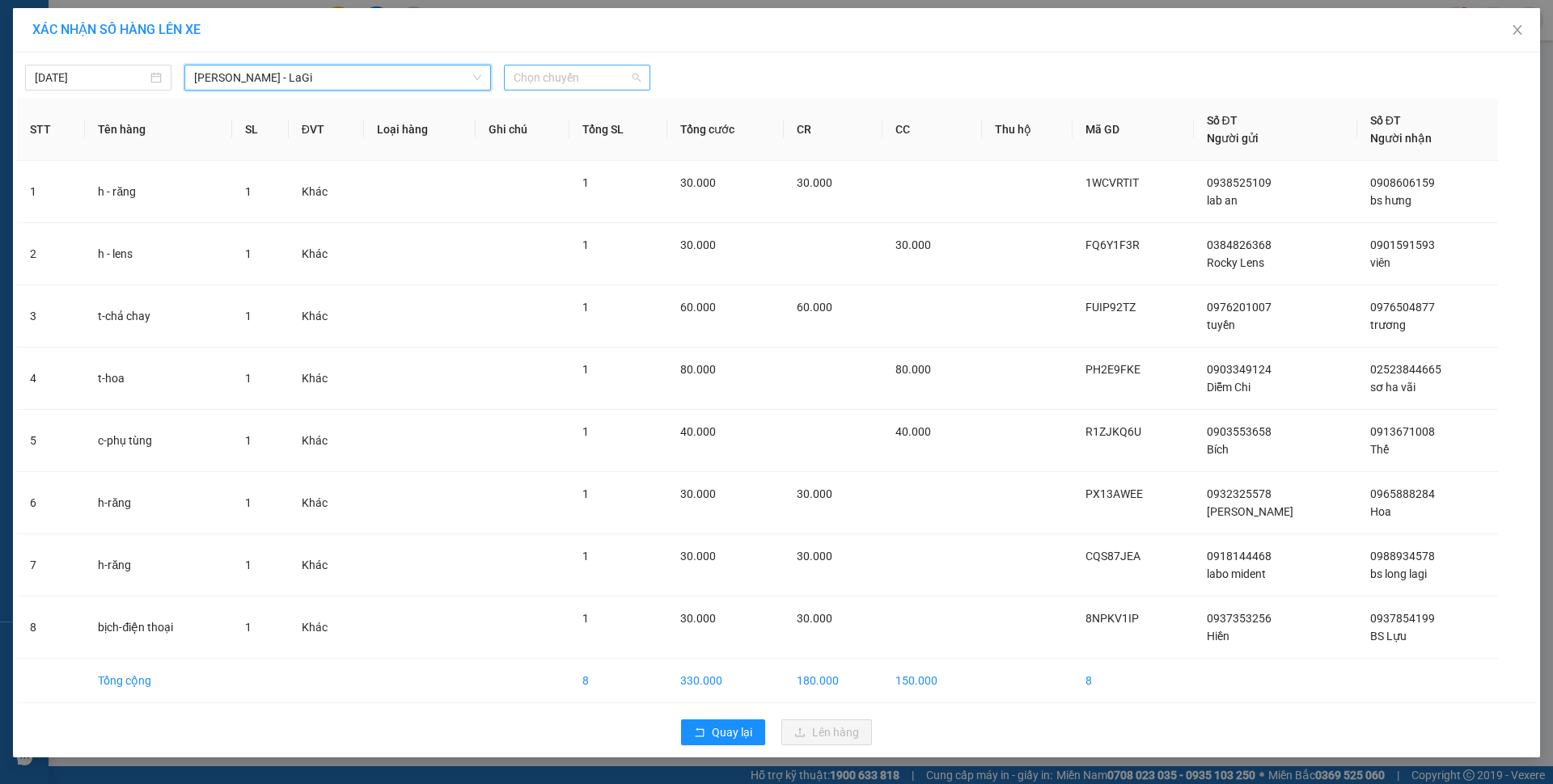
click at [557, 77] on span "Chọn chuyến" at bounding box center [576, 77] width 127 height 24
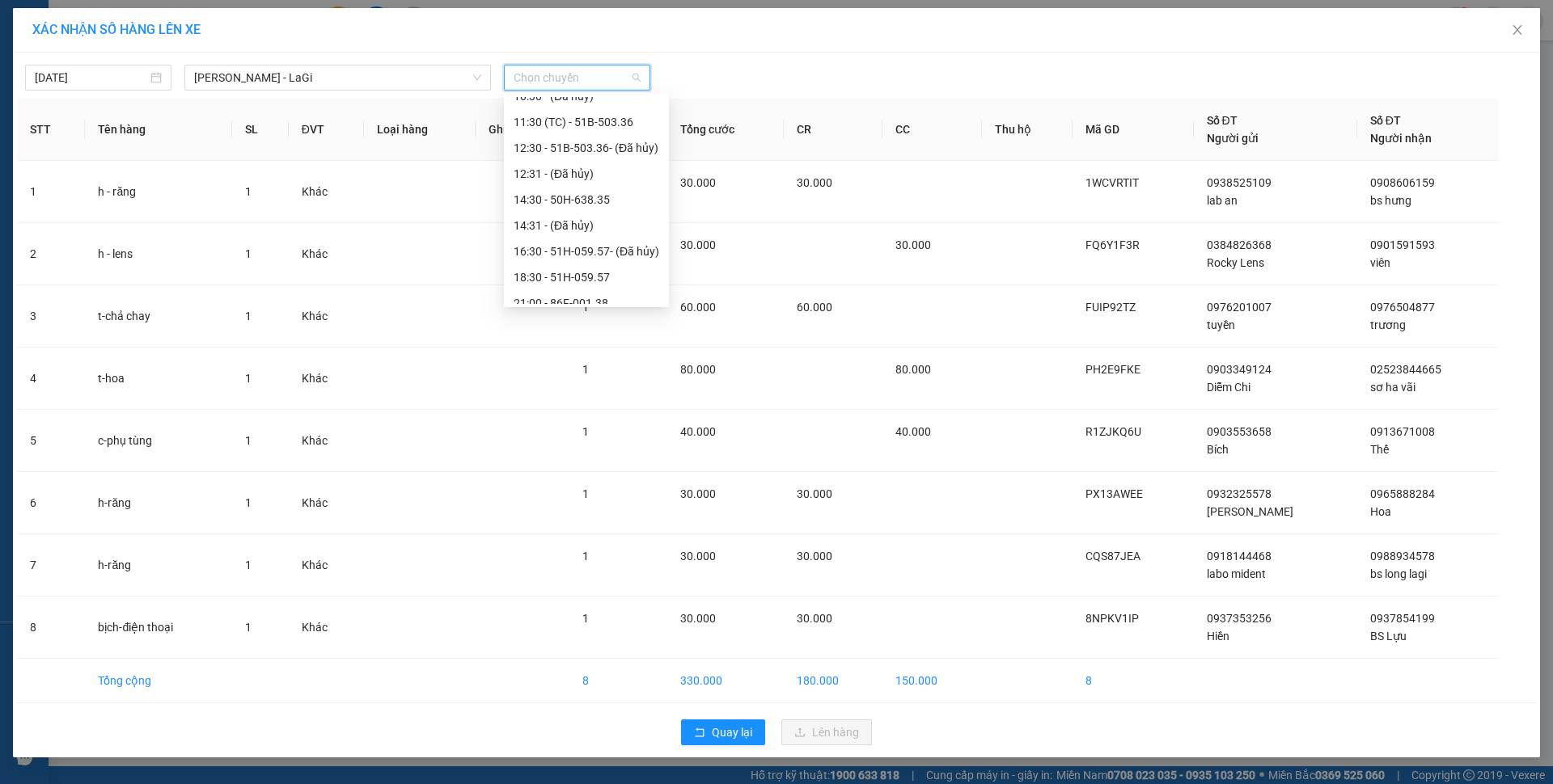
scroll to position [155, 0]
click at [606, 270] on div "21:00 - 86F-001.38" at bounding box center [585, 265] width 146 height 18
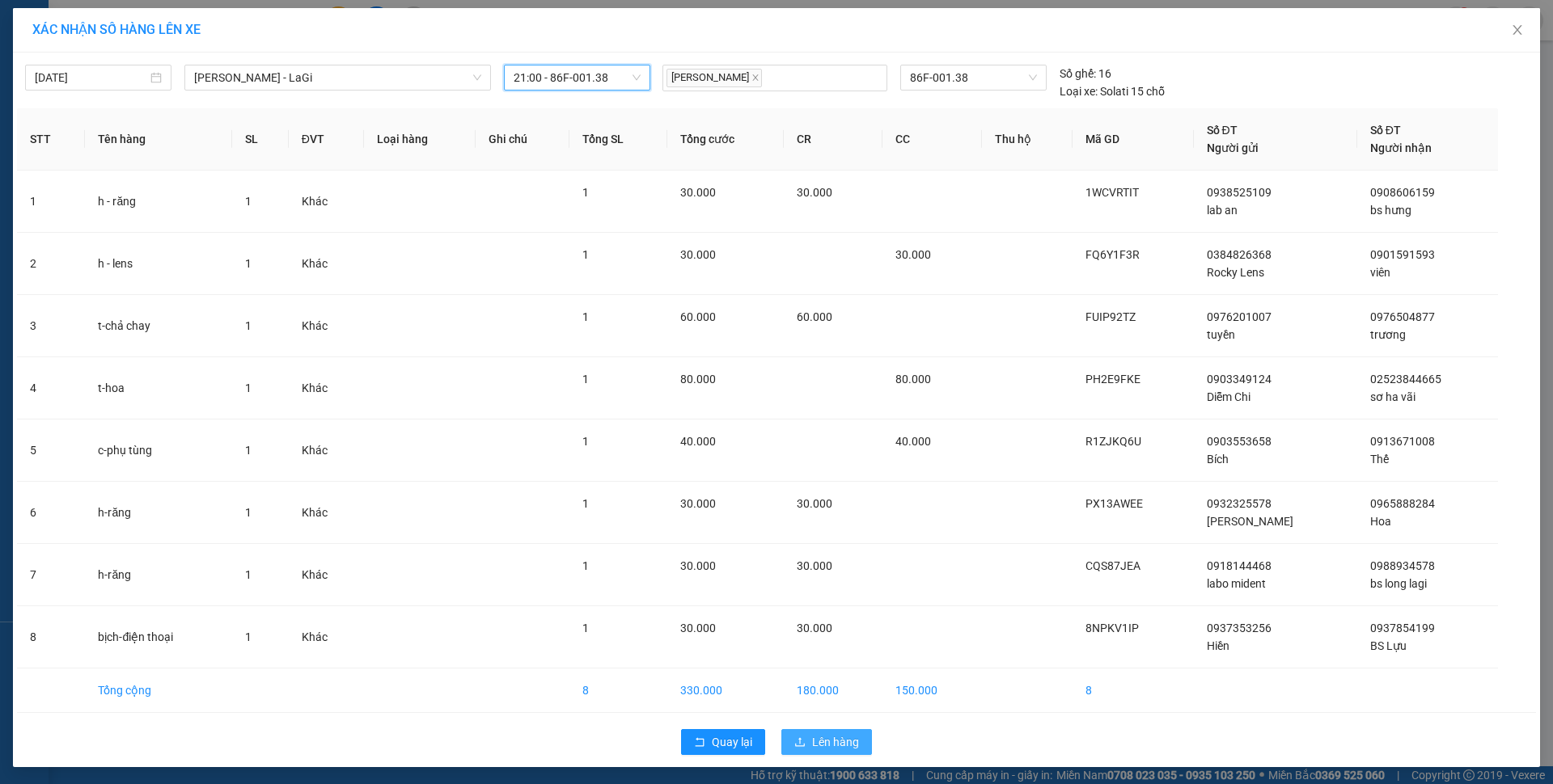
click at [840, 737] on span "Lên hàng" at bounding box center [835, 742] width 47 height 18
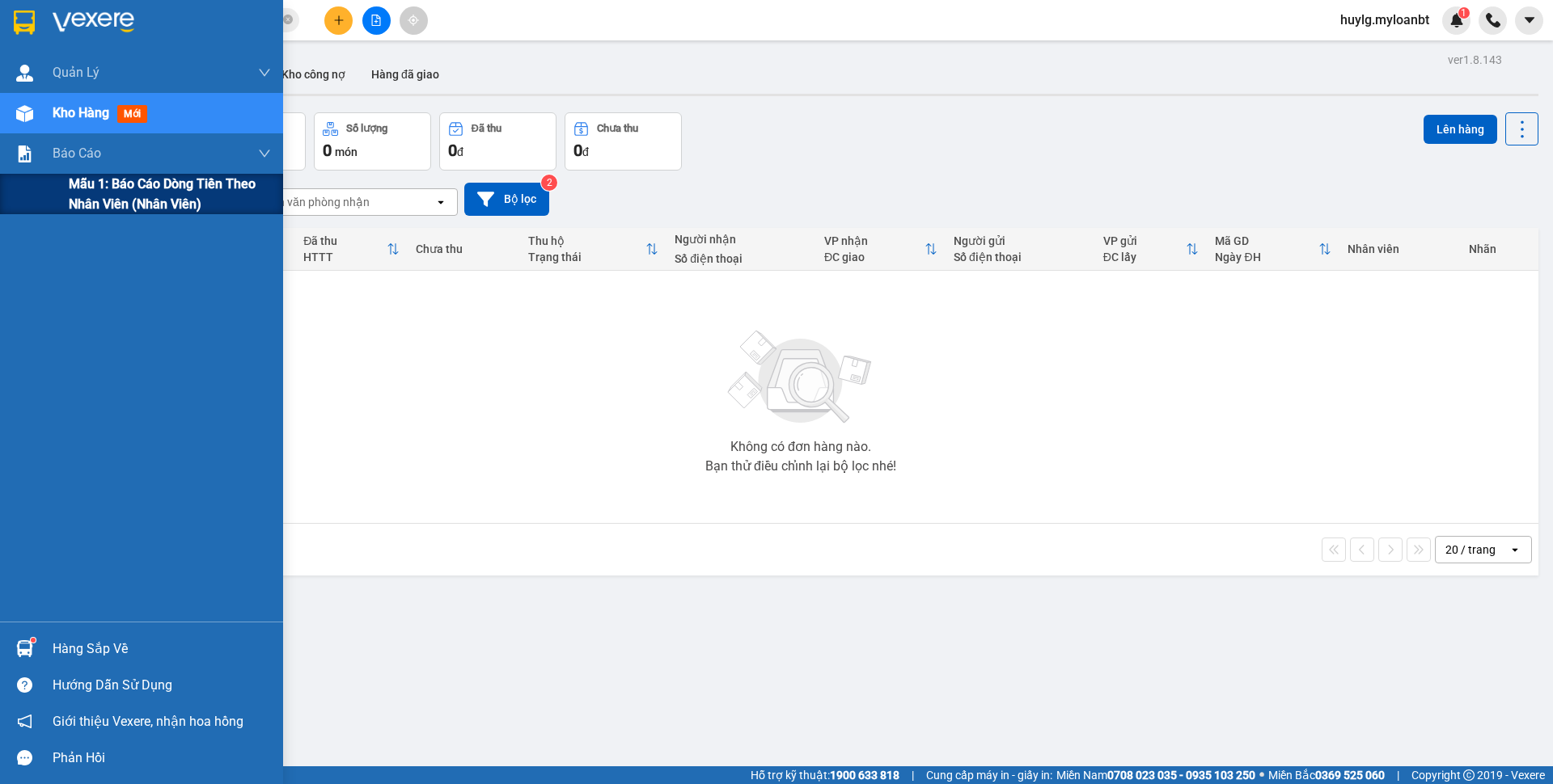
click at [104, 183] on span "Mẫu 1: Báo cáo dòng tiền theo nhân viên (Nhân viên)" at bounding box center [169, 194] width 202 height 41
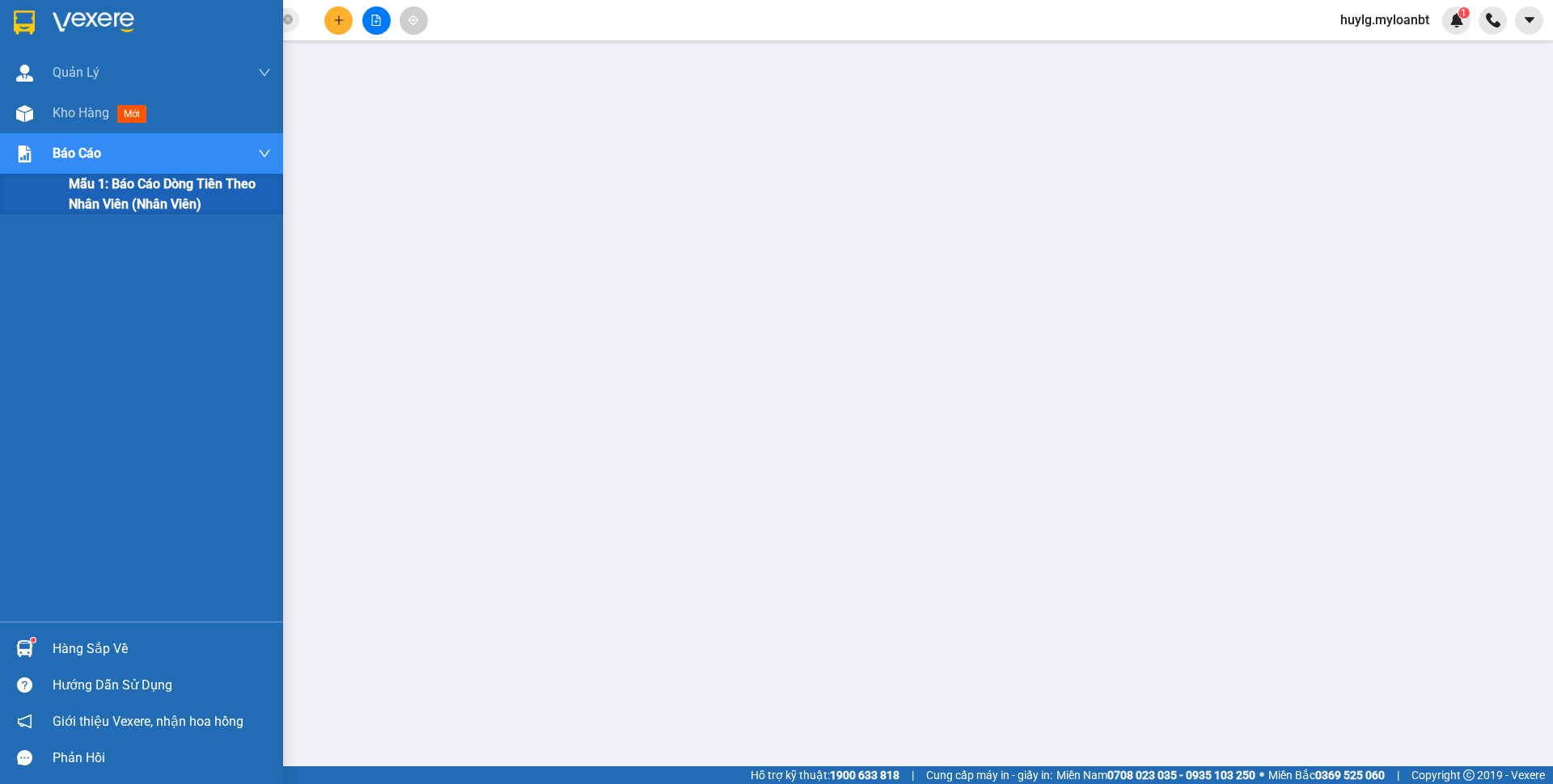
click at [48, 196] on div "Mẫu 1: Báo cáo dòng tiền theo nhân viên (Nhân viên)" at bounding box center [142, 194] width 283 height 41
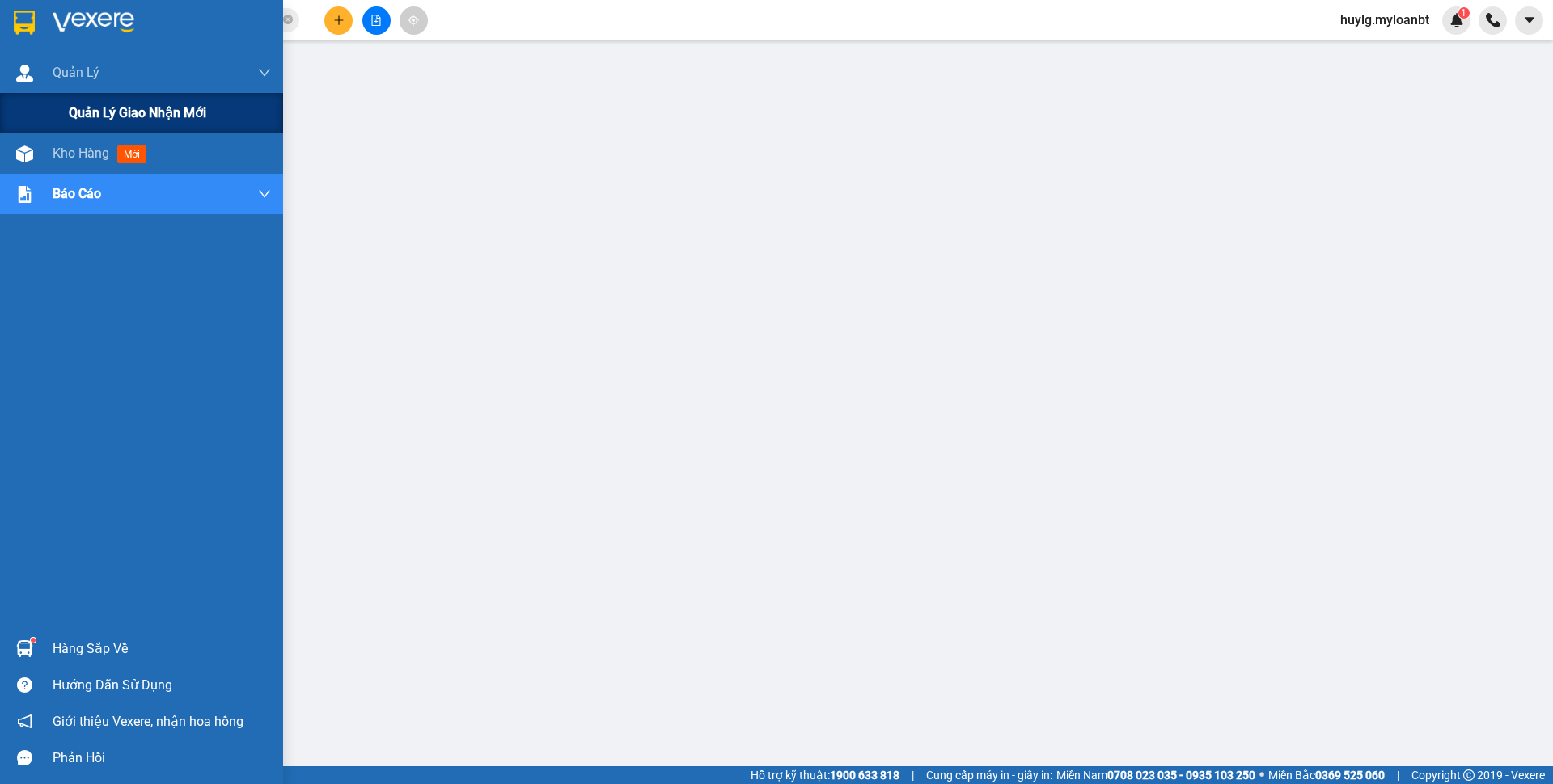
click at [34, 128] on div "Quản lý giao nhận mới" at bounding box center [142, 113] width 283 height 41
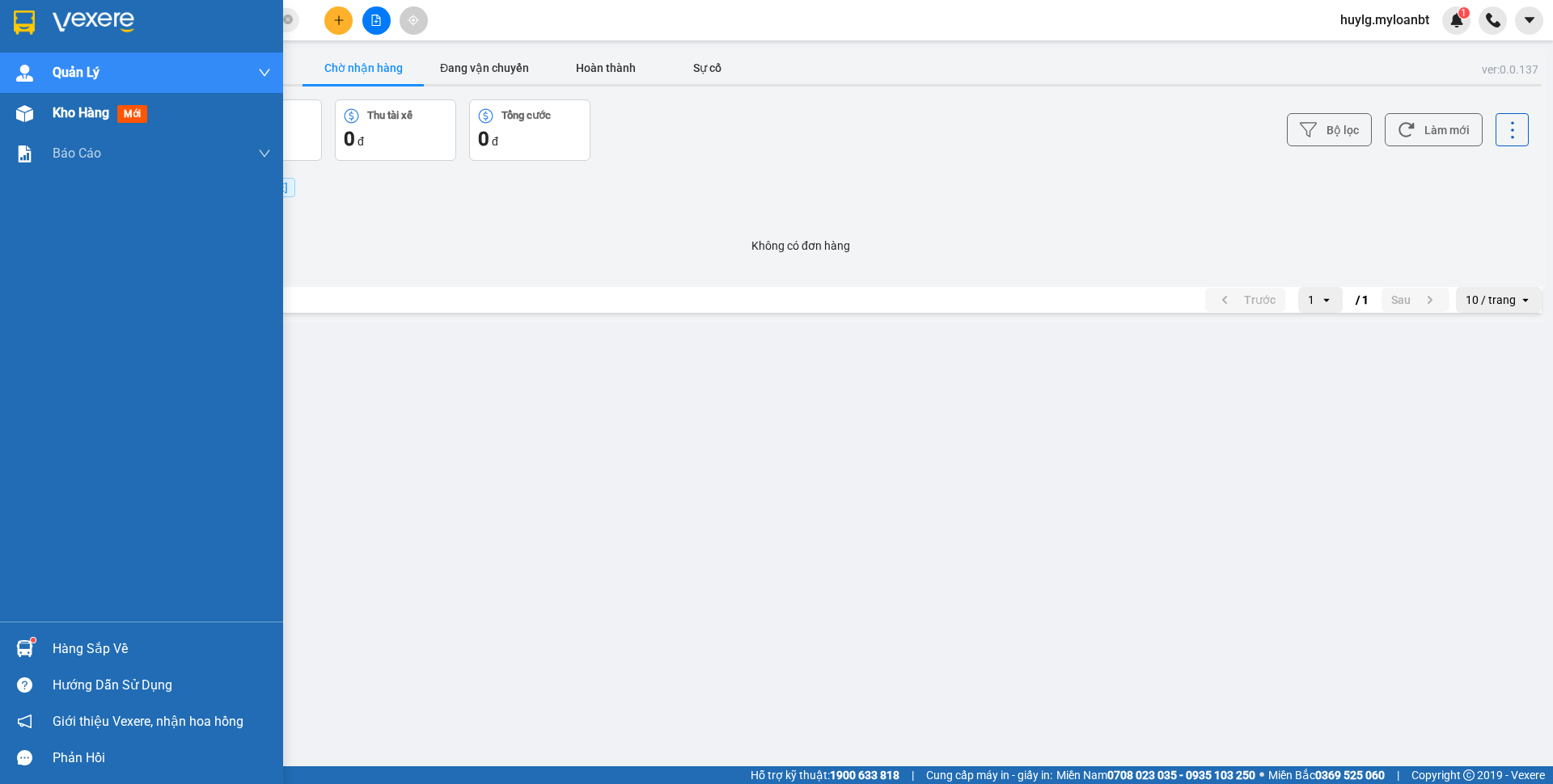
click at [52, 117] on span "Kho hàng" at bounding box center [80, 113] width 56 height 16
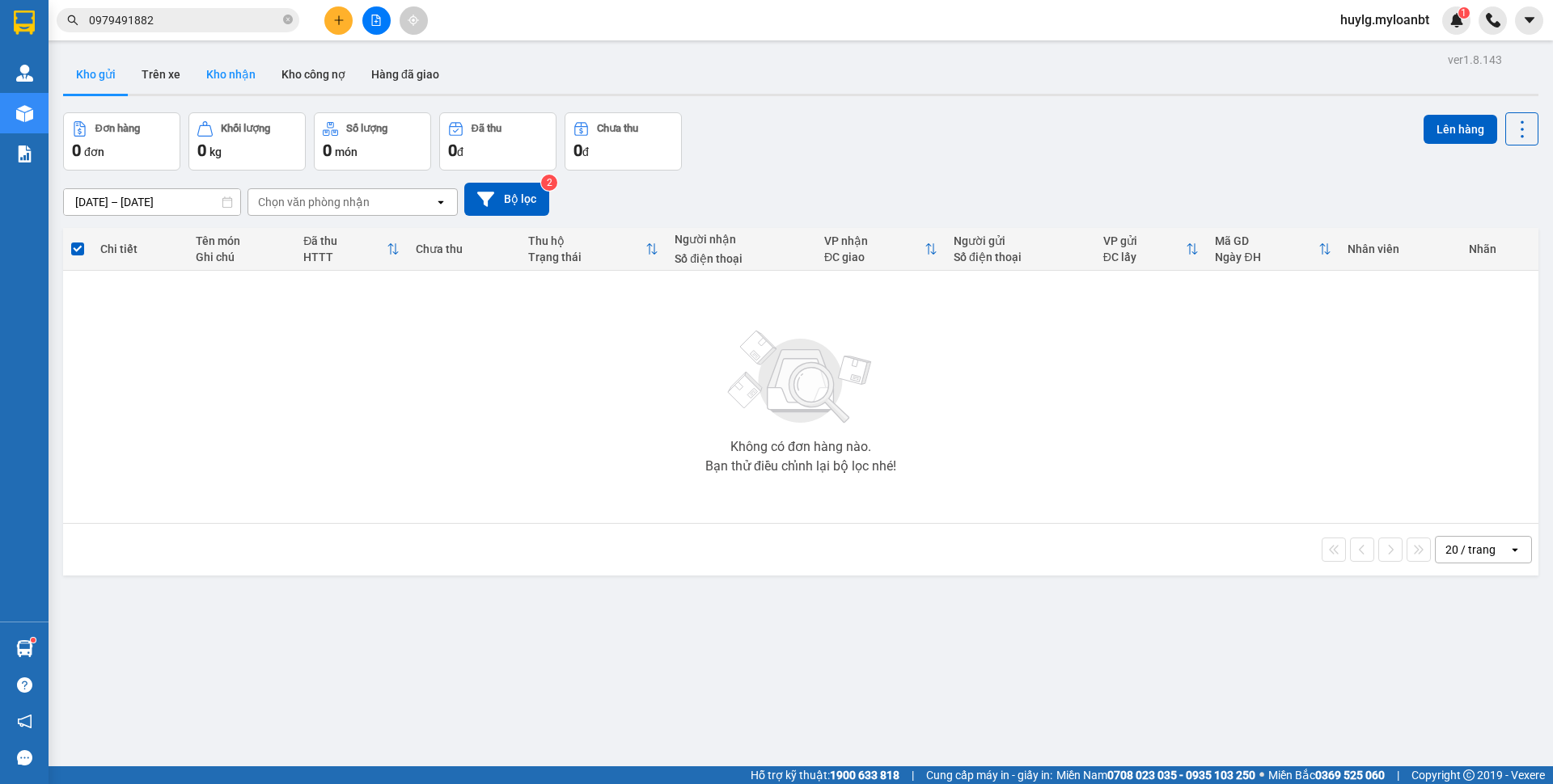
click at [244, 72] on button "Kho nhận" at bounding box center [231, 74] width 75 height 39
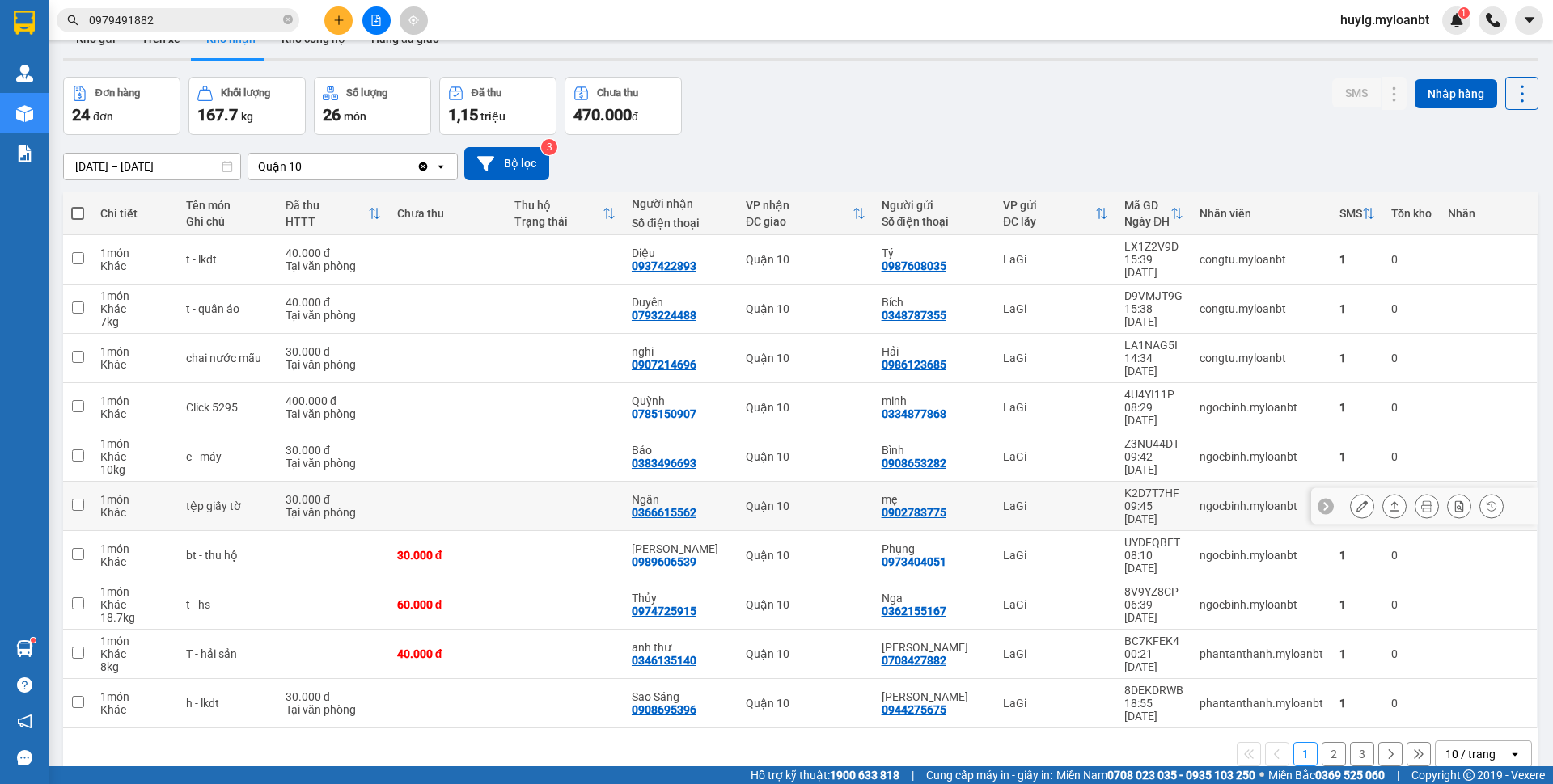
scroll to position [74, 0]
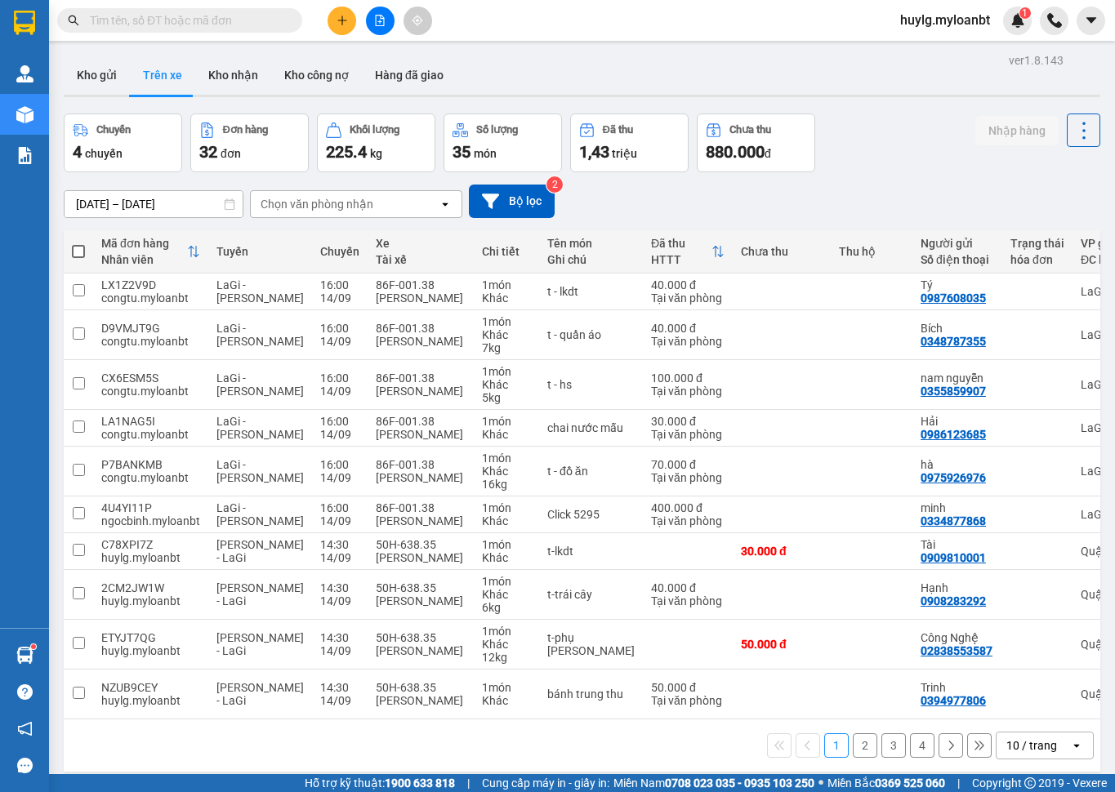
scroll to position [56, 0]
